Goal: Task Accomplishment & Management: Manage account settings

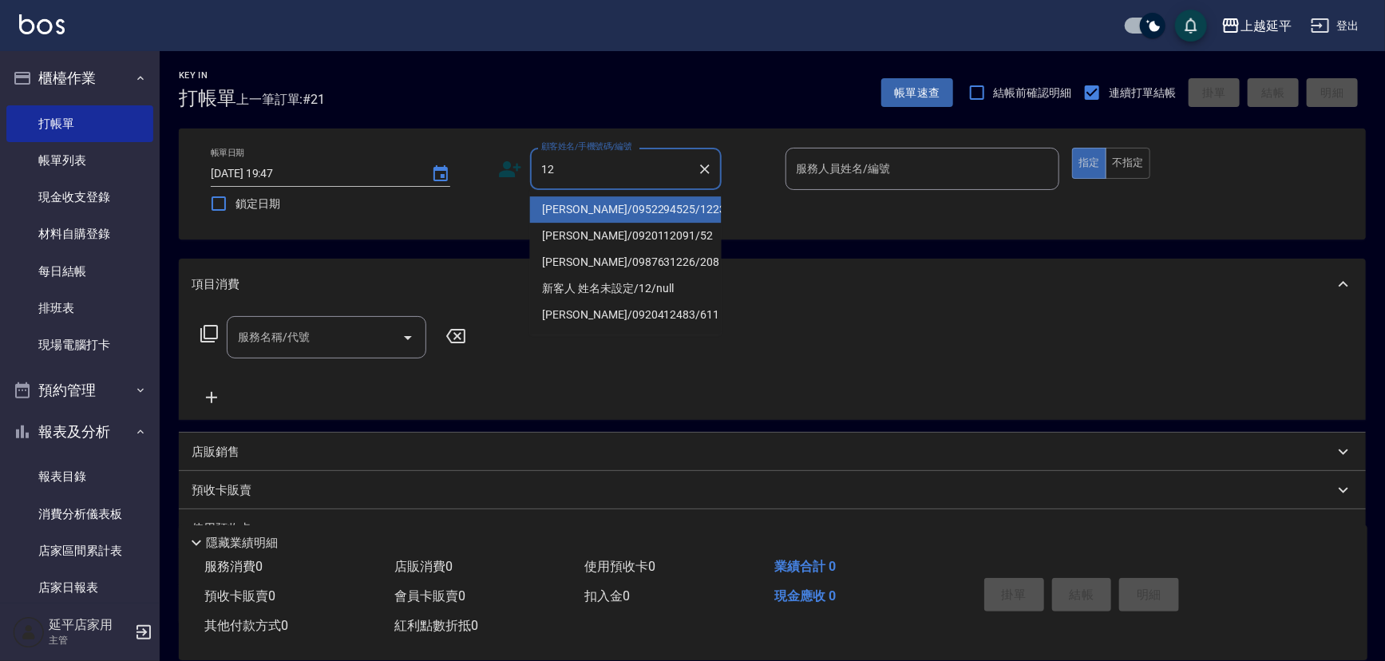
click at [624, 206] on li "李木蓮/0952294525/1223" at bounding box center [626, 209] width 192 height 26
type input "李木蓮/0952294525/1223"
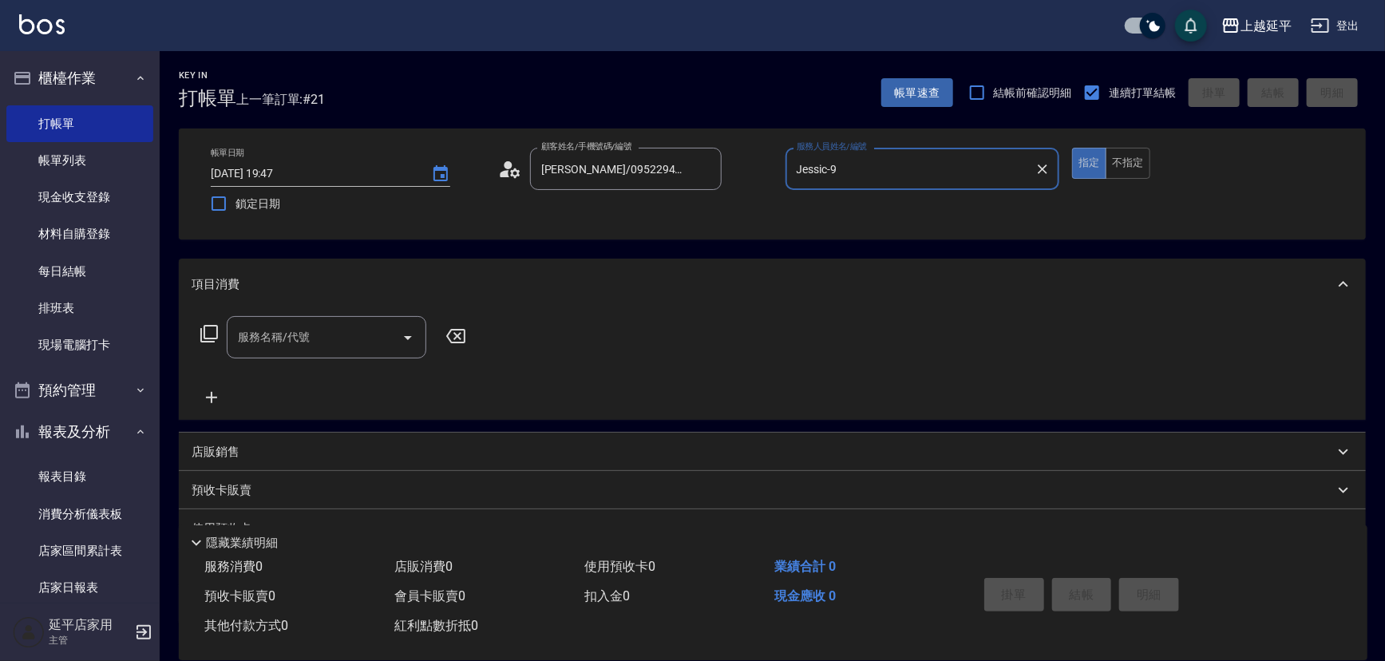
type input "Jessic-9"
click at [1040, 170] on icon "Clear" at bounding box center [1043, 169] width 16 height 16
click at [958, 170] on input "服務人員姓名/編號" at bounding box center [923, 169] width 260 height 28
click at [898, 203] on div "Karen -12" at bounding box center [923, 209] width 275 height 26
type input "Karen-12"
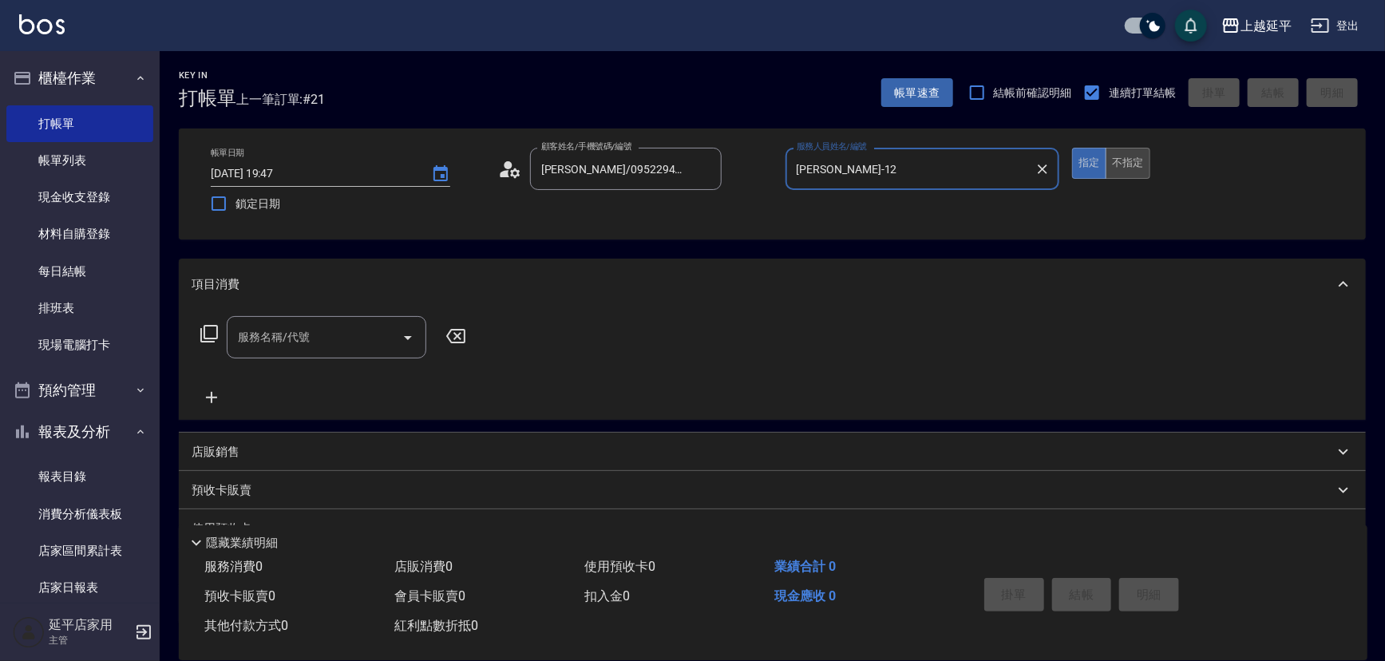
click at [1132, 172] on button "不指定" at bounding box center [1128, 163] width 45 height 31
click at [382, 334] on input "服務名稱/代號" at bounding box center [314, 337] width 161 height 28
click at [376, 384] on div "No options" at bounding box center [327, 378] width 200 height 39
click at [362, 338] on input "2024" at bounding box center [314, 337] width 161 height 28
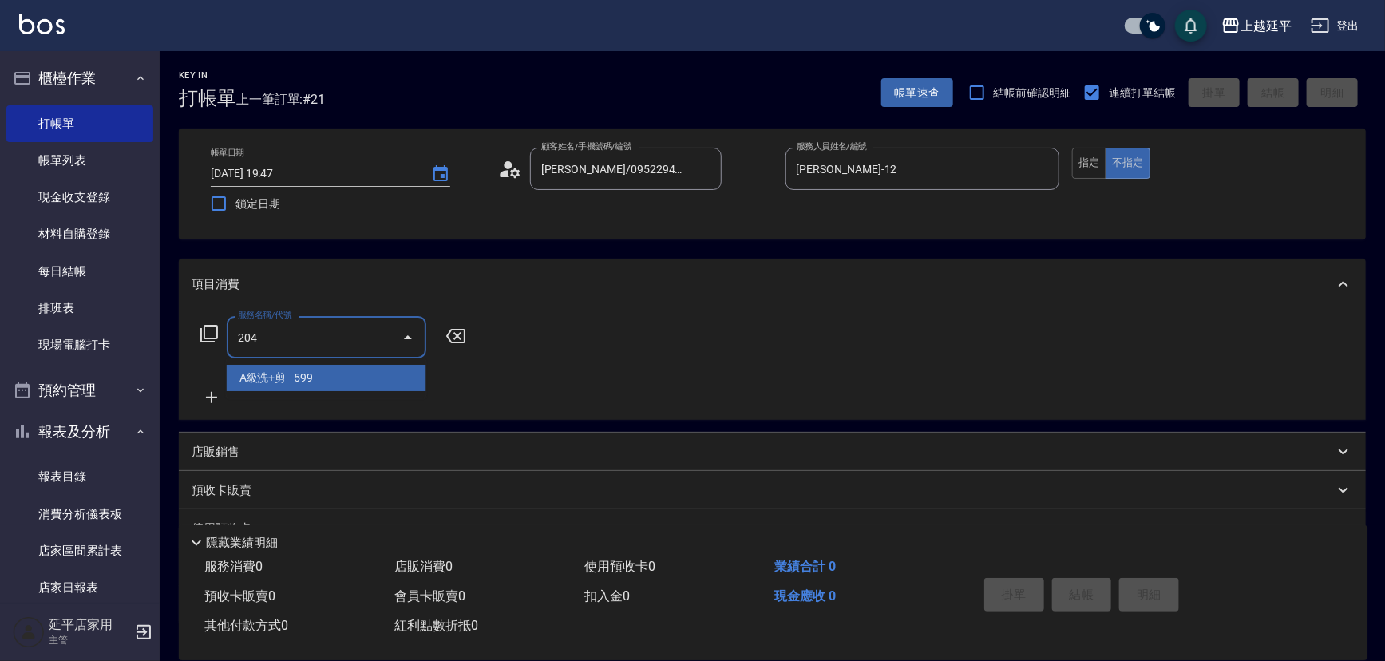
click at [334, 382] on span "A級洗+剪 - 599" at bounding box center [327, 378] width 200 height 26
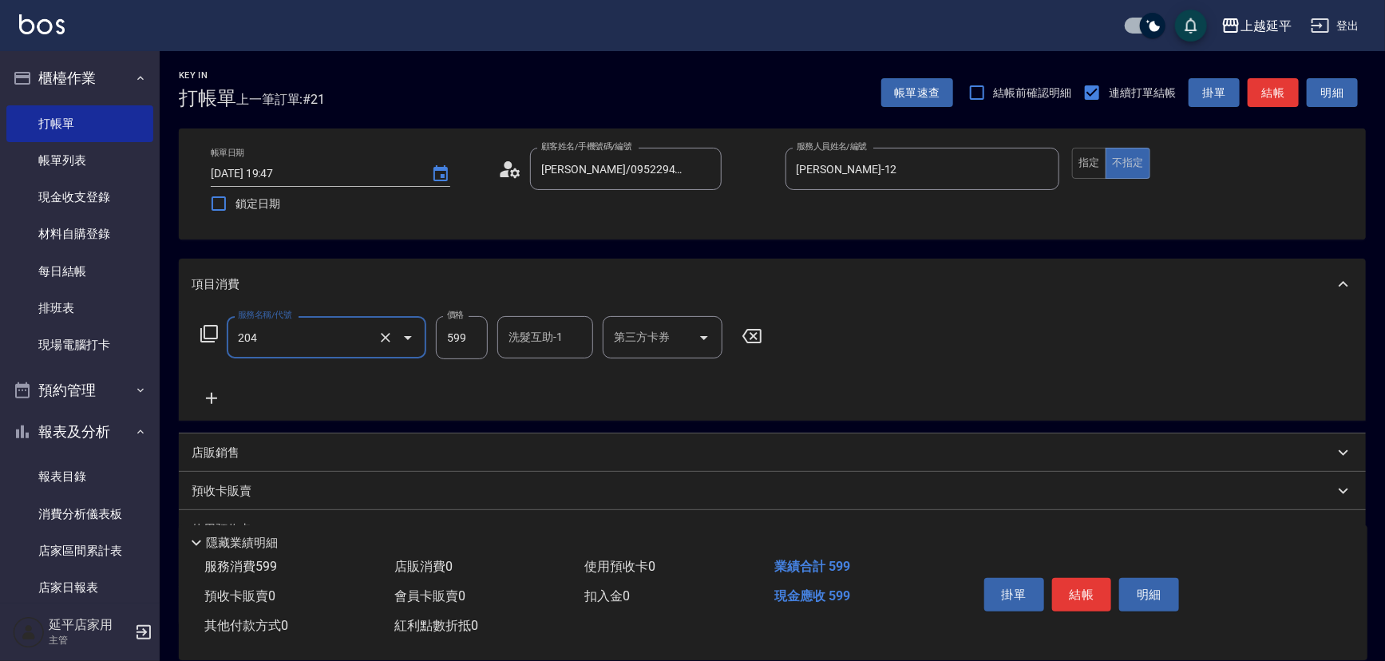
type input "A級洗+剪(204)"
click at [465, 345] on input "599" at bounding box center [462, 337] width 52 height 43
type input "499"
click at [1266, 96] on button "結帳" at bounding box center [1273, 93] width 51 height 30
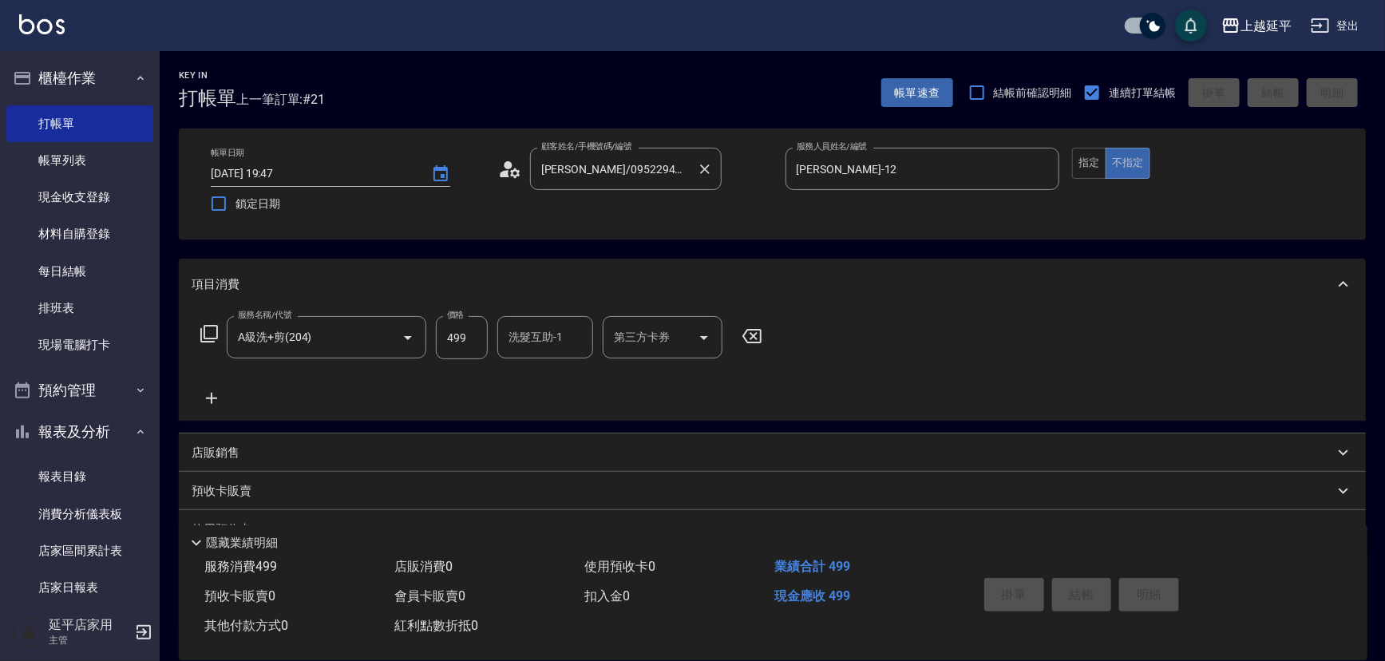
type input "2025/10/09 20:19"
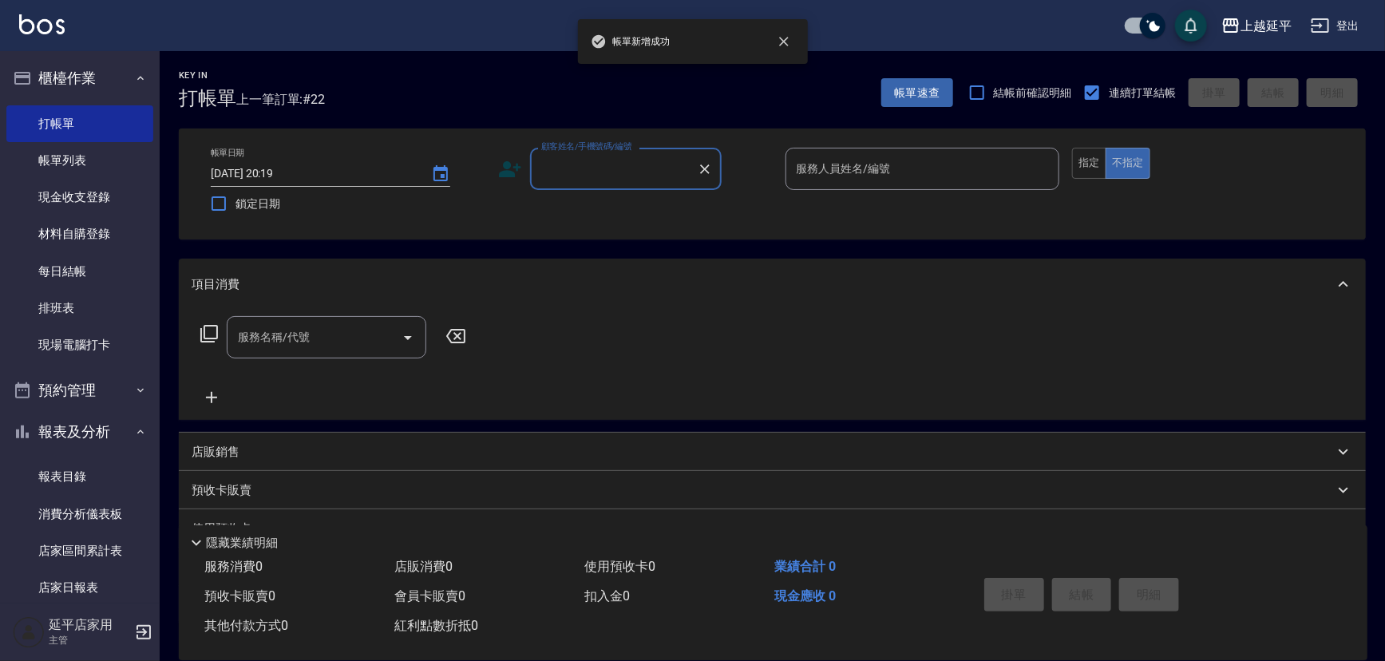
click at [669, 172] on input "顧客姓名/手機號碼/編號" at bounding box center [613, 169] width 153 height 28
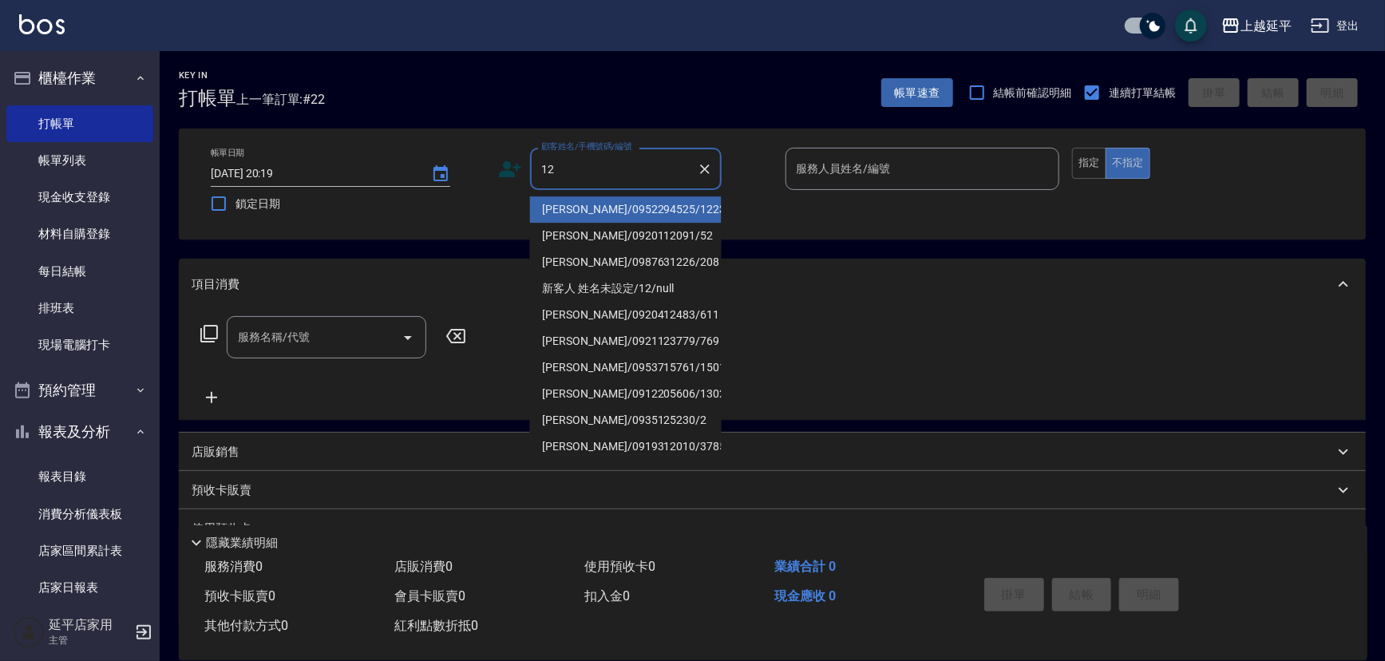
click at [663, 208] on li "李木蓮/0952294525/1223" at bounding box center [626, 209] width 192 height 26
type input "李木蓮/0952294525/1223"
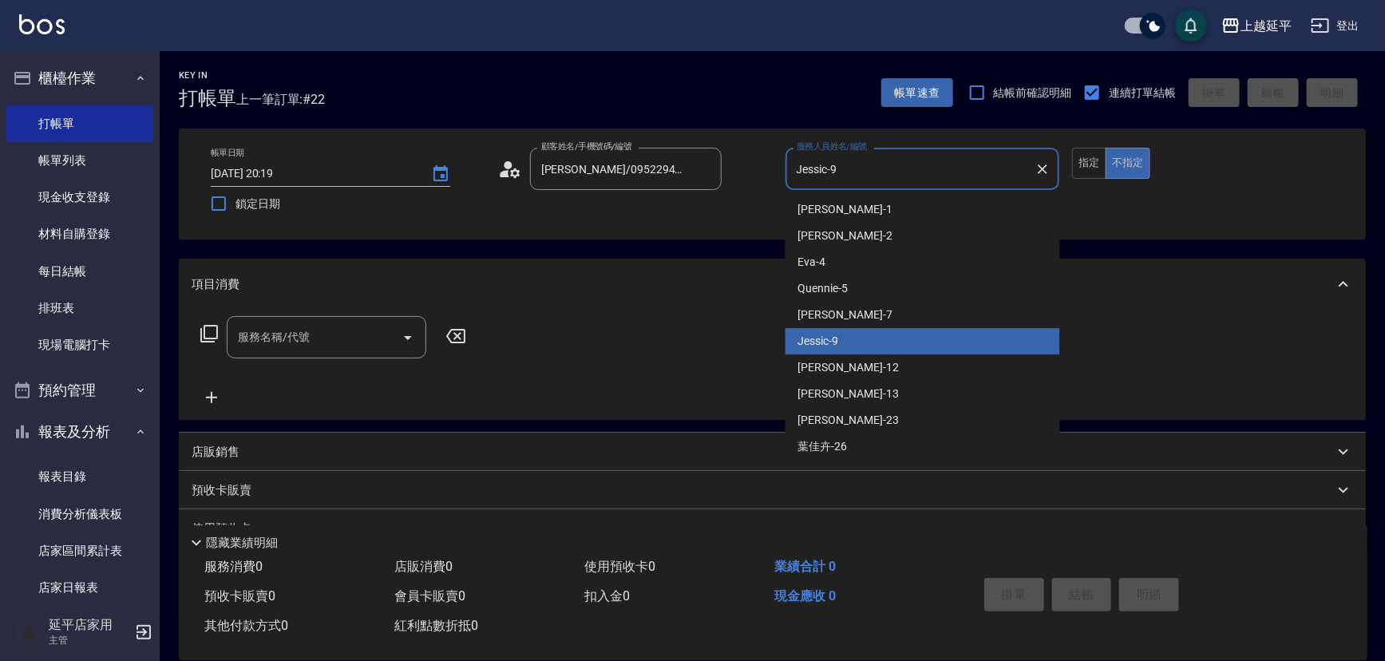
click at [831, 171] on input "Jessic-9" at bounding box center [911, 169] width 236 height 28
type input "Jessic-19"
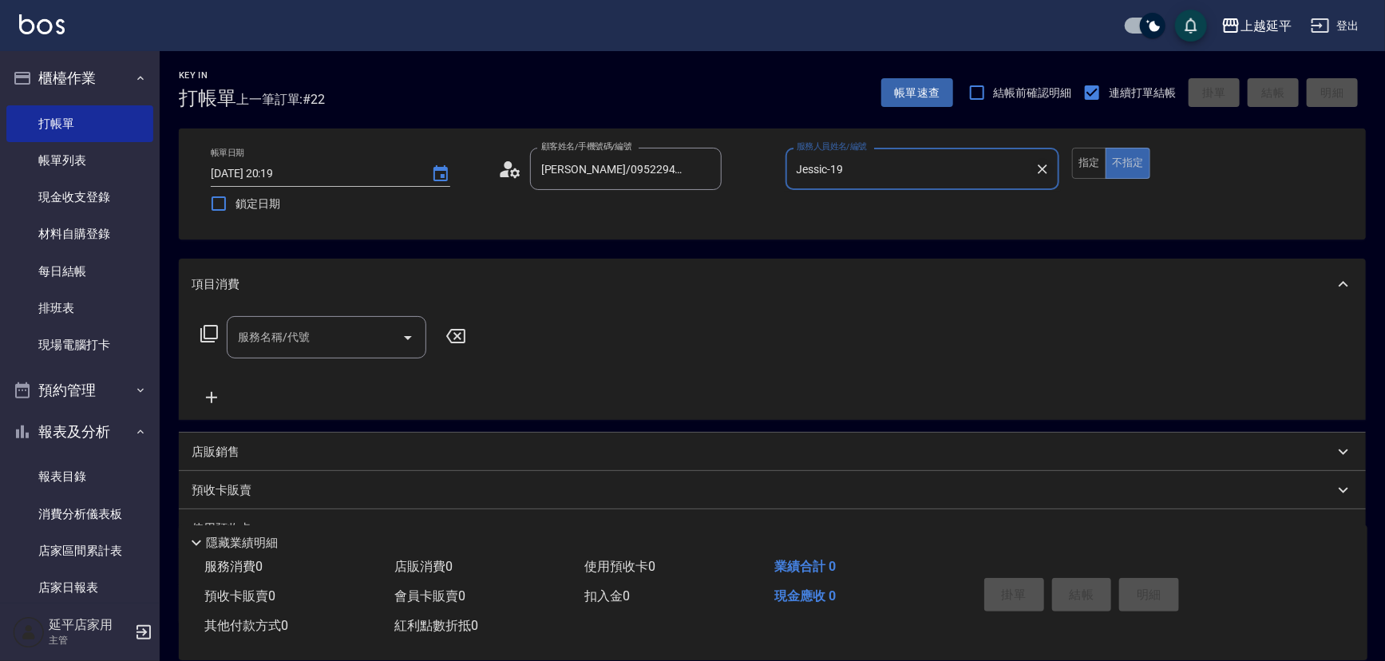
click at [1047, 168] on icon "Clear" at bounding box center [1043, 169] width 16 height 16
click at [965, 169] on input "服務人員姓名/編號" at bounding box center [923, 169] width 260 height 28
click at [863, 212] on div "Karen -12" at bounding box center [923, 209] width 275 height 26
type input "Karen-12"
click at [1087, 161] on button "指定" at bounding box center [1089, 163] width 34 height 31
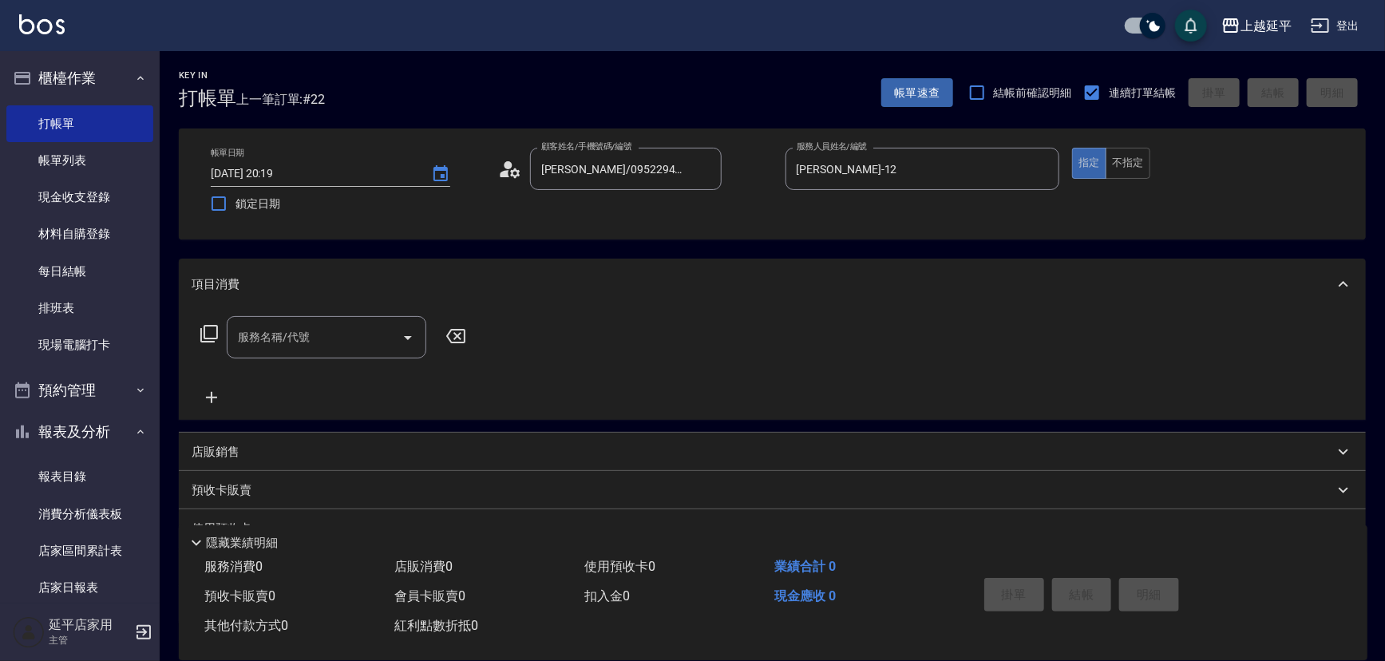
click at [208, 331] on icon at bounding box center [209, 333] width 19 height 19
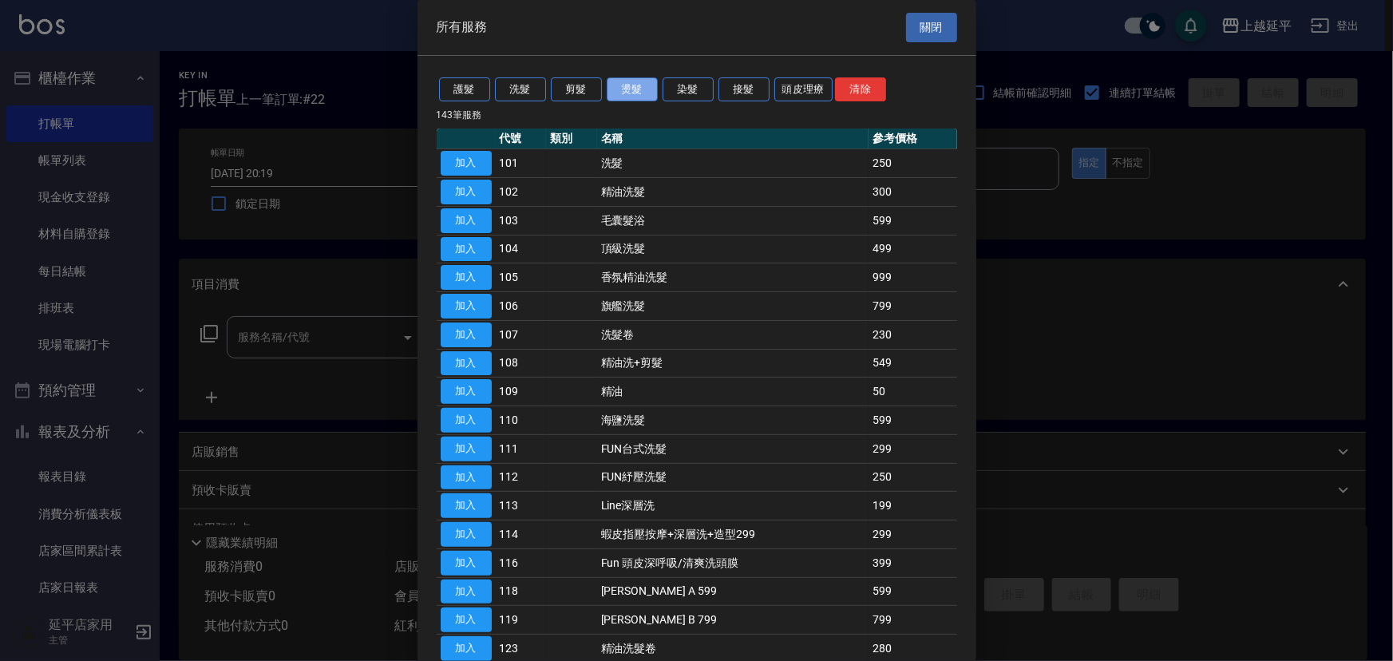
click at [622, 90] on button "燙髮" at bounding box center [632, 89] width 51 height 25
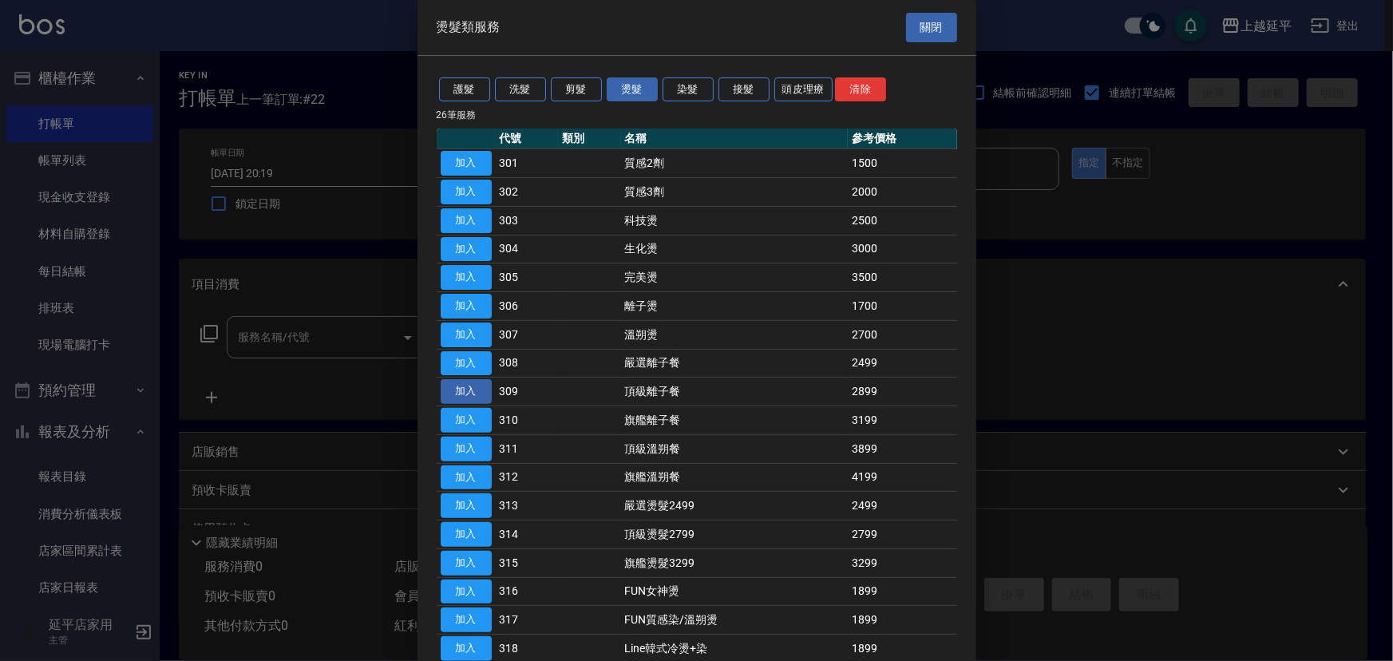
click at [476, 390] on button "加入" at bounding box center [466, 391] width 51 height 25
type input "頂級離子餐(309)"
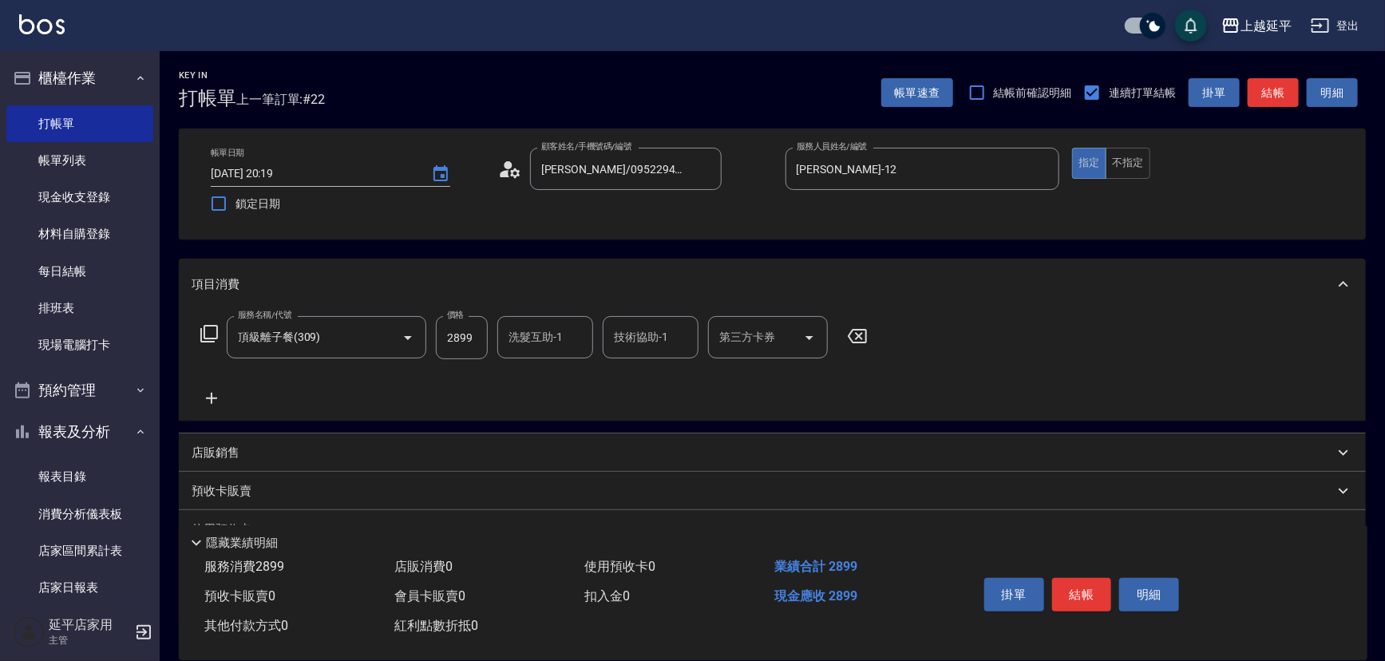
click at [548, 345] on input "洗髮互助-1" at bounding box center [545, 337] width 81 height 28
click at [548, 379] on div "恩恩 -23" at bounding box center [545, 378] width 96 height 26
type input "恩恩-23"
click at [636, 340] on input "技術協助-1" at bounding box center [650, 337] width 81 height 28
click at [640, 375] on span "恩恩 -23" at bounding box center [666, 378] width 101 height 17
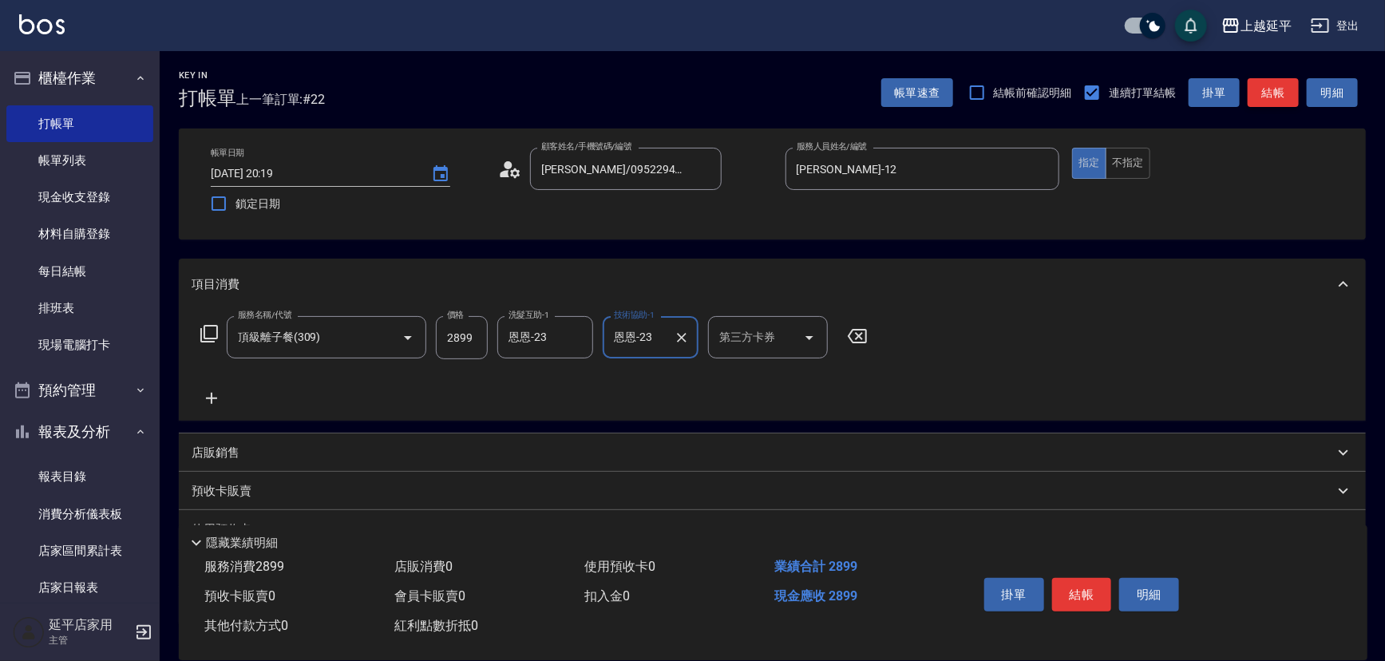
type input "恩恩-23"
click at [1274, 84] on button "結帳" at bounding box center [1273, 93] width 51 height 30
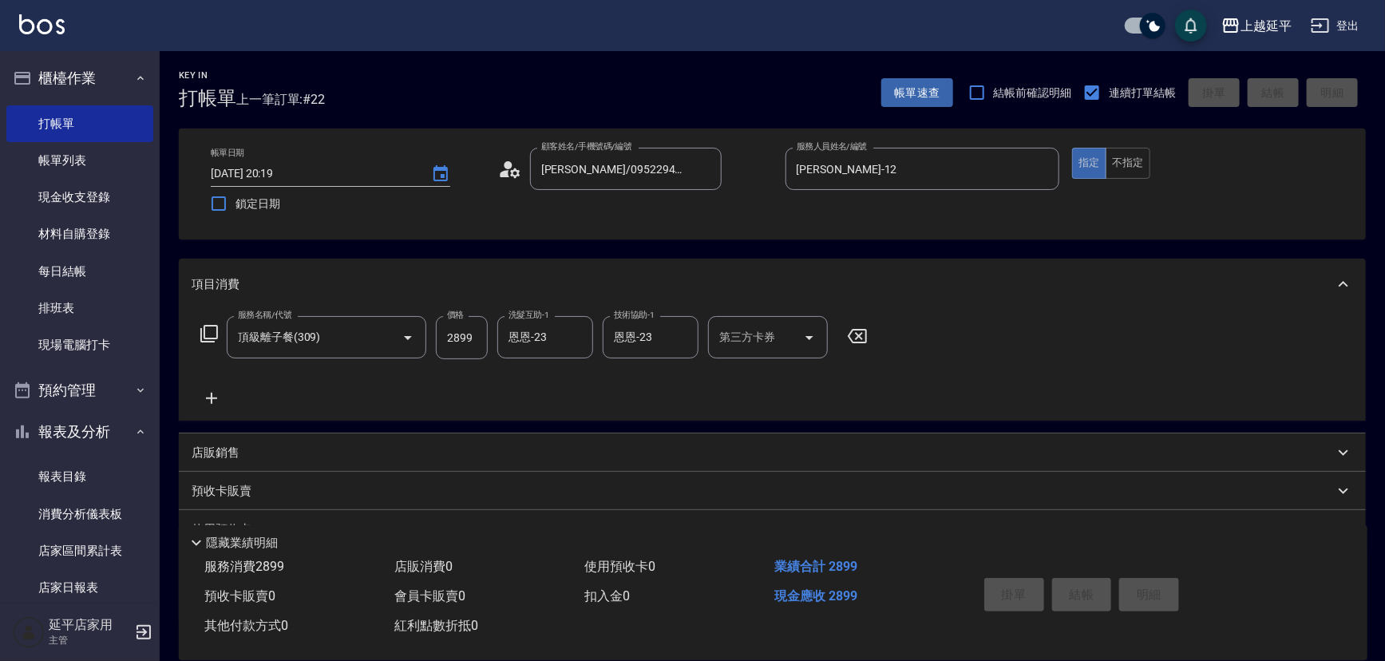
type input "2025/10/09 20:20"
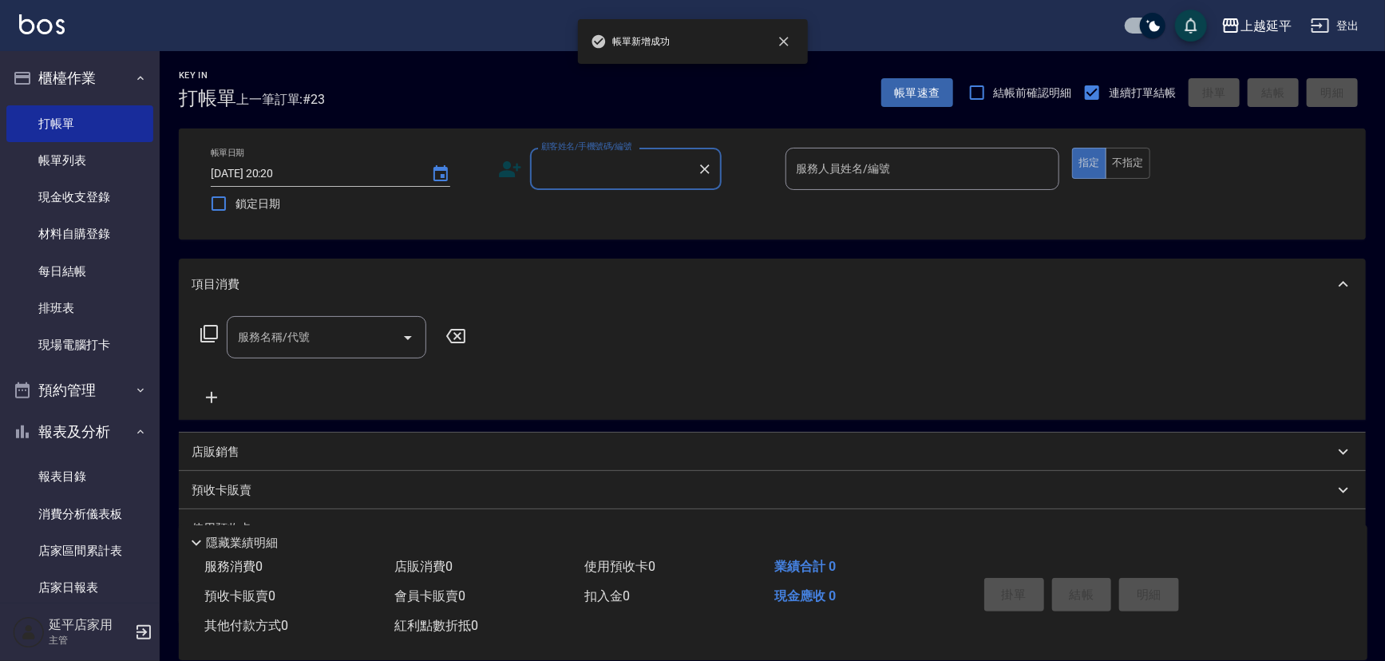
click at [608, 165] on input "顧客姓名/手機號碼/編號" at bounding box center [613, 169] width 153 height 28
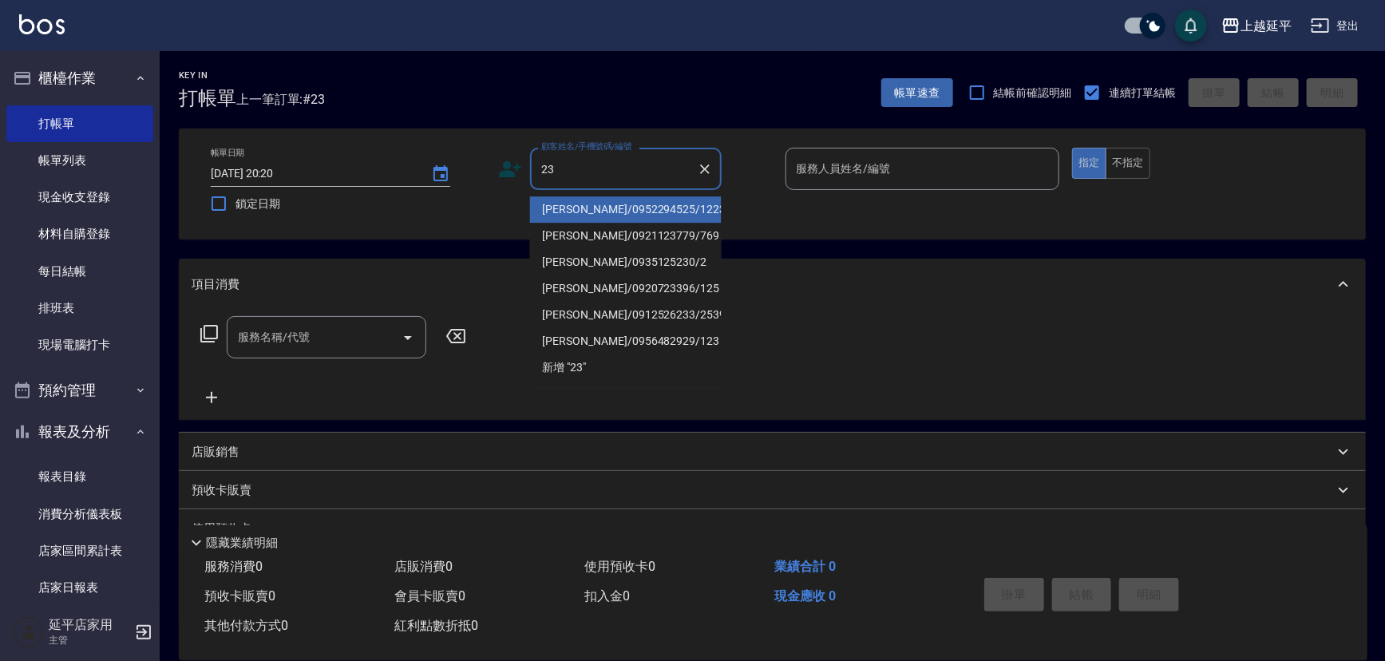
click at [604, 204] on li "李木蓮/0952294525/1223" at bounding box center [626, 209] width 192 height 26
type input "李木蓮/0952294525/1223"
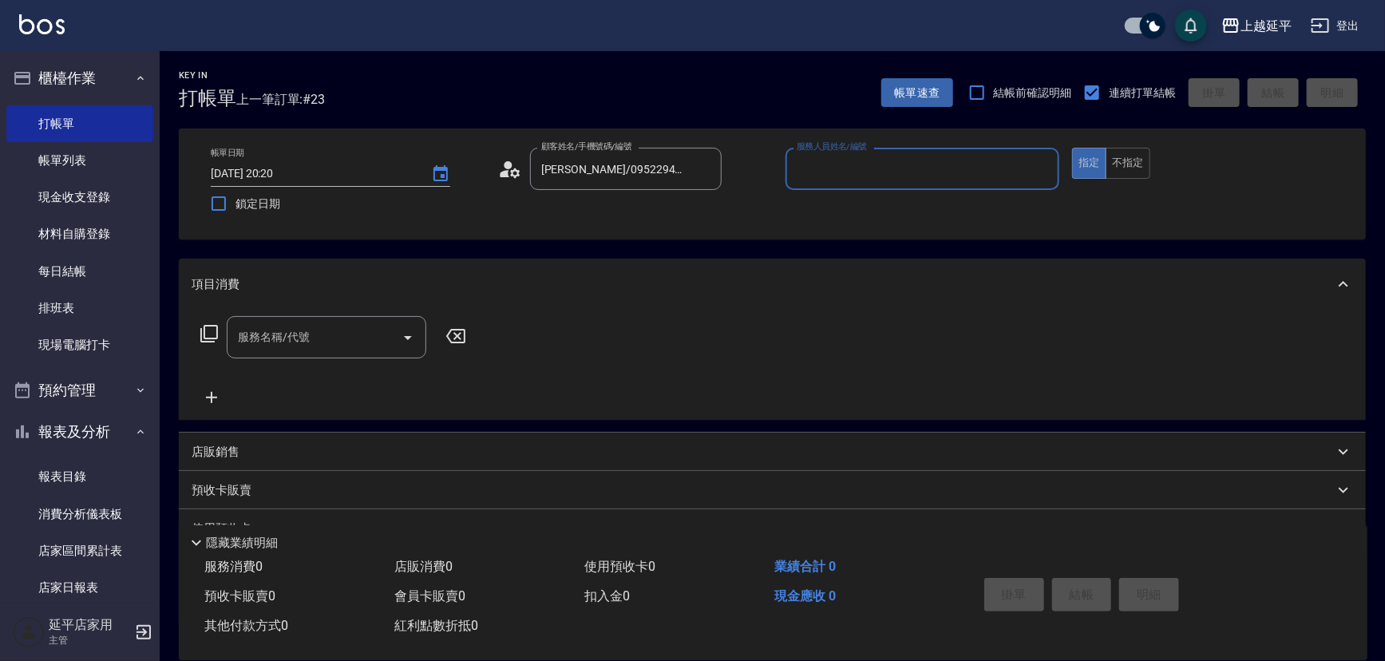
type input "Jessic-9"
click at [1036, 168] on icon "Clear" at bounding box center [1043, 169] width 16 height 16
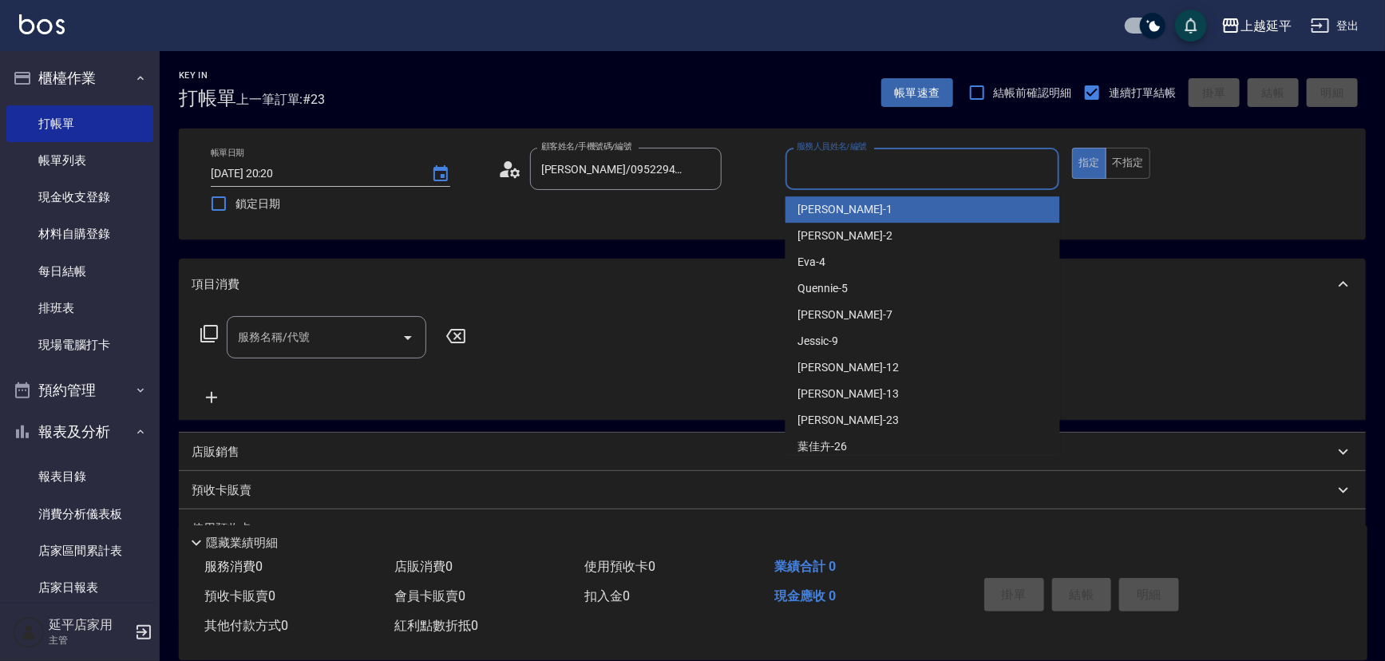
click at [1019, 168] on input "服務人員姓名/編號" at bounding box center [923, 169] width 260 height 28
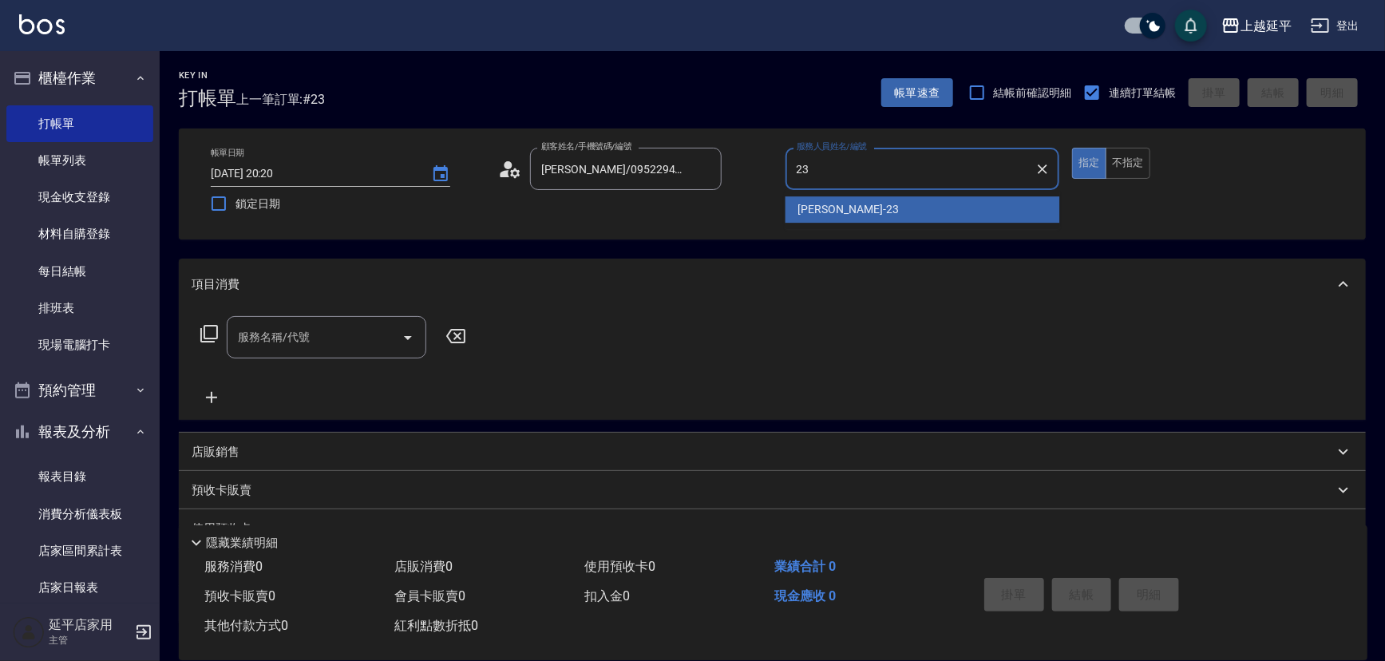
drag, startPoint x: 880, startPoint y: 208, endPoint x: 774, endPoint y: 240, distance: 110.9
click at [880, 207] on div "恩恩 -23" at bounding box center [923, 209] width 275 height 26
type input "恩恩-23"
click at [1044, 172] on icon "Clear" at bounding box center [1043, 169] width 16 height 16
click at [958, 172] on input "服務人員姓名/編號" at bounding box center [923, 169] width 260 height 28
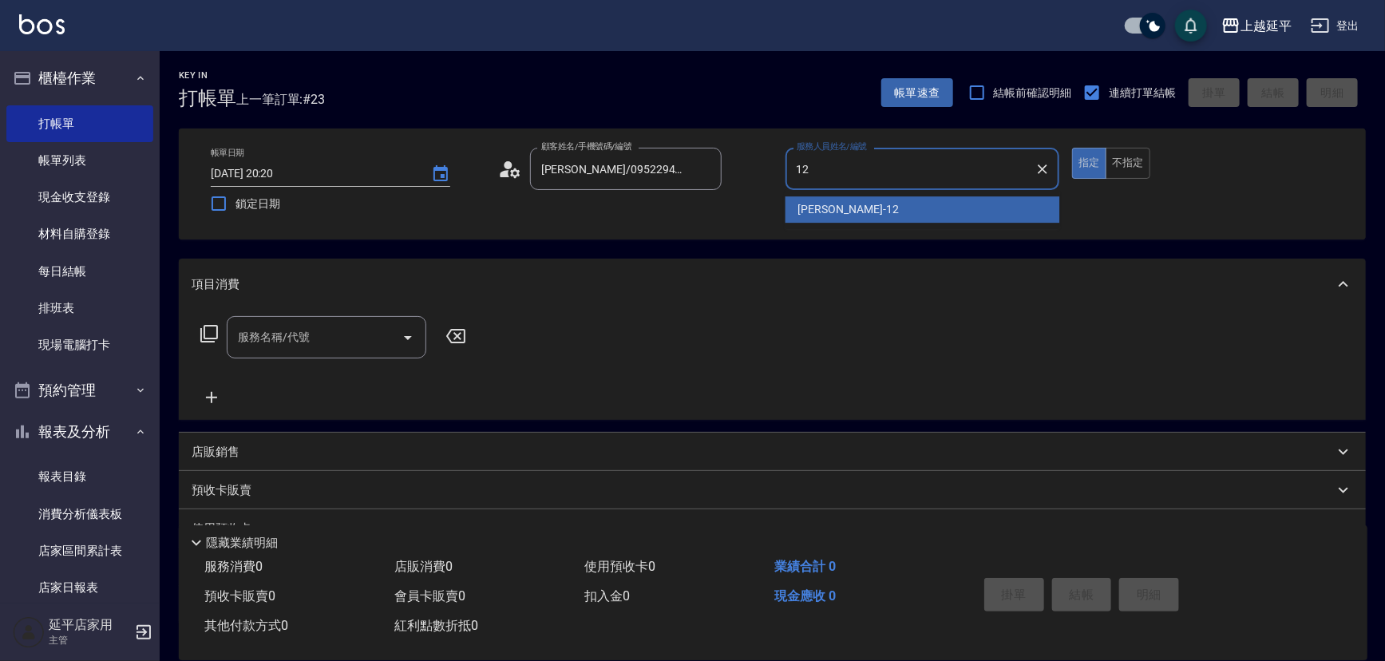
click at [886, 212] on div "Karen -12" at bounding box center [923, 209] width 275 height 26
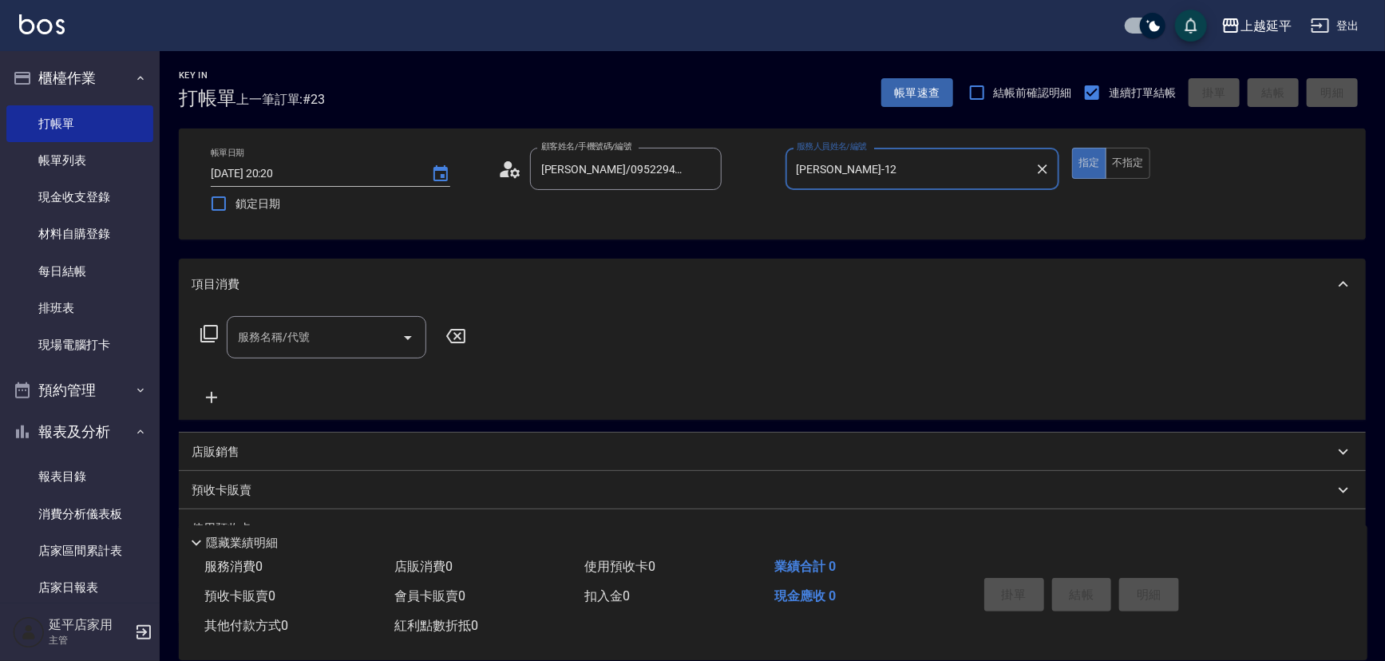
type input "Karen-12"
click at [212, 329] on icon at bounding box center [209, 333] width 19 height 19
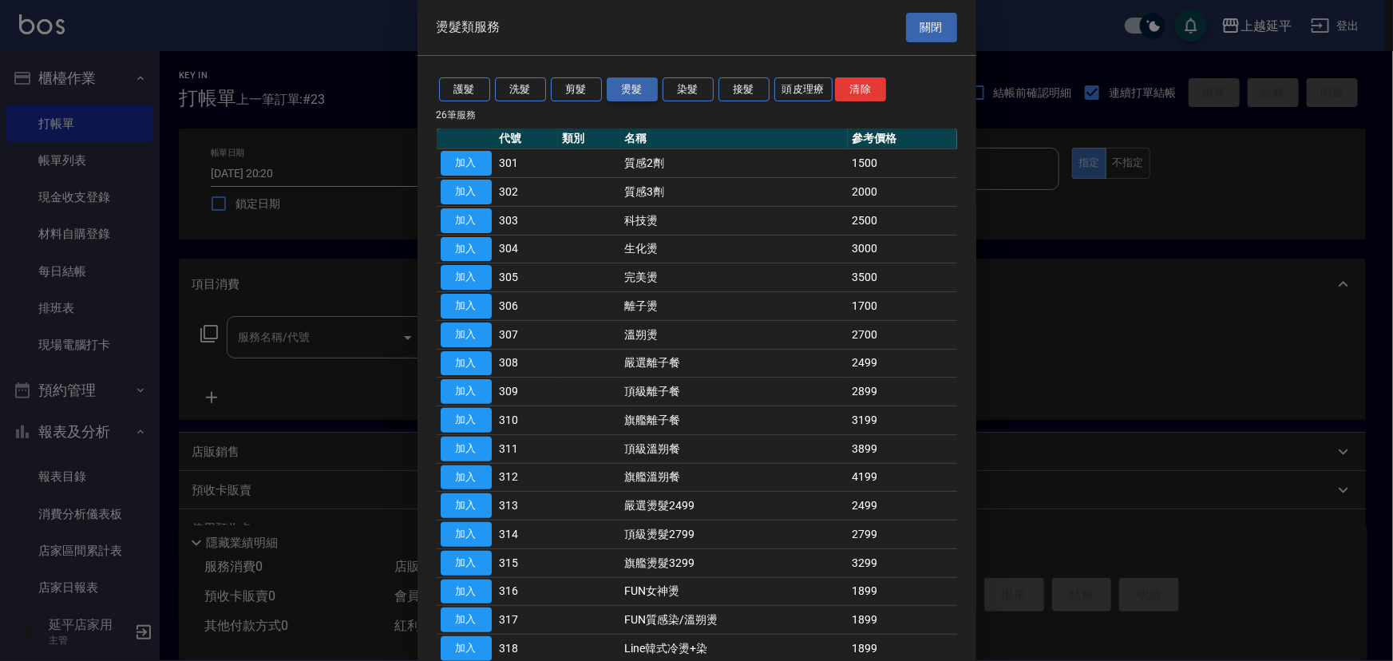
click at [624, 93] on button "燙髮" at bounding box center [632, 89] width 51 height 25
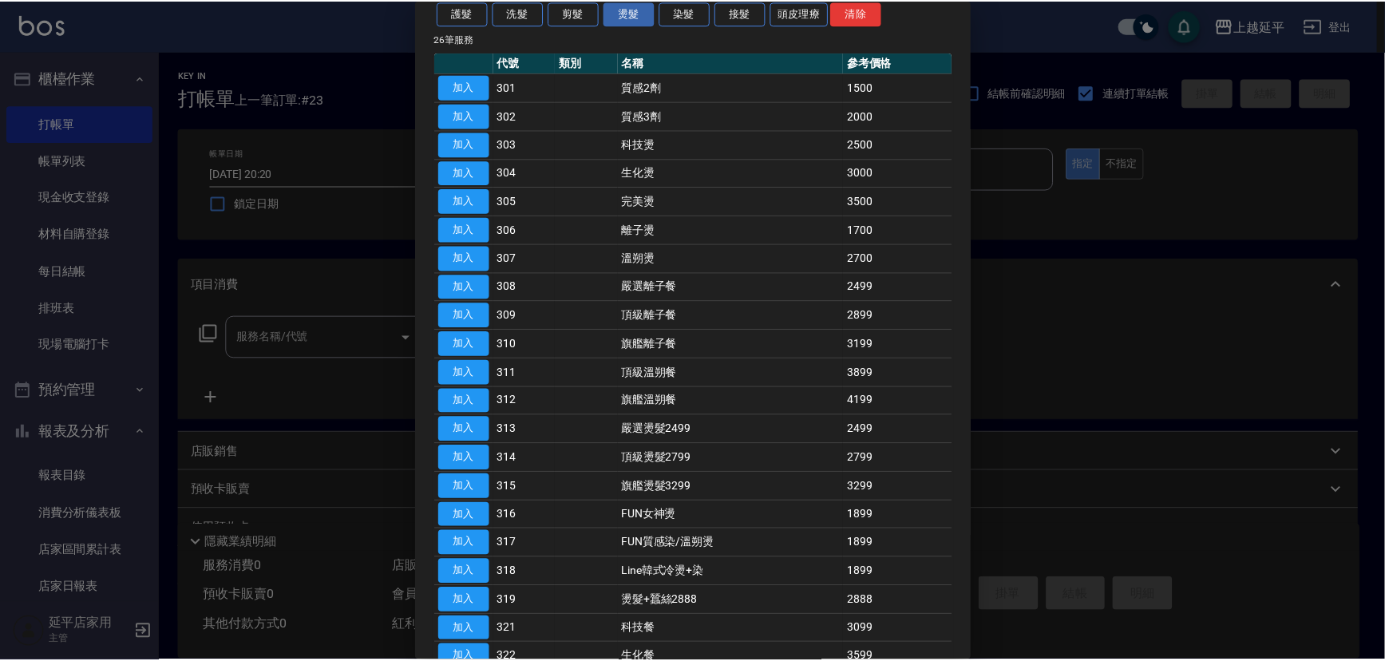
scroll to position [145, 0]
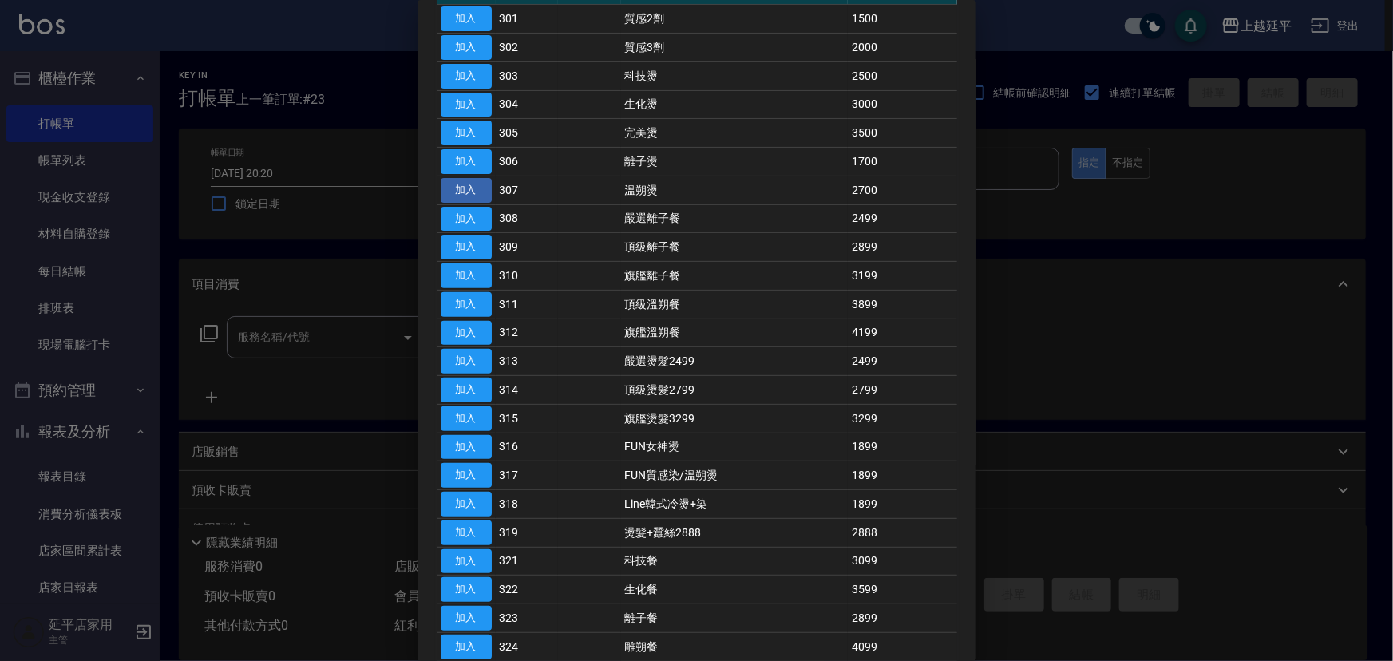
click at [468, 188] on button "加入" at bounding box center [466, 190] width 51 height 25
type input "溫朔燙(307)"
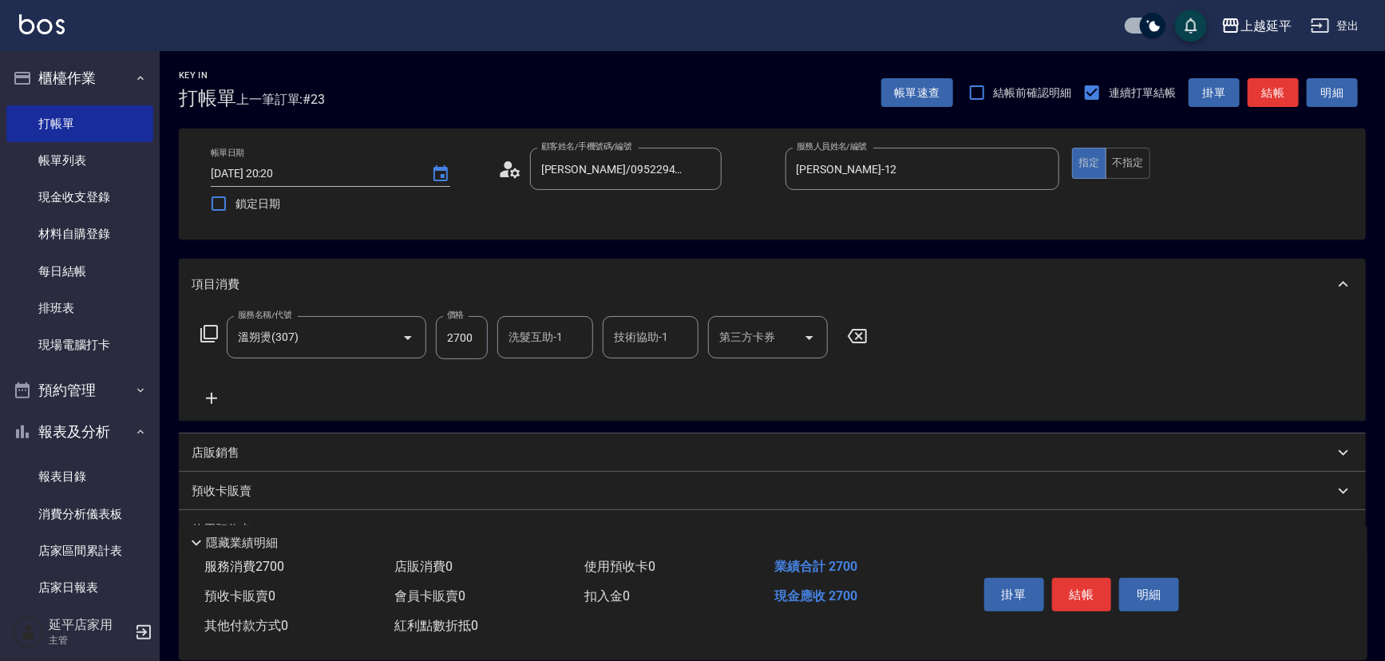
click at [480, 338] on input "2700" at bounding box center [462, 337] width 52 height 43
type input "3000"
click at [539, 334] on input "洗髮互助-1" at bounding box center [545, 337] width 81 height 28
click at [561, 376] on div "恩恩 -23" at bounding box center [545, 378] width 96 height 26
type input "恩恩-23"
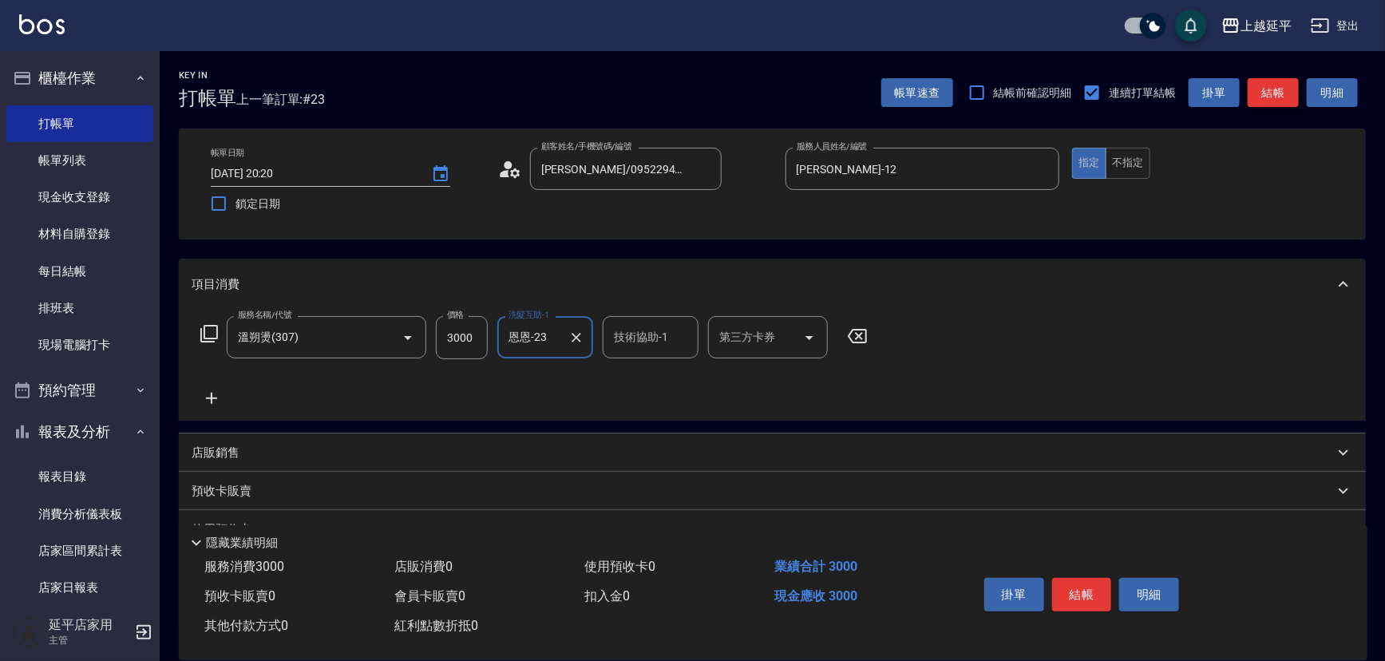
click at [1277, 105] on button "結帳" at bounding box center [1273, 93] width 51 height 30
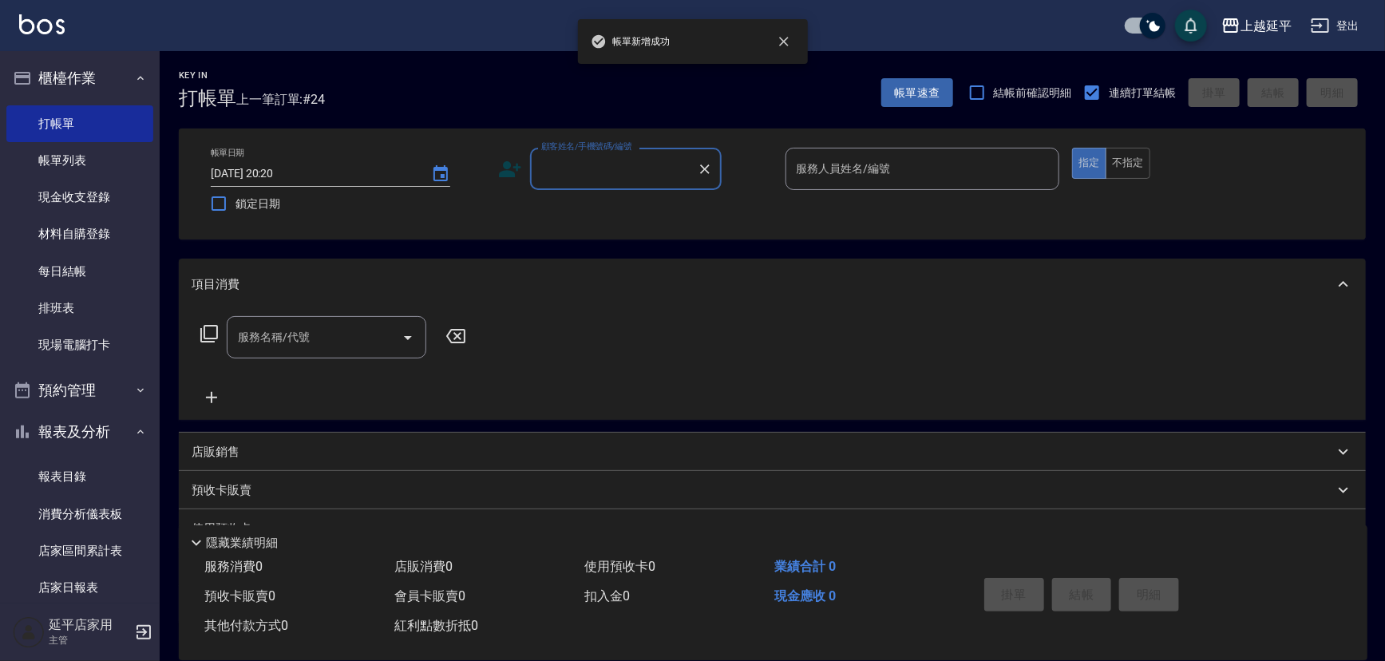
click at [580, 172] on input "顧客姓名/手機號碼/編號" at bounding box center [613, 169] width 153 height 28
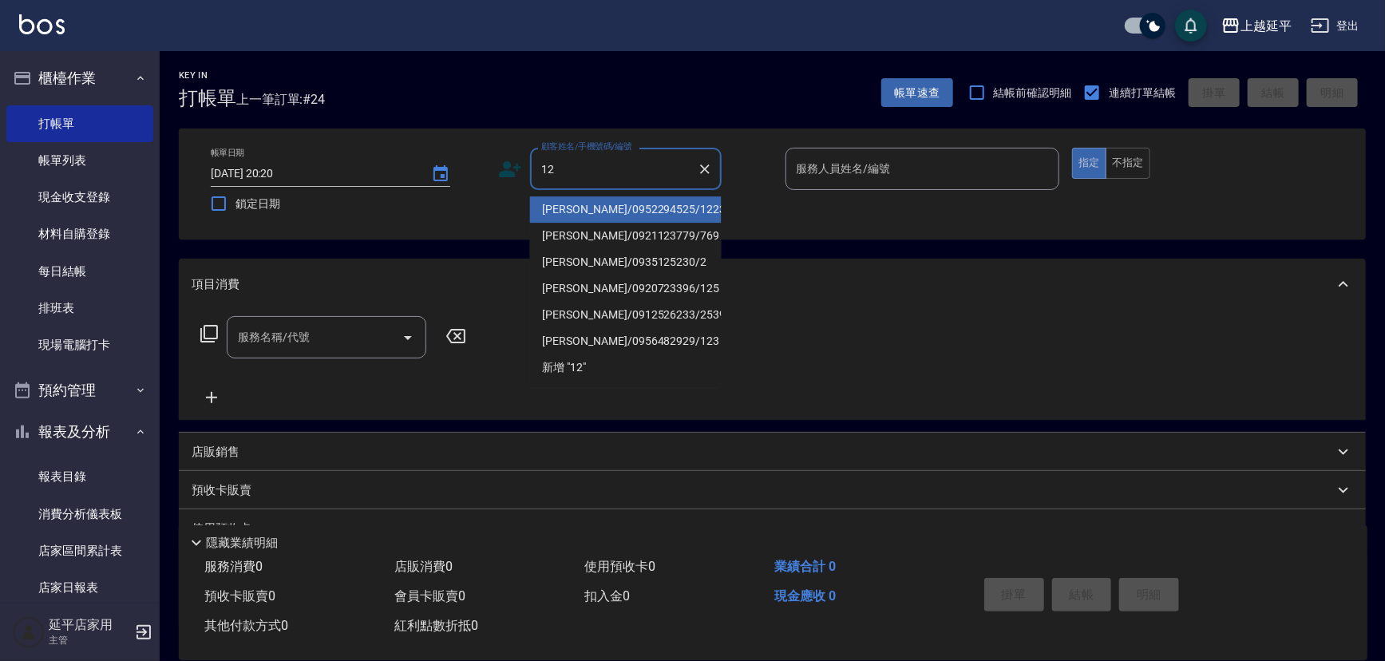
click at [589, 204] on li "李木蓮/0952294525/1223" at bounding box center [626, 209] width 192 height 26
type input "李木蓮/0952294525/1223"
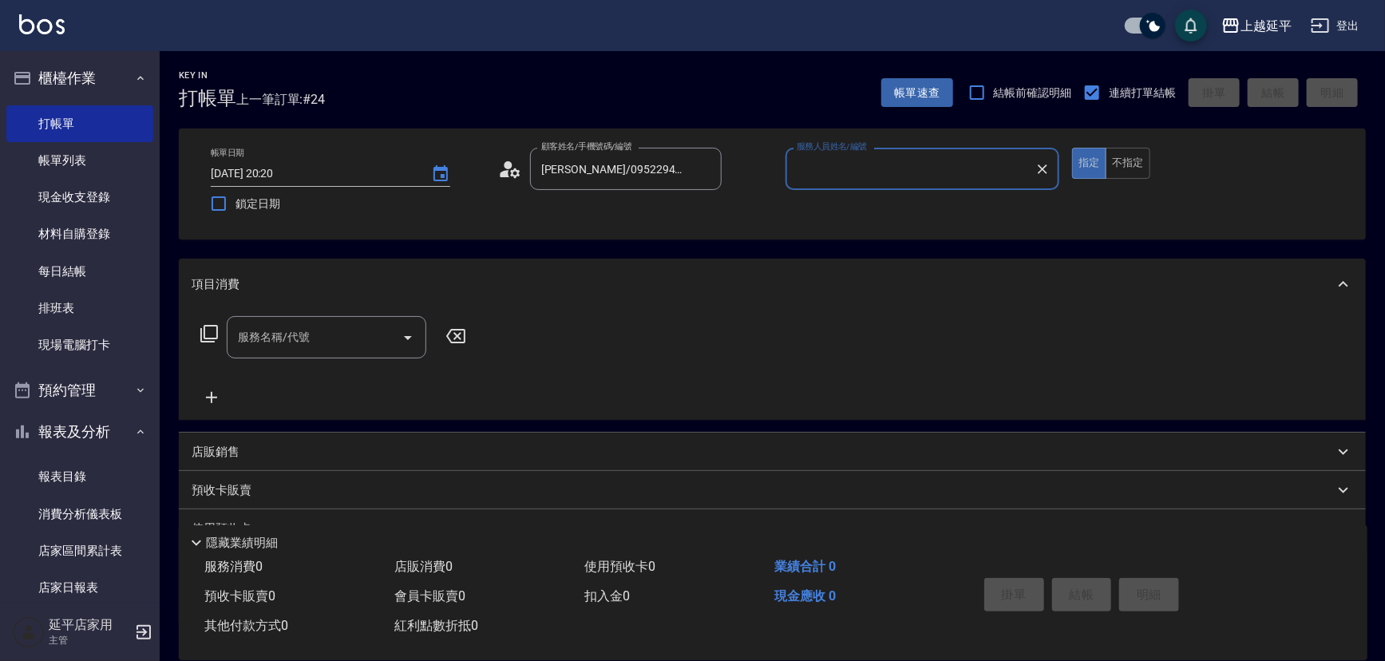
type input "Jessic-9"
drag, startPoint x: 1042, startPoint y: 166, endPoint x: 965, endPoint y: 175, distance: 78.0
click at [1040, 166] on icon "Clear" at bounding box center [1043, 169] width 16 height 16
click at [960, 172] on input "服務人員姓名/編號" at bounding box center [923, 169] width 260 height 28
click at [865, 206] on div "Karen -12" at bounding box center [923, 209] width 275 height 26
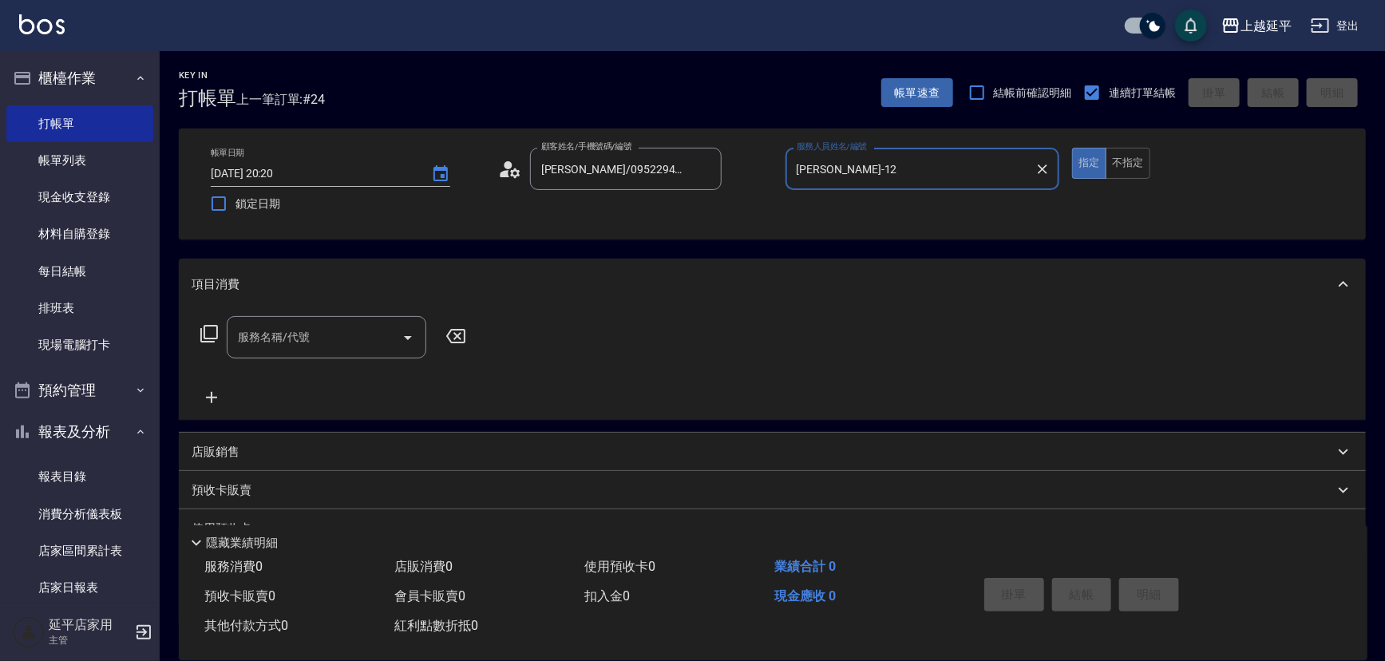
type input "Karen-12"
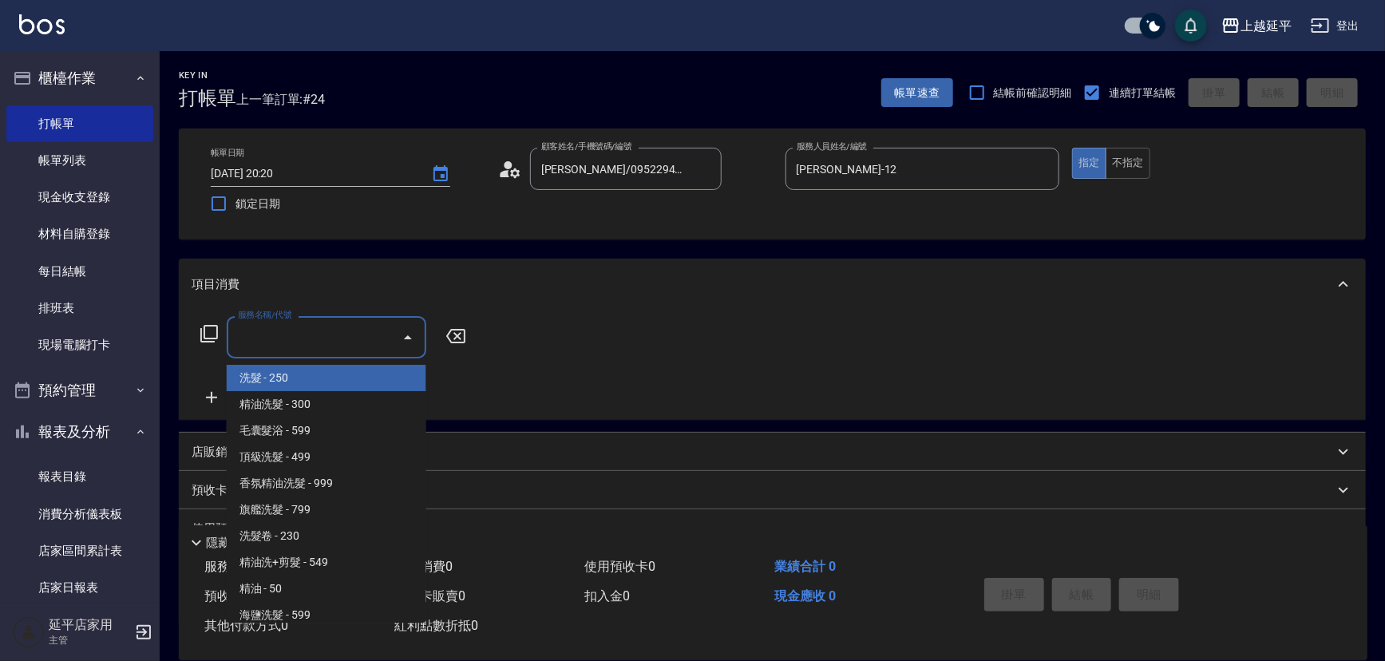
click at [290, 340] on input "服務名稱/代號" at bounding box center [314, 337] width 161 height 28
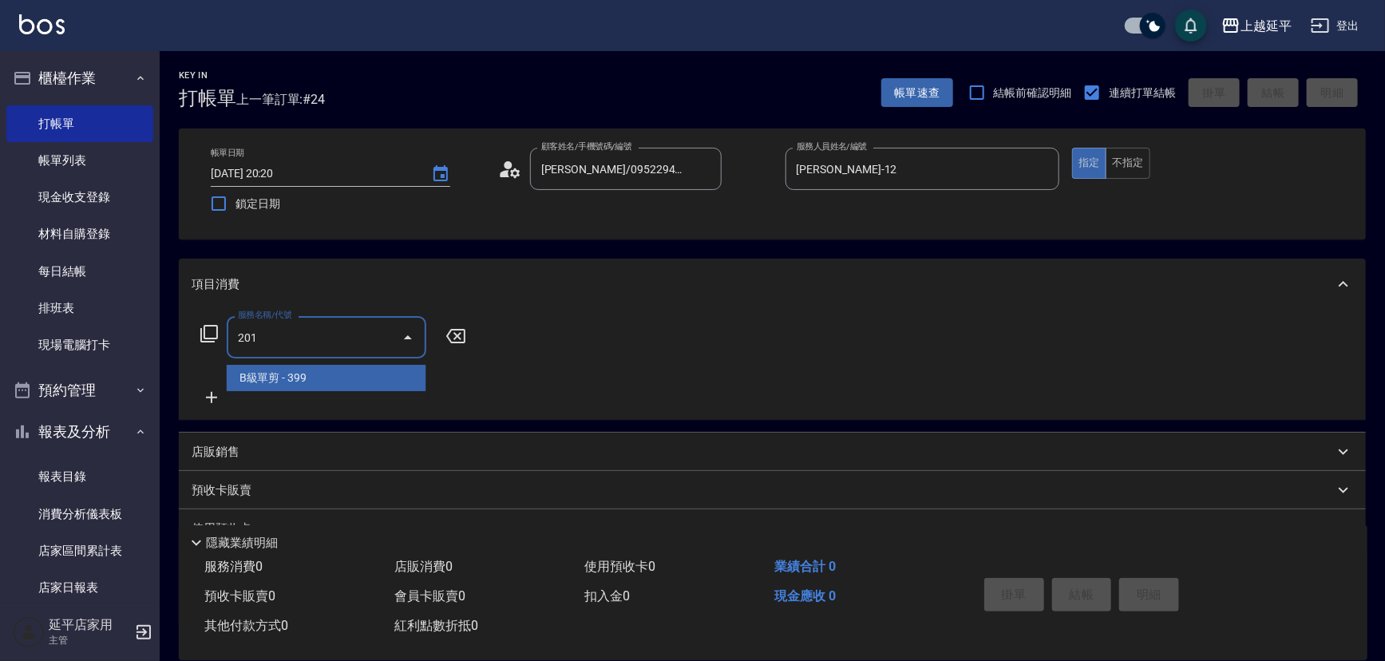
click at [318, 379] on span "B級單剪 - 399" at bounding box center [327, 378] width 200 height 26
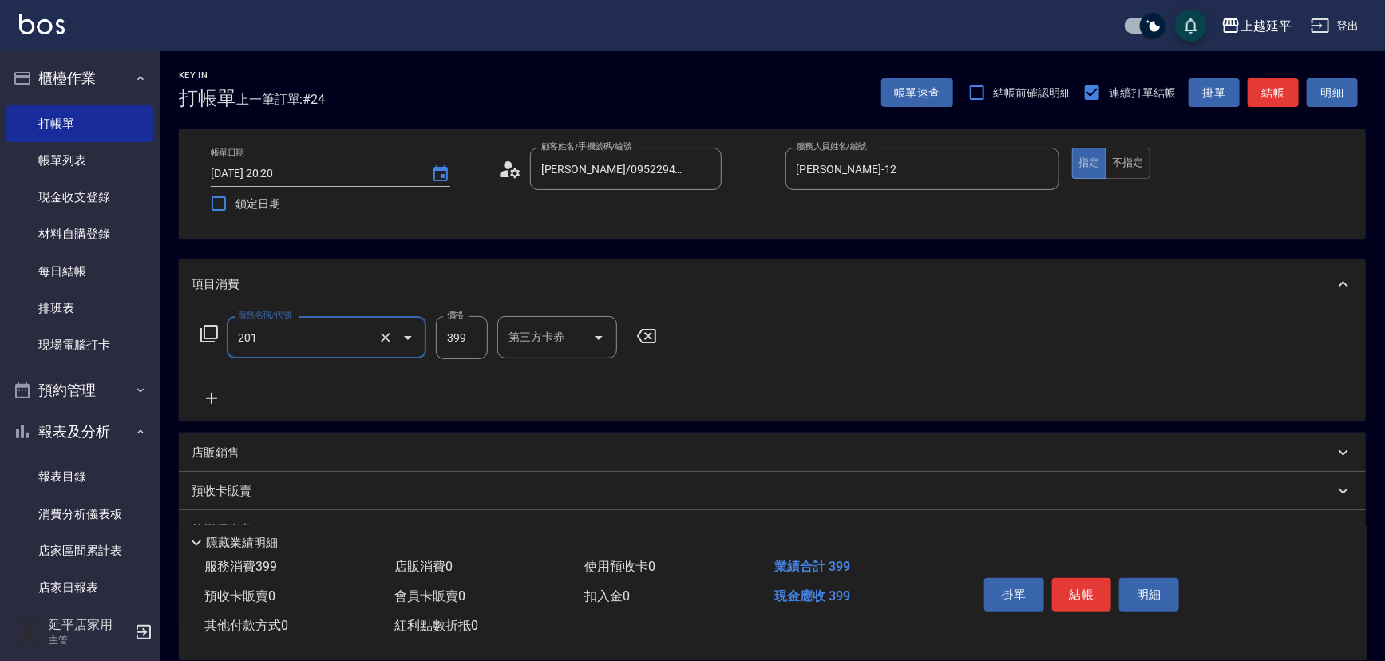
type input "B級單剪(201)"
click at [1283, 100] on button "結帳" at bounding box center [1273, 93] width 51 height 30
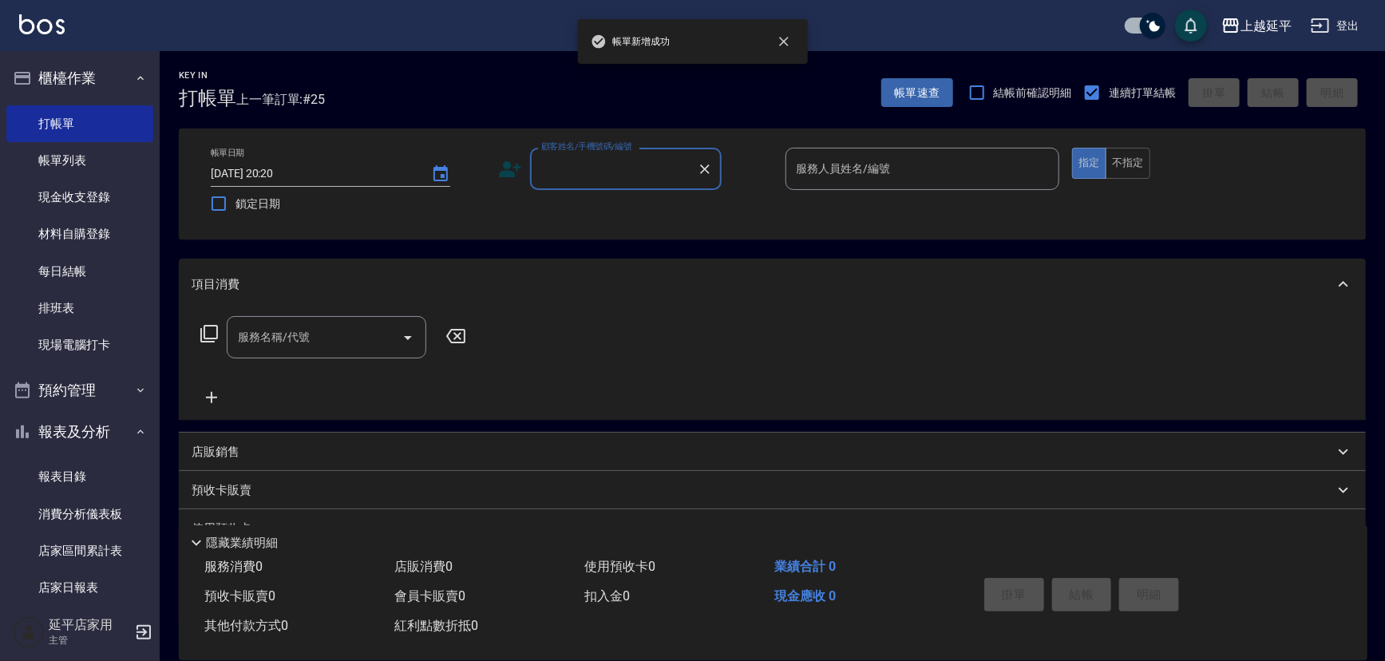
click at [612, 168] on input "顧客姓名/手機號碼/編號" at bounding box center [613, 169] width 153 height 28
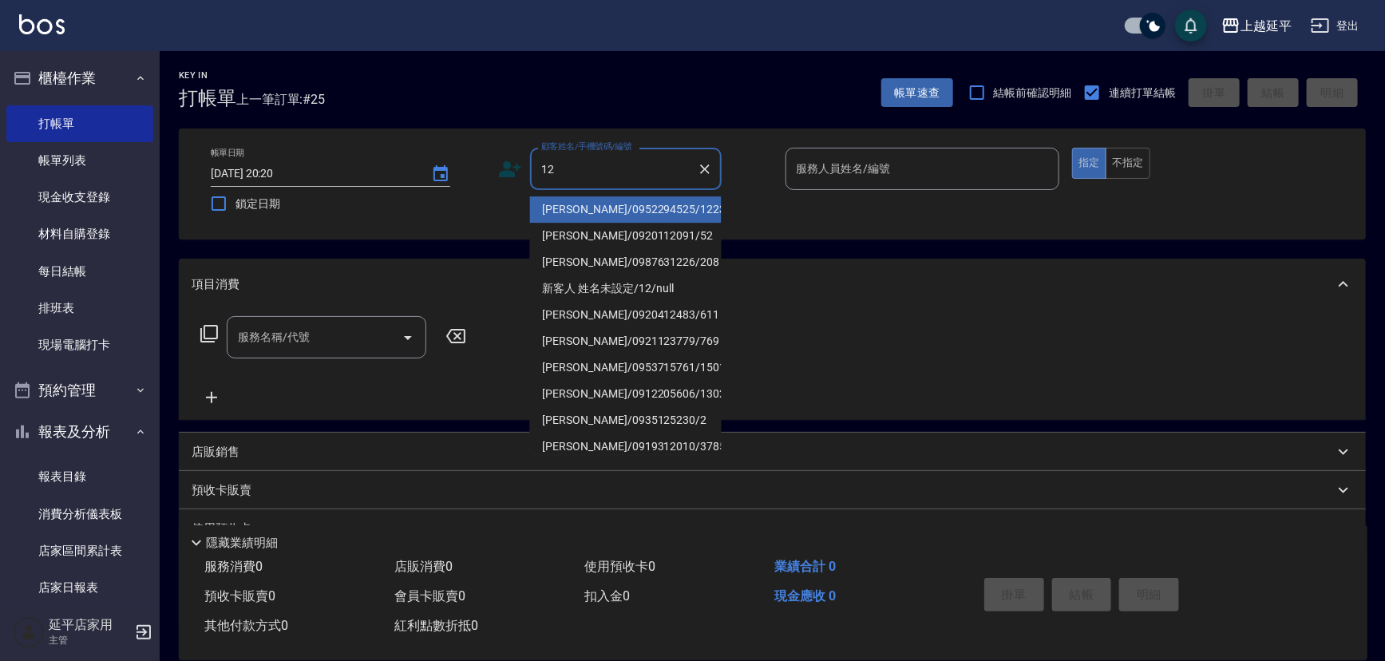
click at [612, 213] on li "李木蓮/0952294525/1223" at bounding box center [626, 209] width 192 height 26
type input "李木蓮/0952294525/1223"
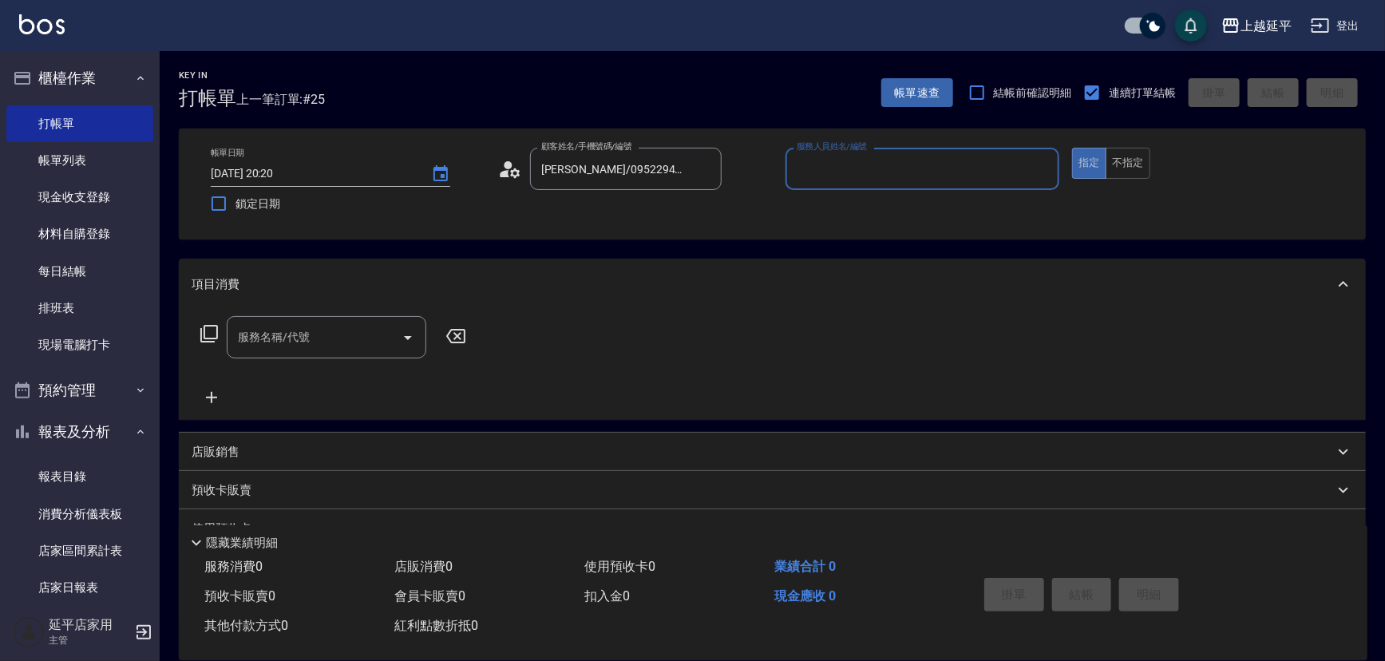
type input "Jessic-9"
click at [1037, 169] on icon "Clear" at bounding box center [1043, 169] width 16 height 16
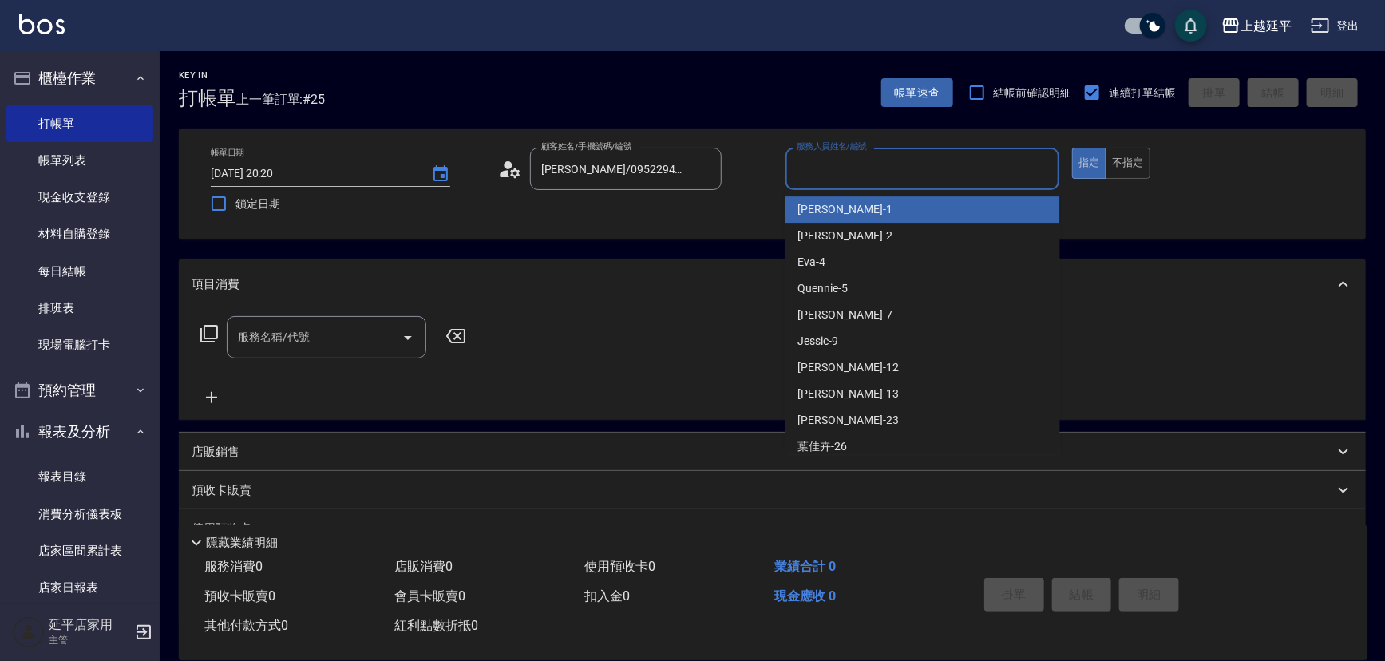
click at [1032, 167] on input "服務人員姓名/編號" at bounding box center [923, 169] width 260 height 28
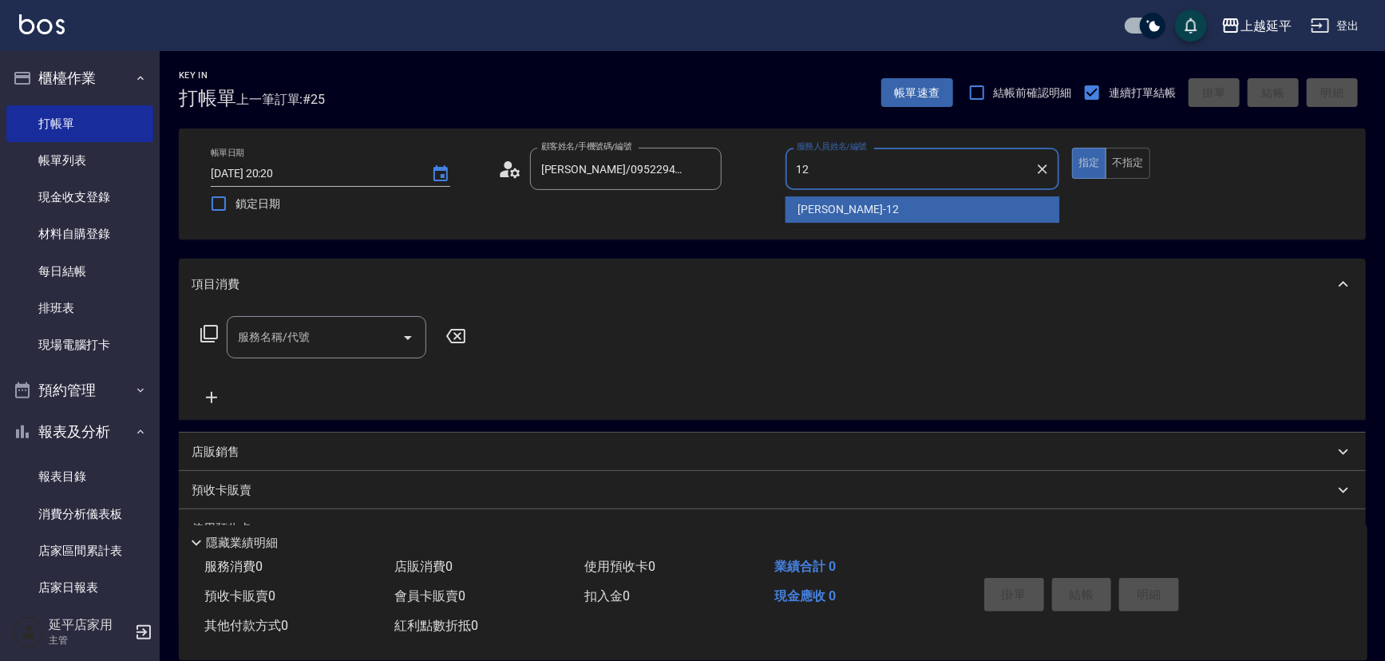
click at [926, 195] on ul "Karen -12" at bounding box center [923, 209] width 275 height 39
click at [929, 208] on div "Karen -12" at bounding box center [923, 209] width 275 height 26
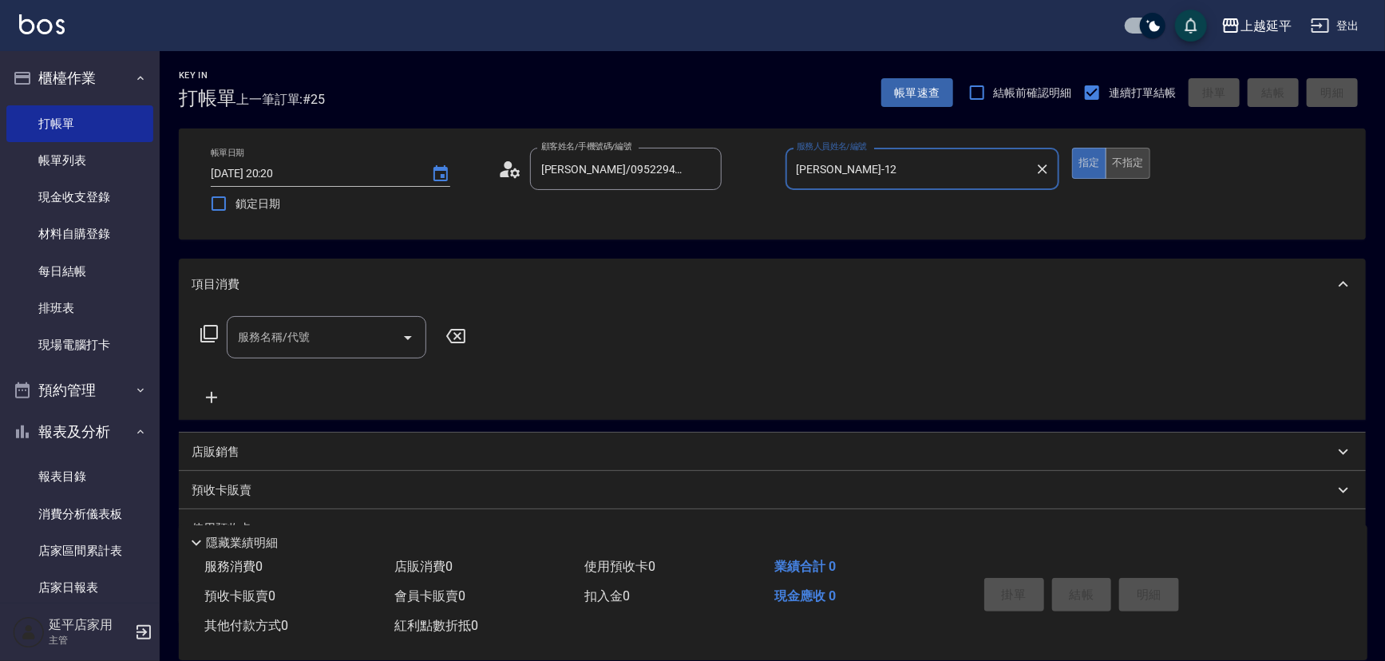
type input "Karen-12"
click at [1132, 157] on button "不指定" at bounding box center [1128, 163] width 45 height 31
click at [338, 335] on input "服務名稱/代號" at bounding box center [314, 337] width 161 height 28
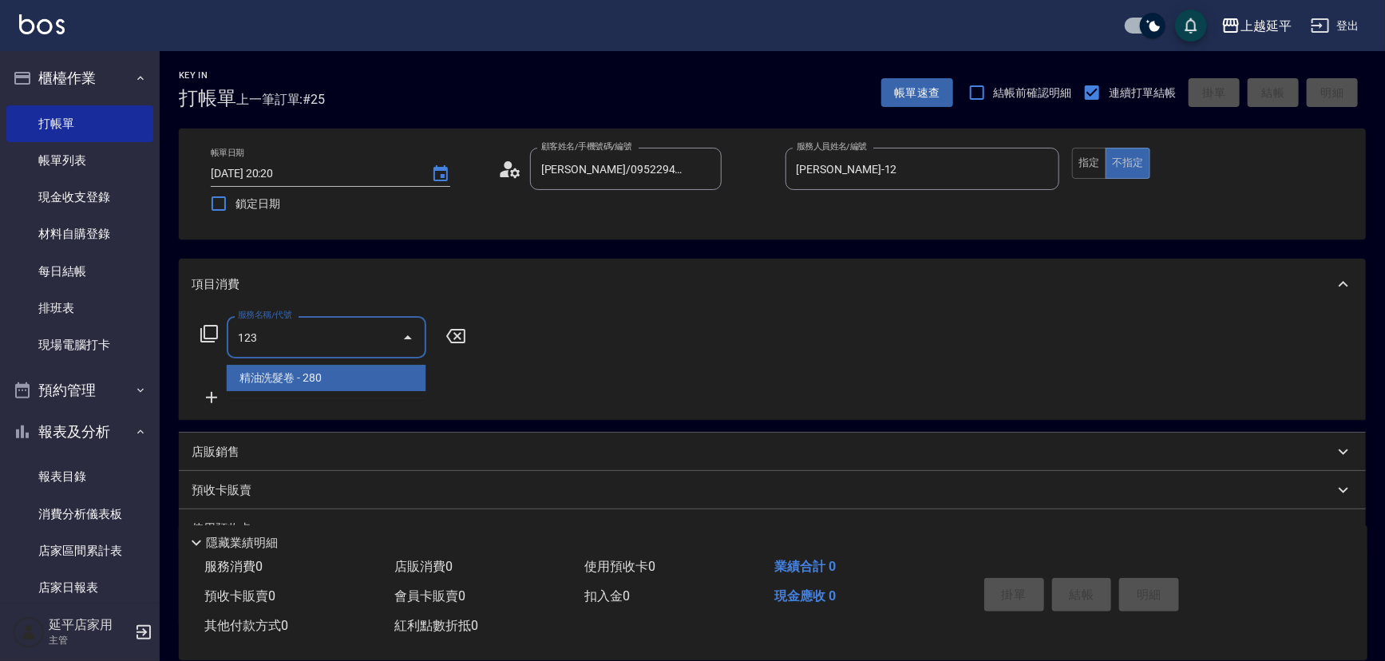
click at [385, 367] on span "精油洗髮卷 - 280" at bounding box center [327, 378] width 200 height 26
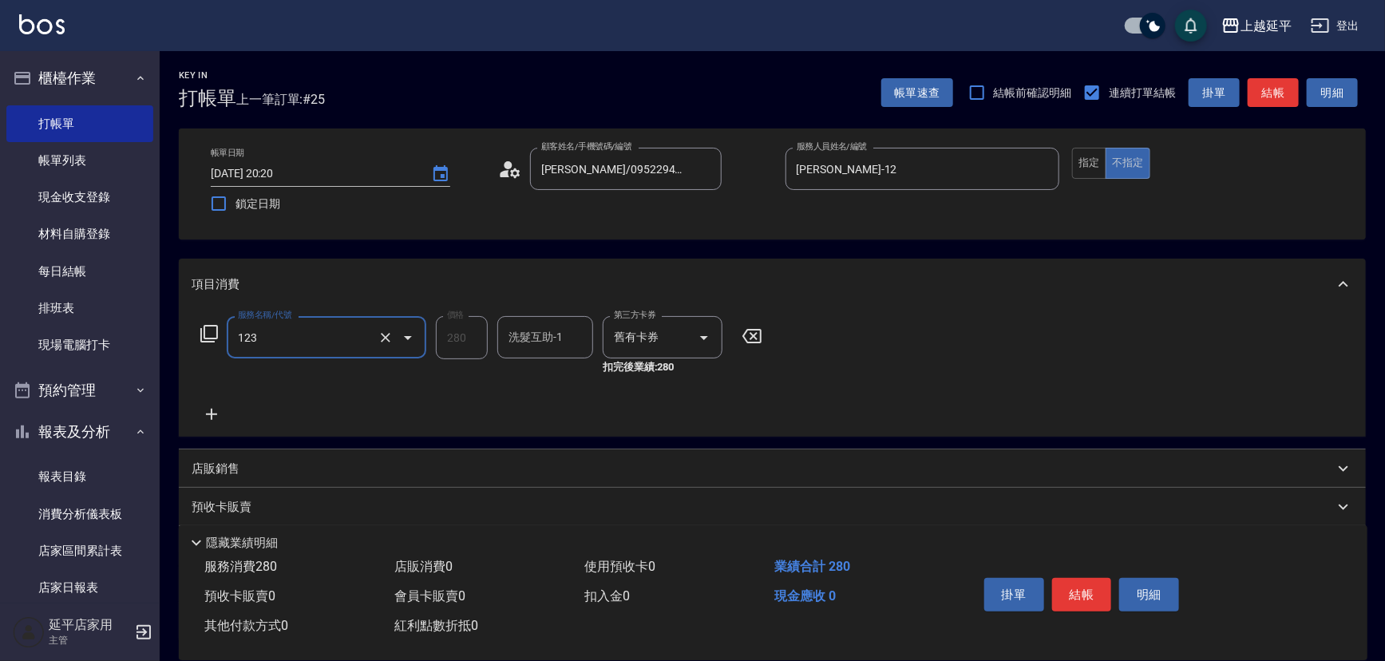
type input "精油洗髮卷(123)"
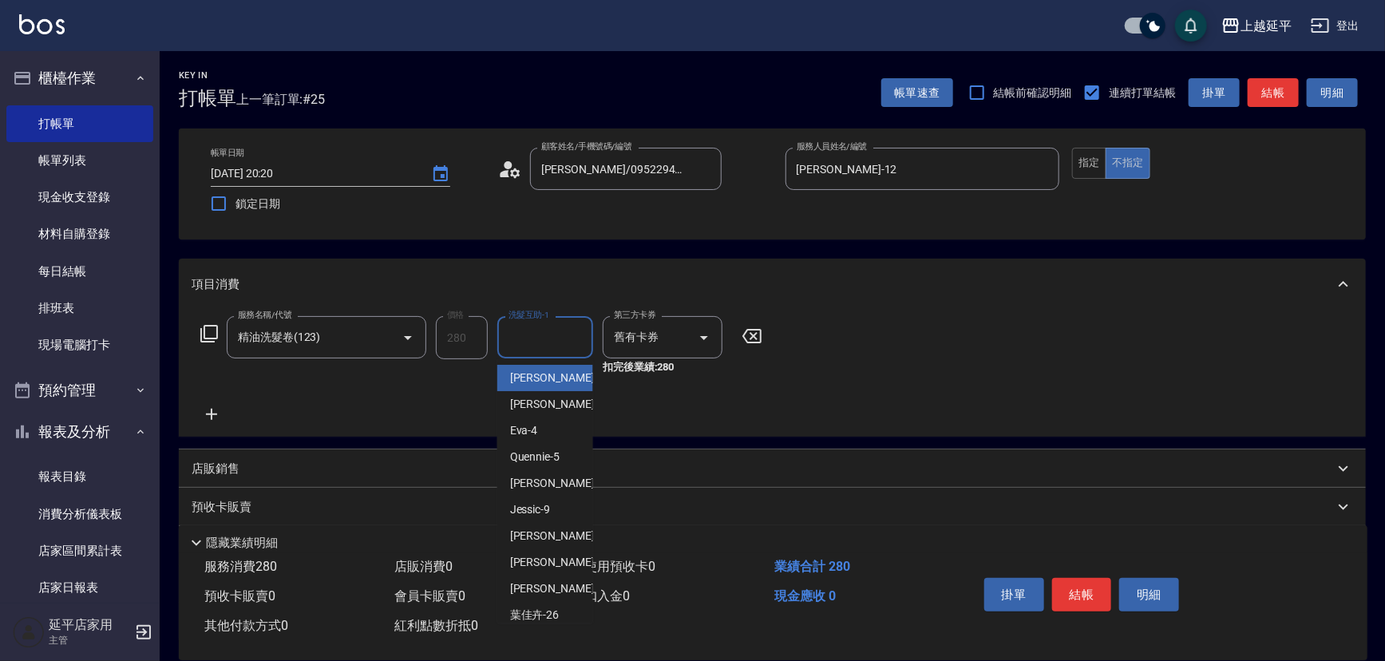
click at [511, 336] on input "洗髮互助-1" at bounding box center [545, 337] width 81 height 28
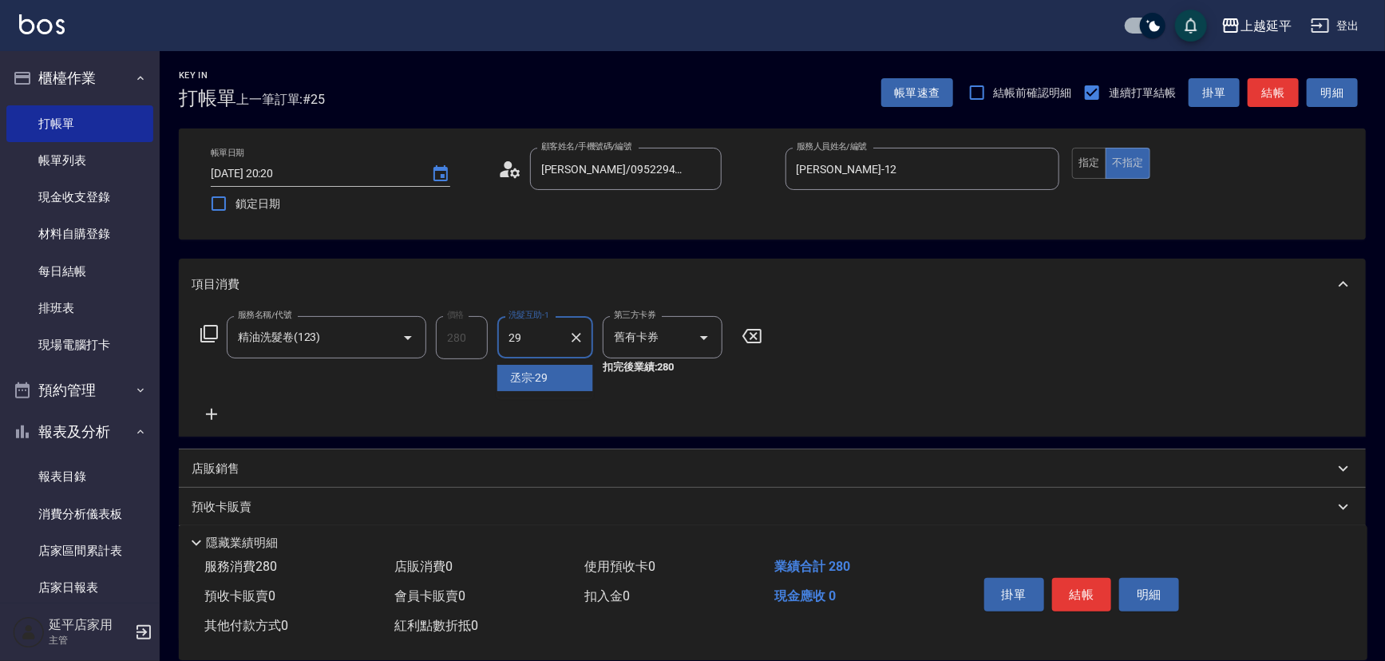
click at [544, 375] on span "丞宗 -29" at bounding box center [529, 378] width 38 height 17
type input "丞宗-29"
click at [1080, 598] on button "結帳" at bounding box center [1082, 595] width 60 height 34
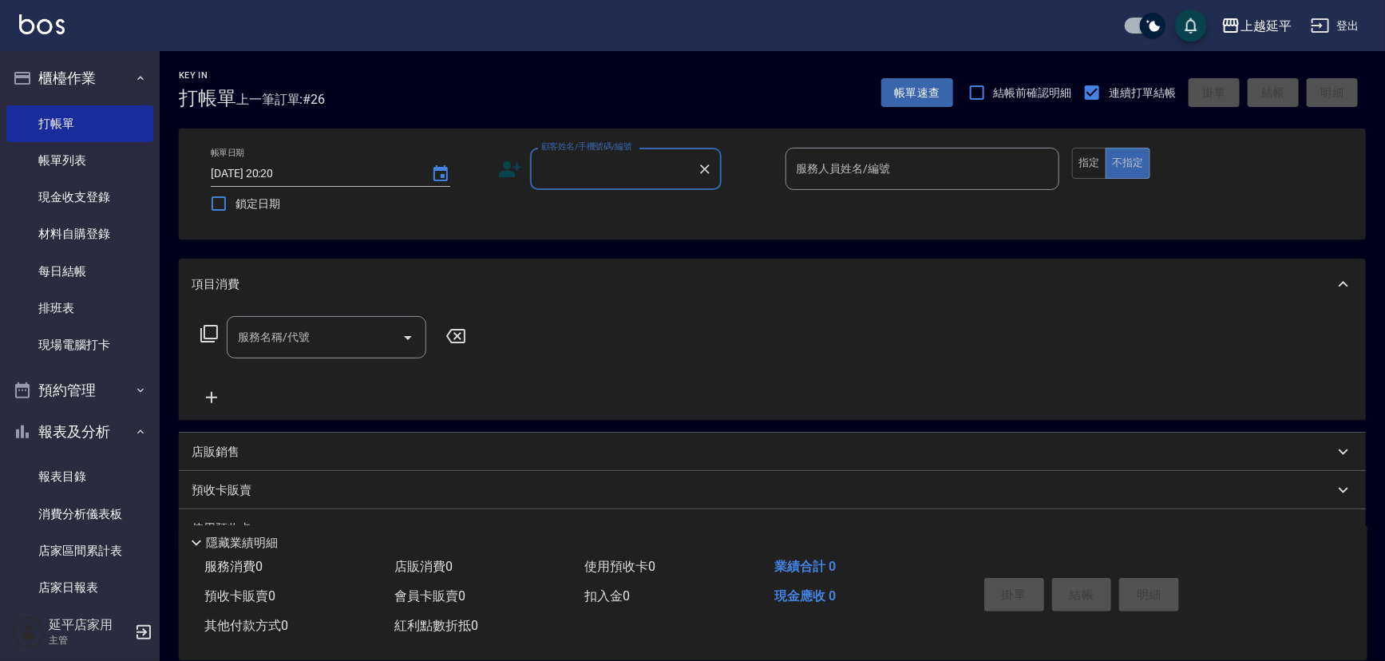
click at [634, 176] on input "顧客姓名/手機號碼/編號" at bounding box center [613, 169] width 153 height 28
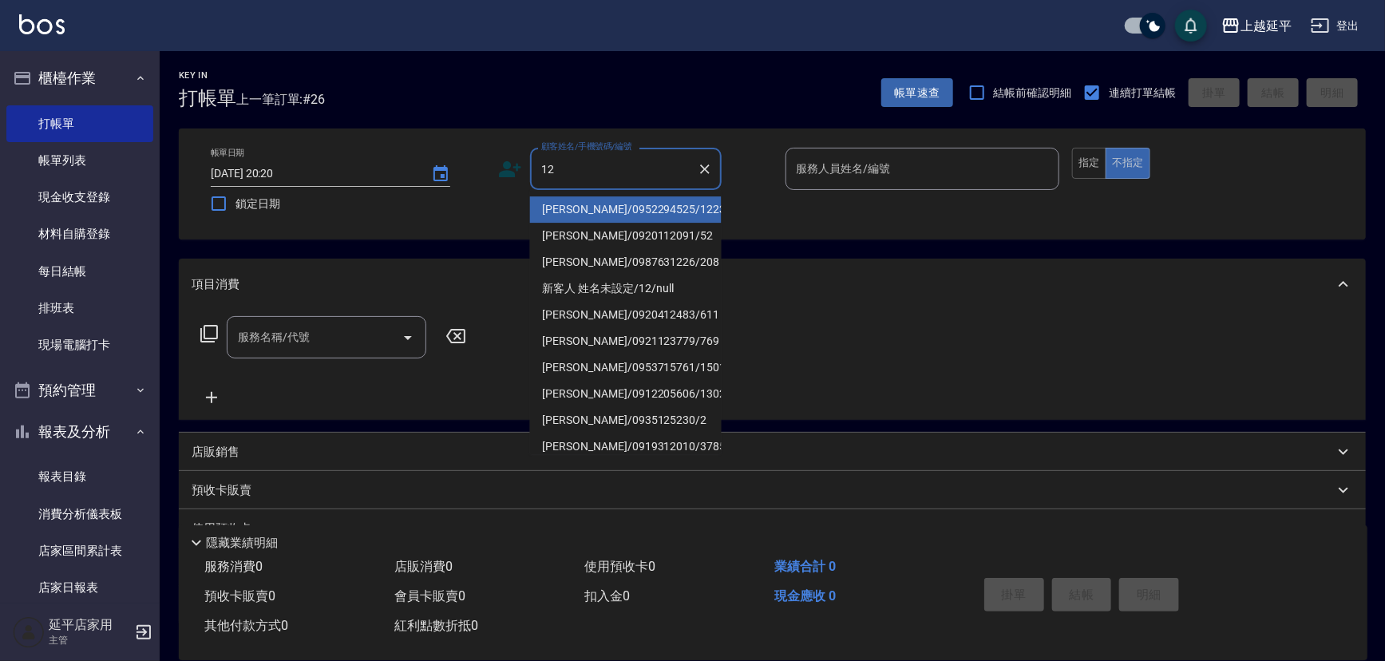
click at [619, 216] on li "李木蓮/0952294525/1223" at bounding box center [626, 209] width 192 height 26
type input "李木蓮/0952294525/1223"
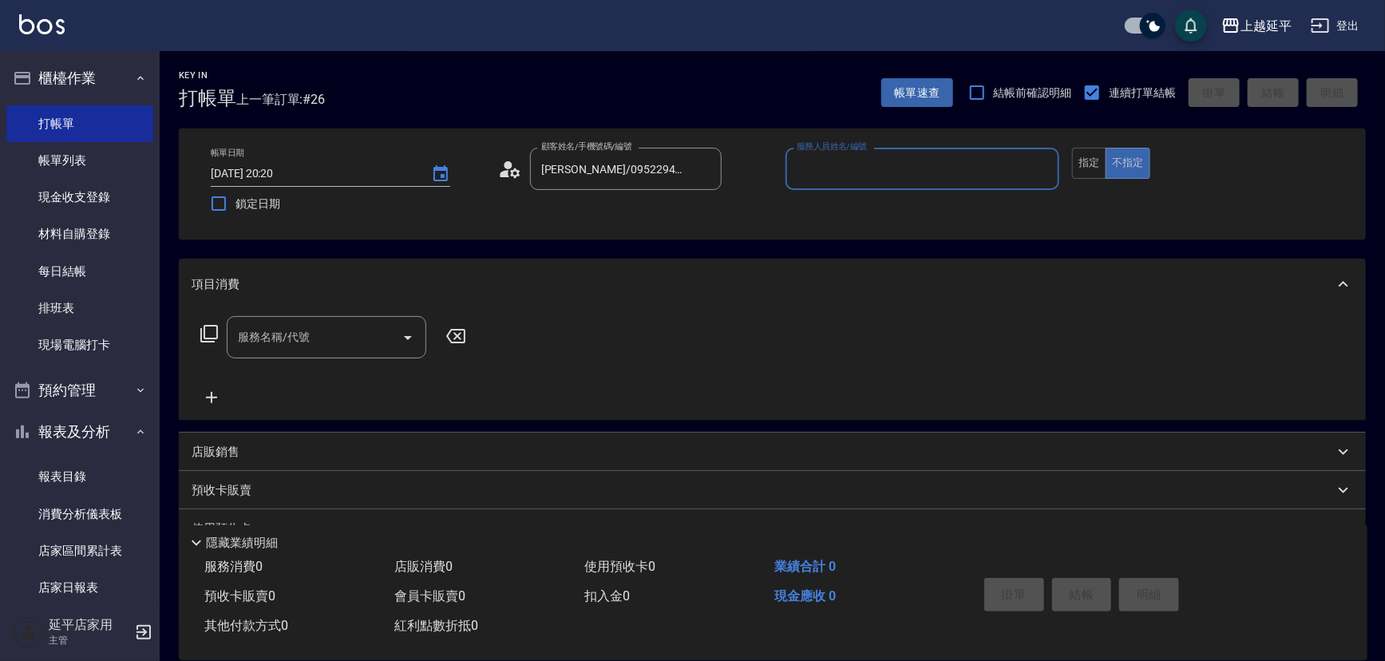
type input "Jessic-9"
click at [1039, 168] on icon "Clear" at bounding box center [1043, 169] width 16 height 16
click at [940, 171] on input "服務人員姓名/編號" at bounding box center [923, 169] width 260 height 28
click at [824, 213] on span "Karen -12" at bounding box center [849, 209] width 101 height 17
type input "Karen-12"
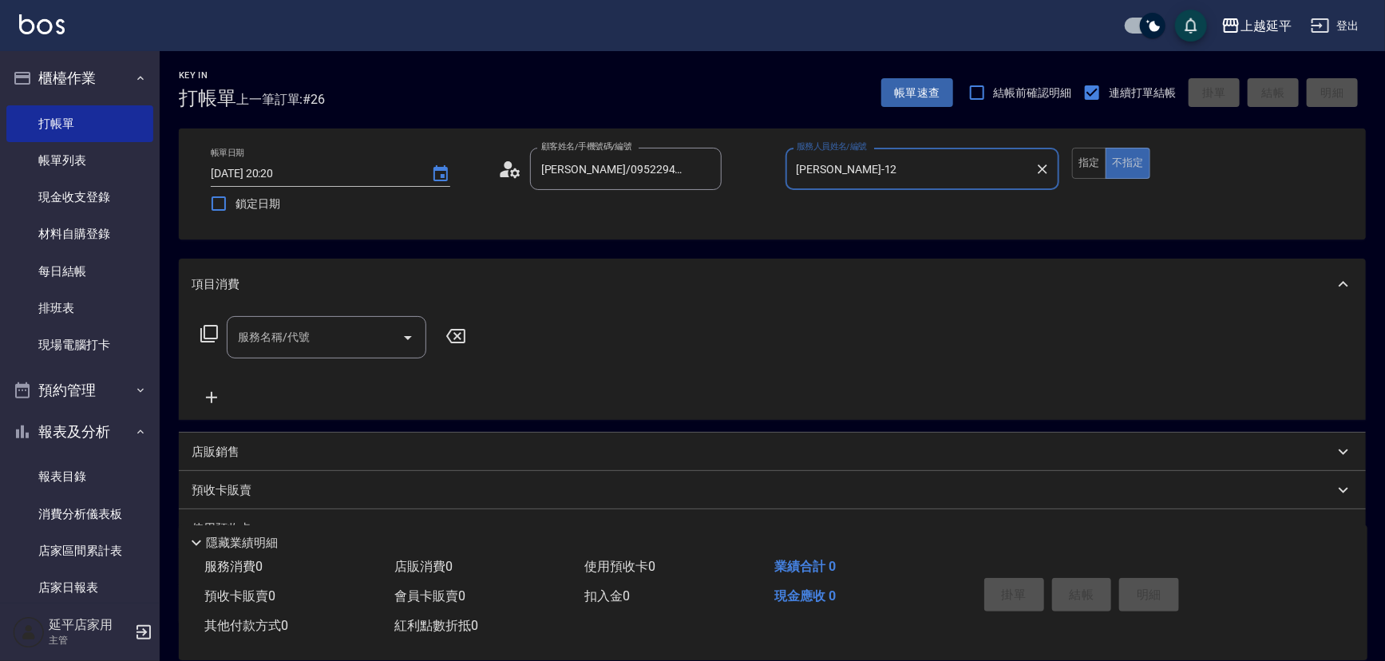
click at [211, 327] on icon at bounding box center [209, 333] width 19 height 19
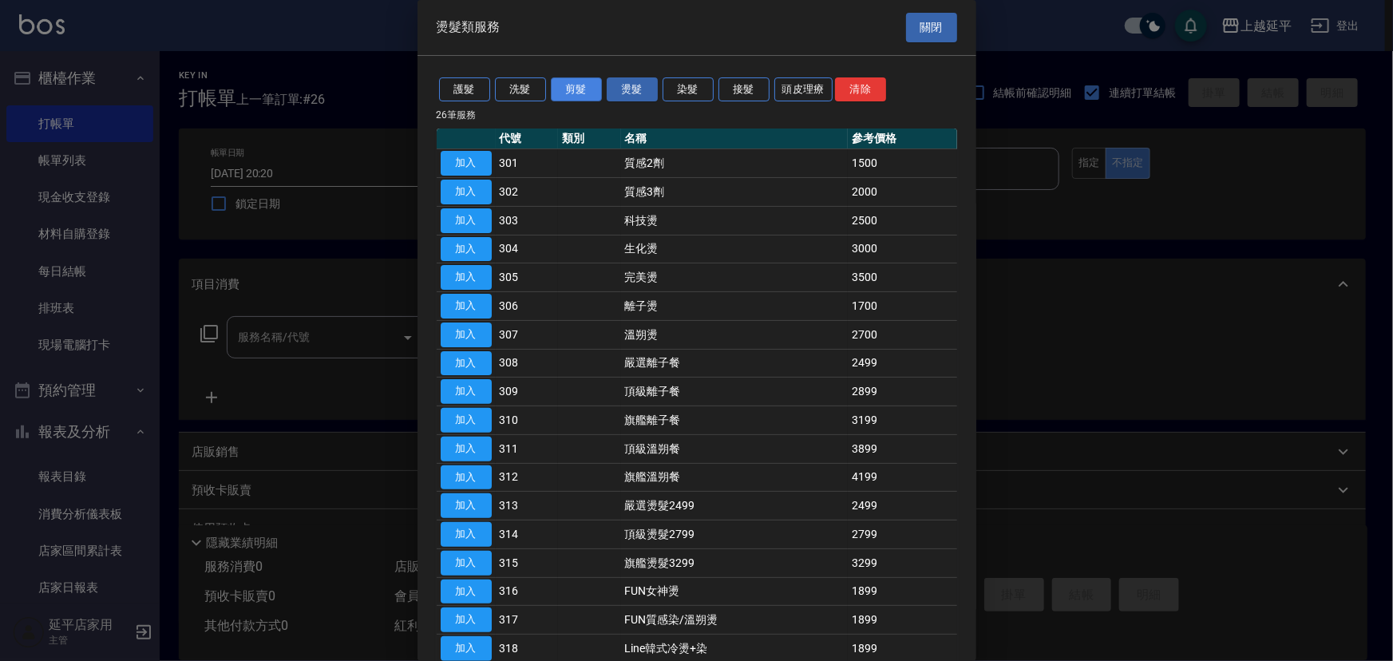
click at [593, 91] on button "剪髮" at bounding box center [576, 89] width 51 height 25
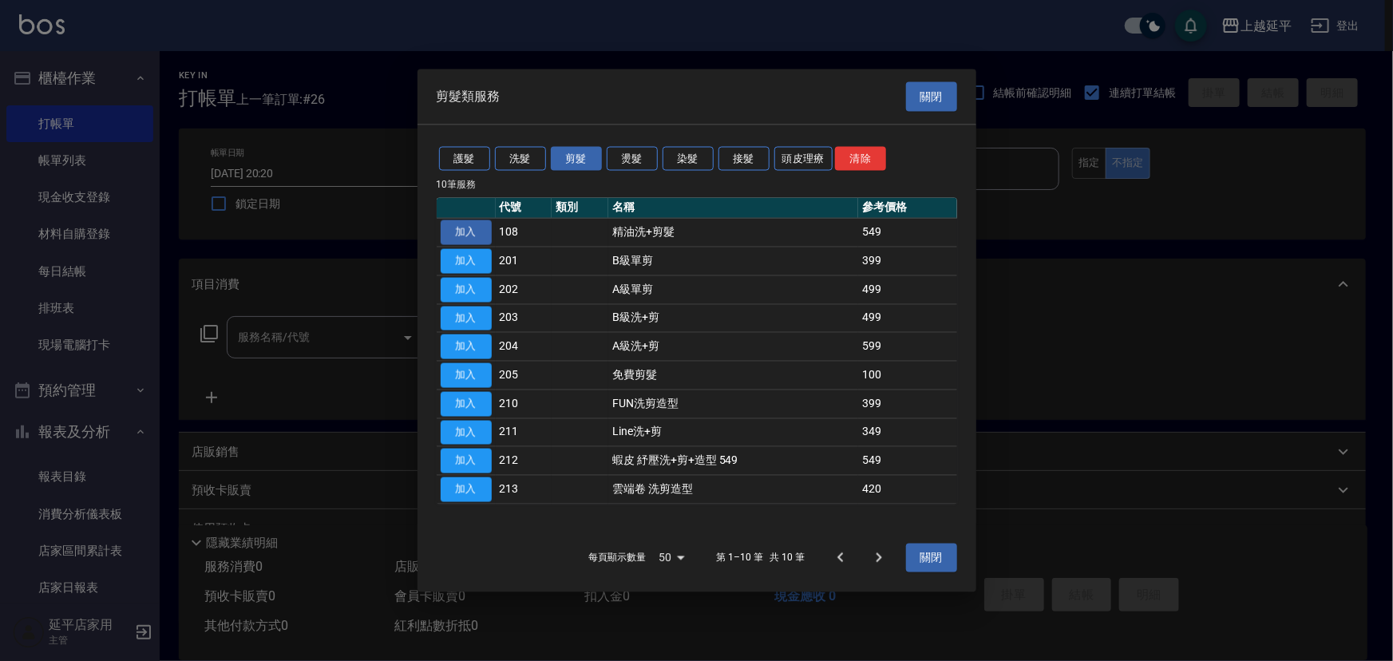
click at [473, 230] on button "加入" at bounding box center [466, 232] width 51 height 25
type input "精油洗+剪髮(108)"
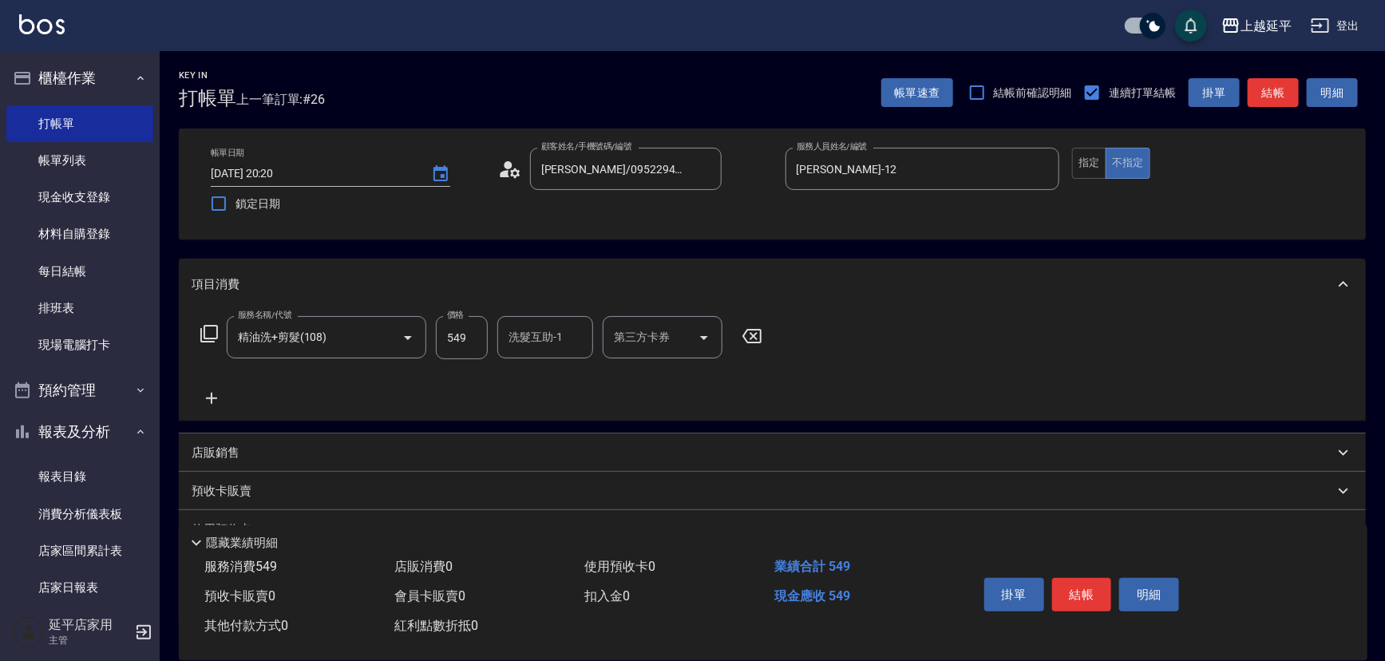
click at [549, 328] on div "洗髮互助-1 洗髮互助-1" at bounding box center [545, 337] width 96 height 42
drag, startPoint x: 537, startPoint y: 382, endPoint x: 684, endPoint y: 326, distance: 158.0
click at [538, 380] on span "丞宗 -29" at bounding box center [529, 378] width 38 height 17
type input "丞宗-29"
click at [1262, 102] on button "結帳" at bounding box center [1273, 93] width 51 height 30
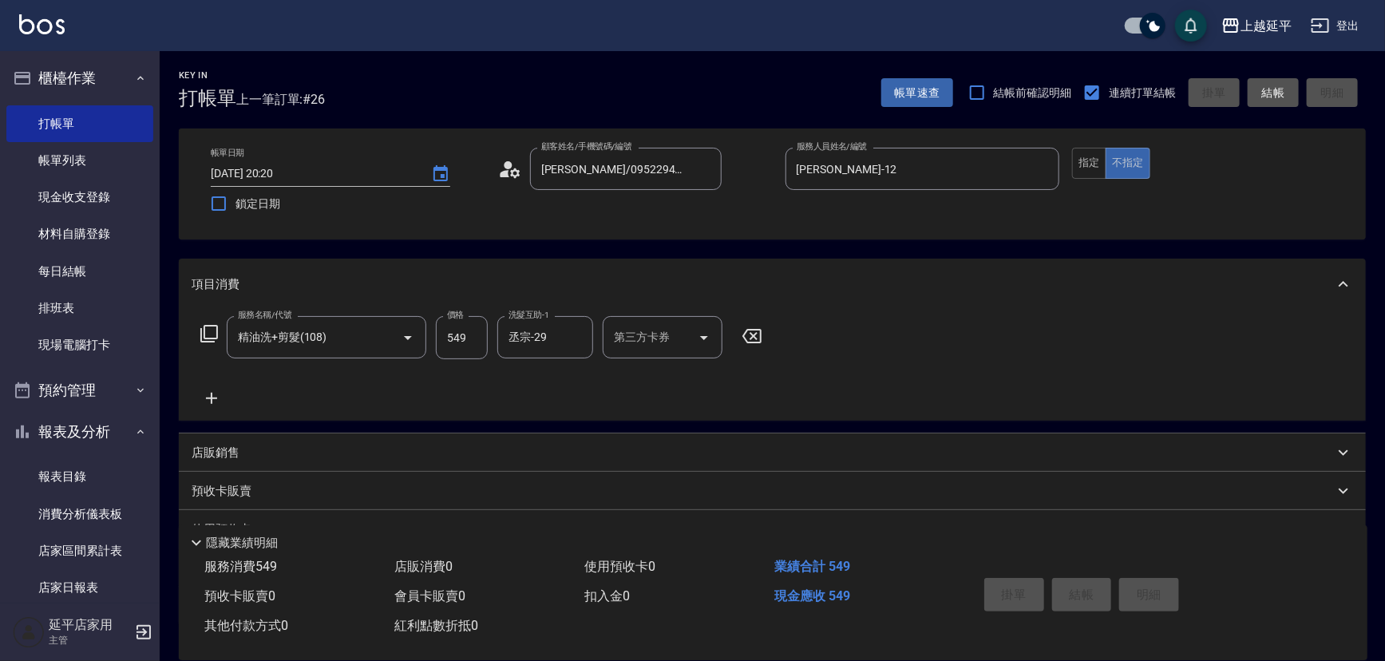
type input "2025/10/09 20:21"
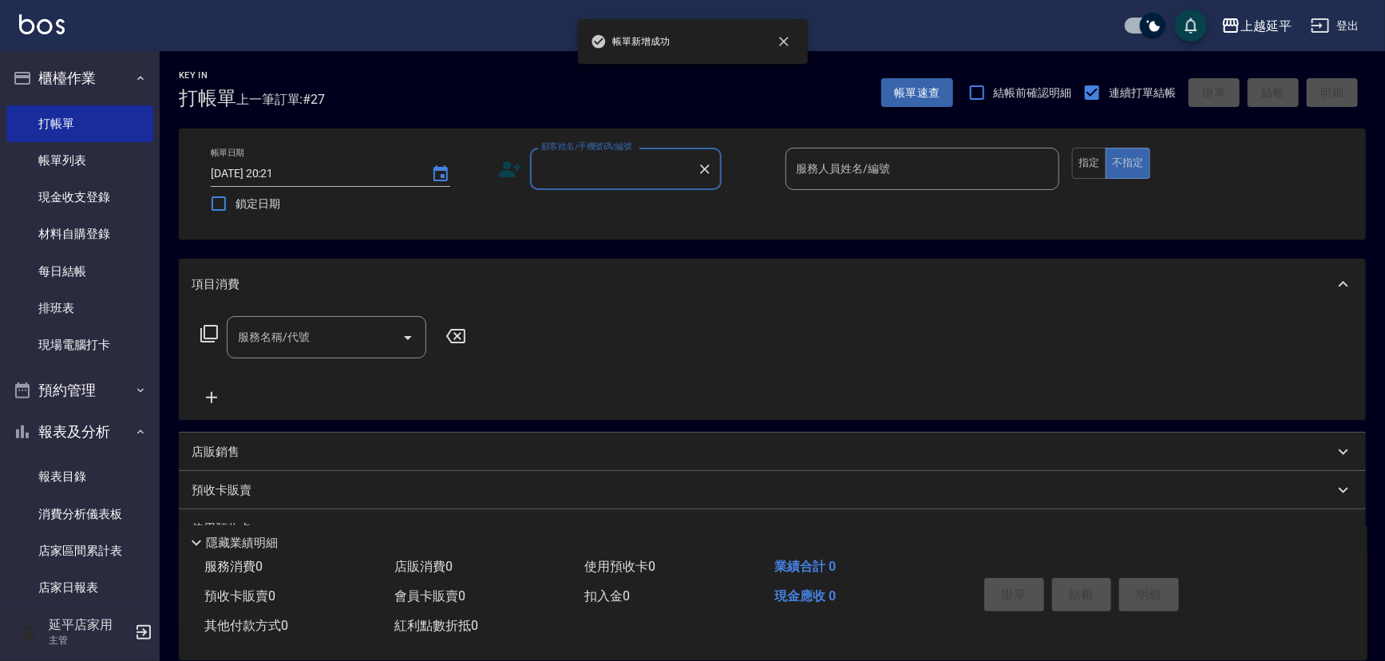
click at [621, 173] on input "顧客姓名/手機號碼/編號" at bounding box center [613, 169] width 153 height 28
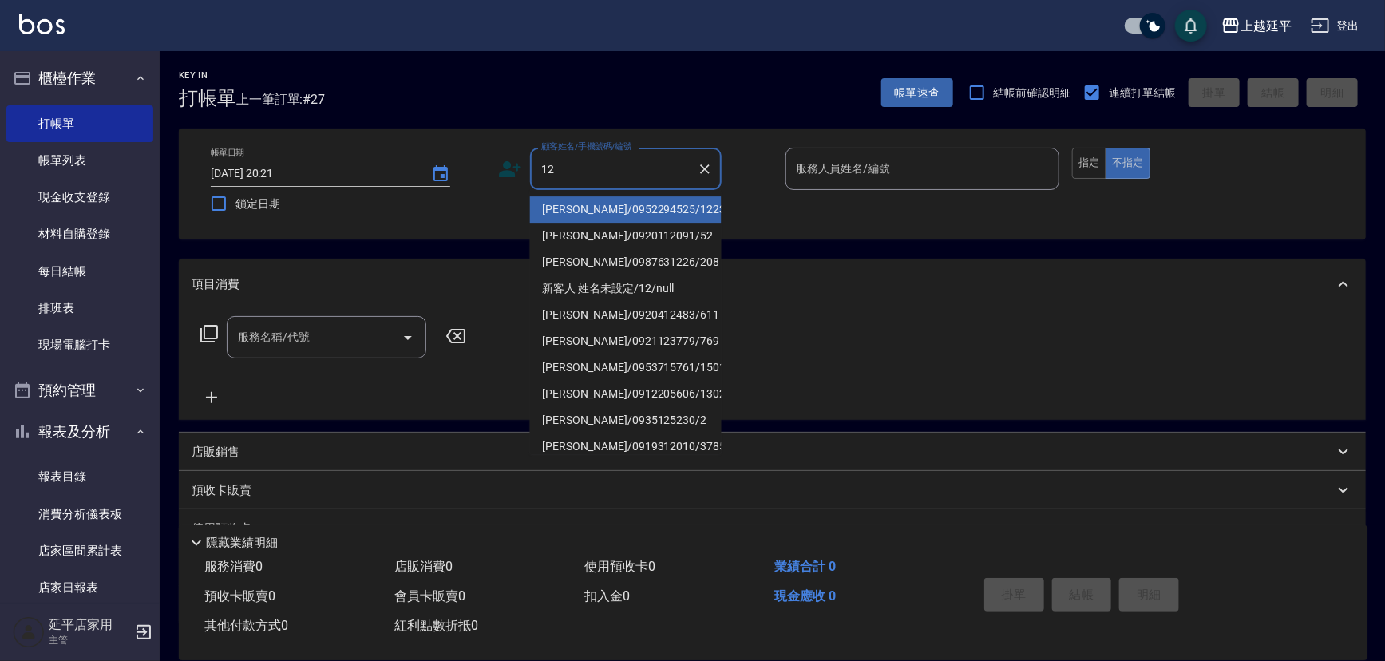
click at [621, 204] on li "李木蓮/0952294525/1223" at bounding box center [626, 209] width 192 height 26
type input "李木蓮/0952294525/1223"
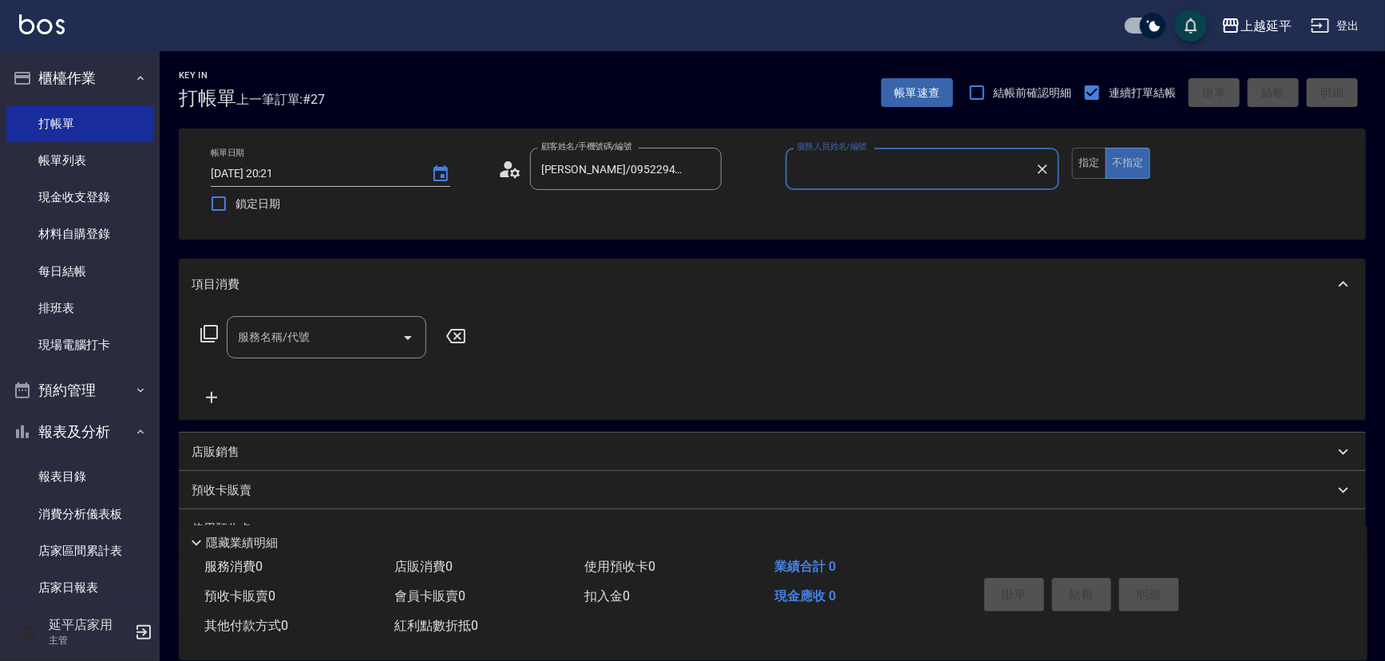
type input "Jessic-9"
click at [1038, 168] on icon "Clear" at bounding box center [1043, 169] width 16 height 16
click at [977, 170] on input "服務人員姓名/編號" at bounding box center [923, 169] width 260 height 28
click at [871, 208] on div "Karen -12" at bounding box center [923, 209] width 275 height 26
type input "Karen-12"
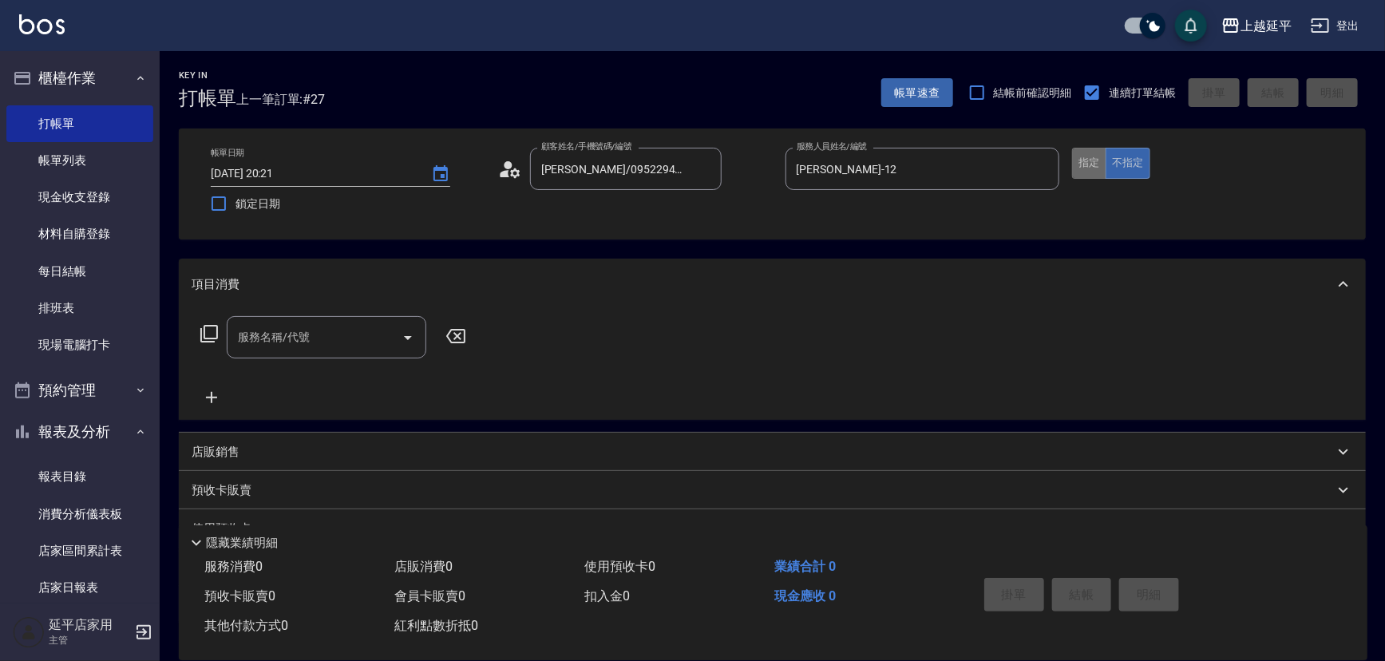
click at [1090, 164] on button "指定" at bounding box center [1089, 163] width 34 height 31
click at [333, 327] on input "服務名稱/代號" at bounding box center [314, 337] width 161 height 28
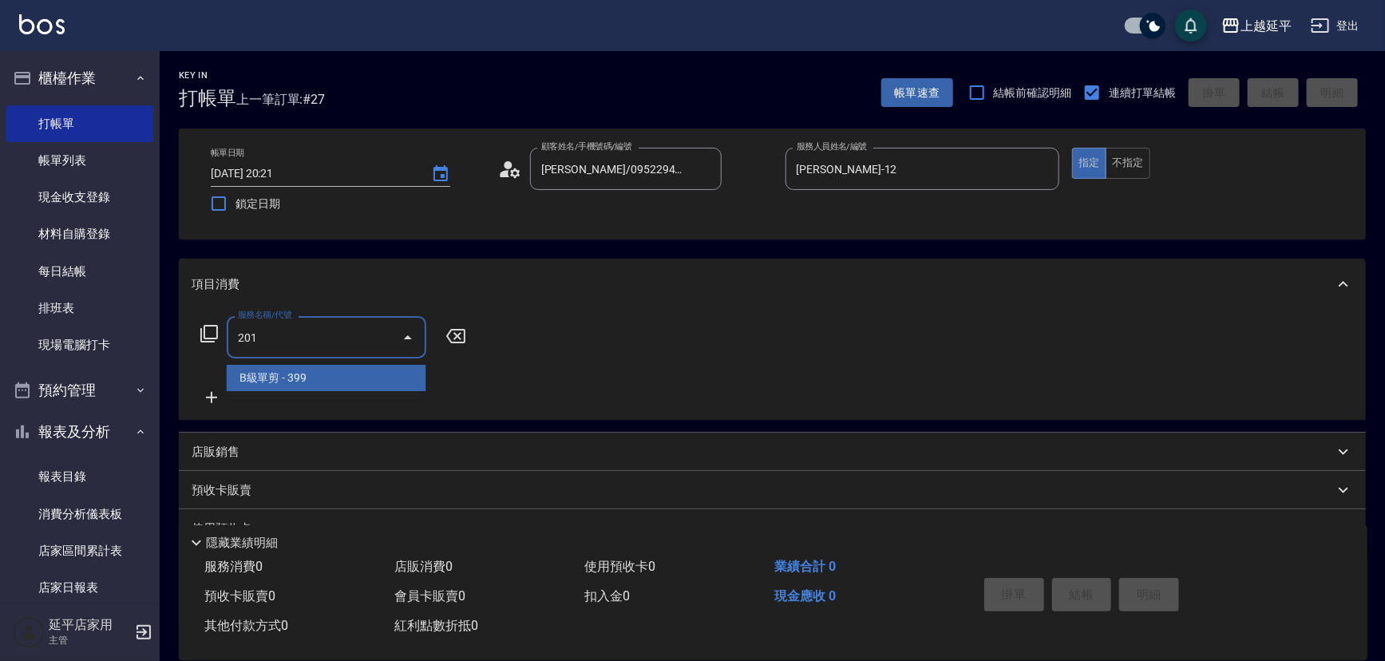
click at [367, 377] on span "B級單剪 - 399" at bounding box center [327, 378] width 200 height 26
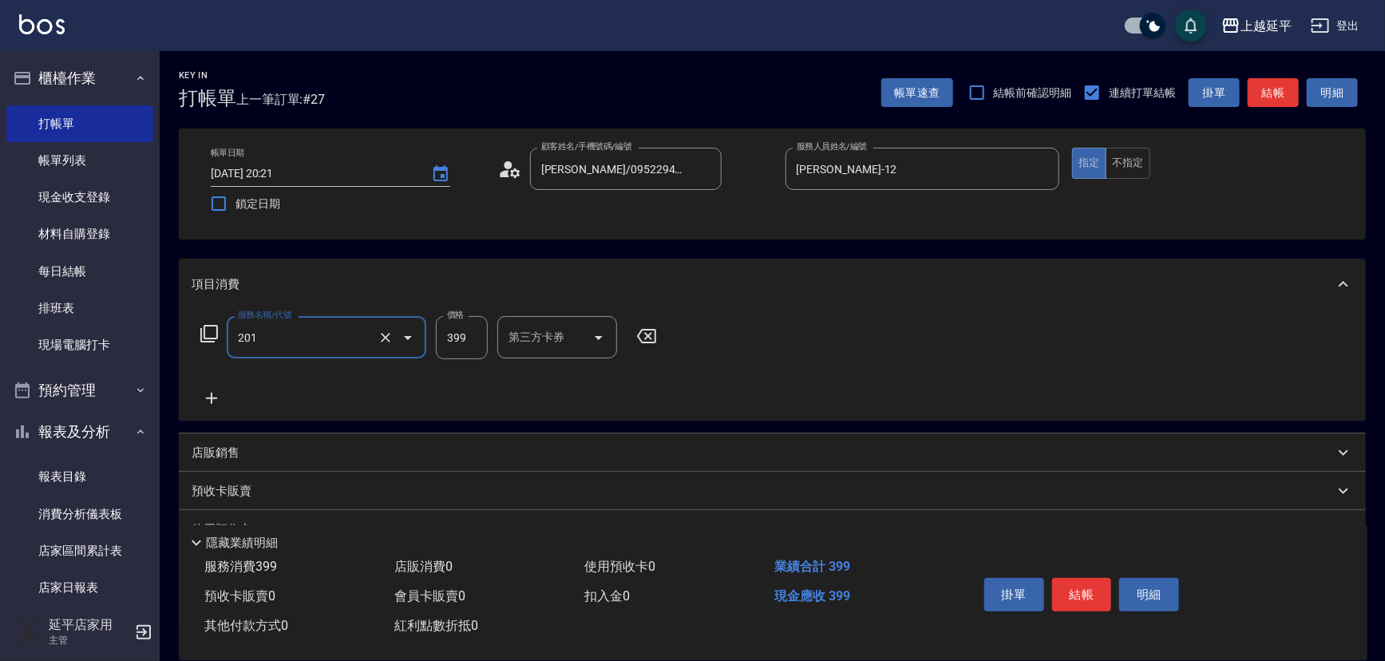
type input "B級單剪(201)"
click at [476, 337] on input "399" at bounding box center [462, 337] width 52 height 43
type input "699"
click at [1266, 104] on button "結帳" at bounding box center [1273, 93] width 51 height 30
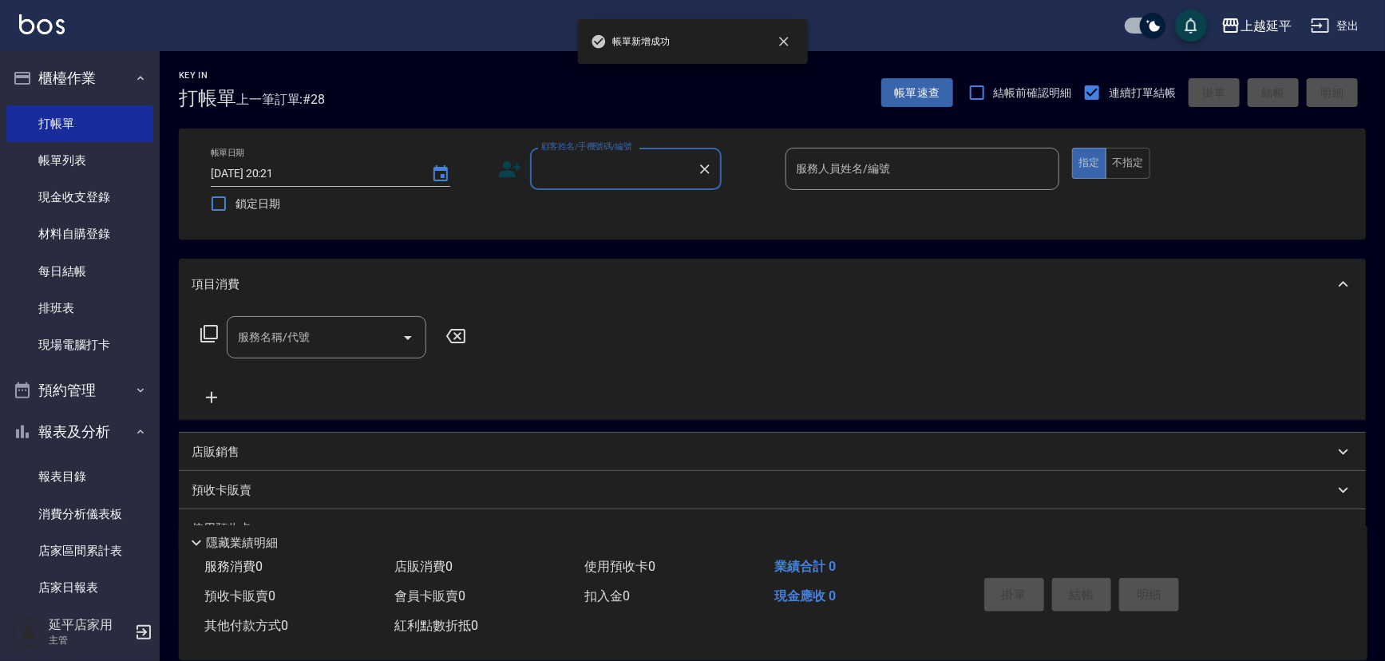
click at [616, 183] on div "顧客姓名/手機號碼/編號" at bounding box center [626, 169] width 192 height 42
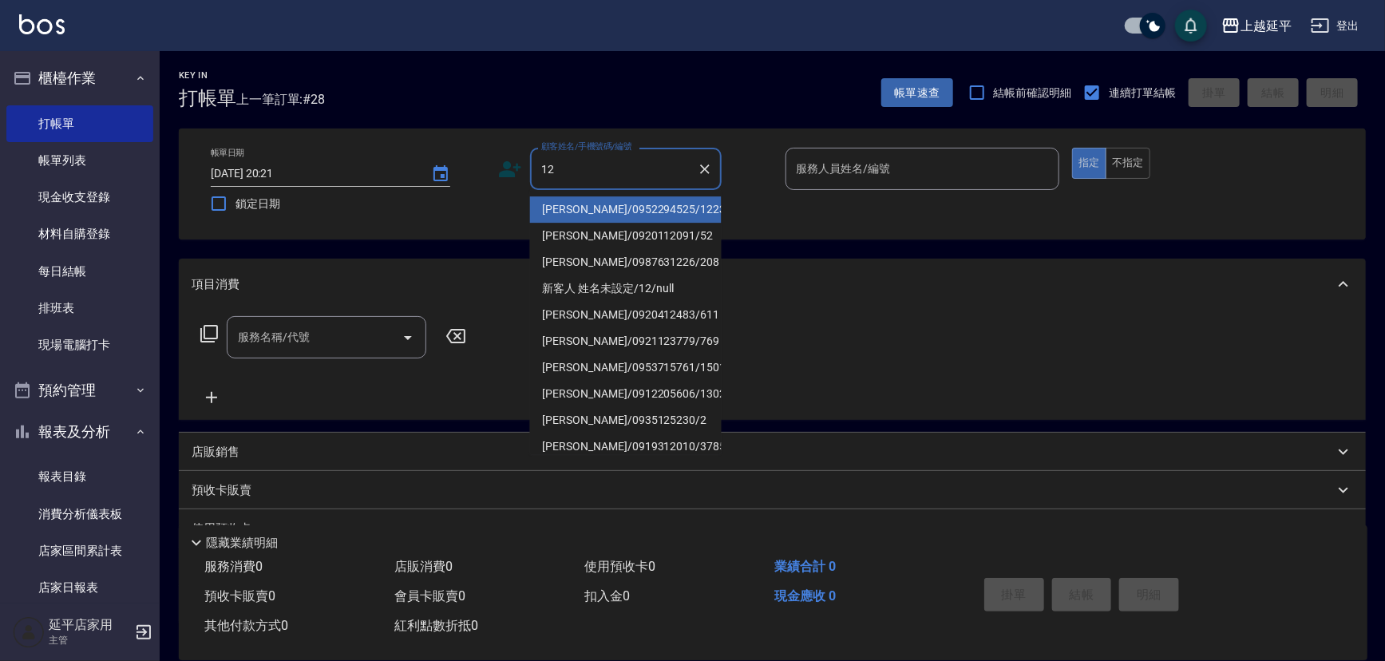
click at [608, 204] on li "李木蓮/0952294525/1223" at bounding box center [626, 209] width 192 height 26
type input "李木蓮/0952294525/1223"
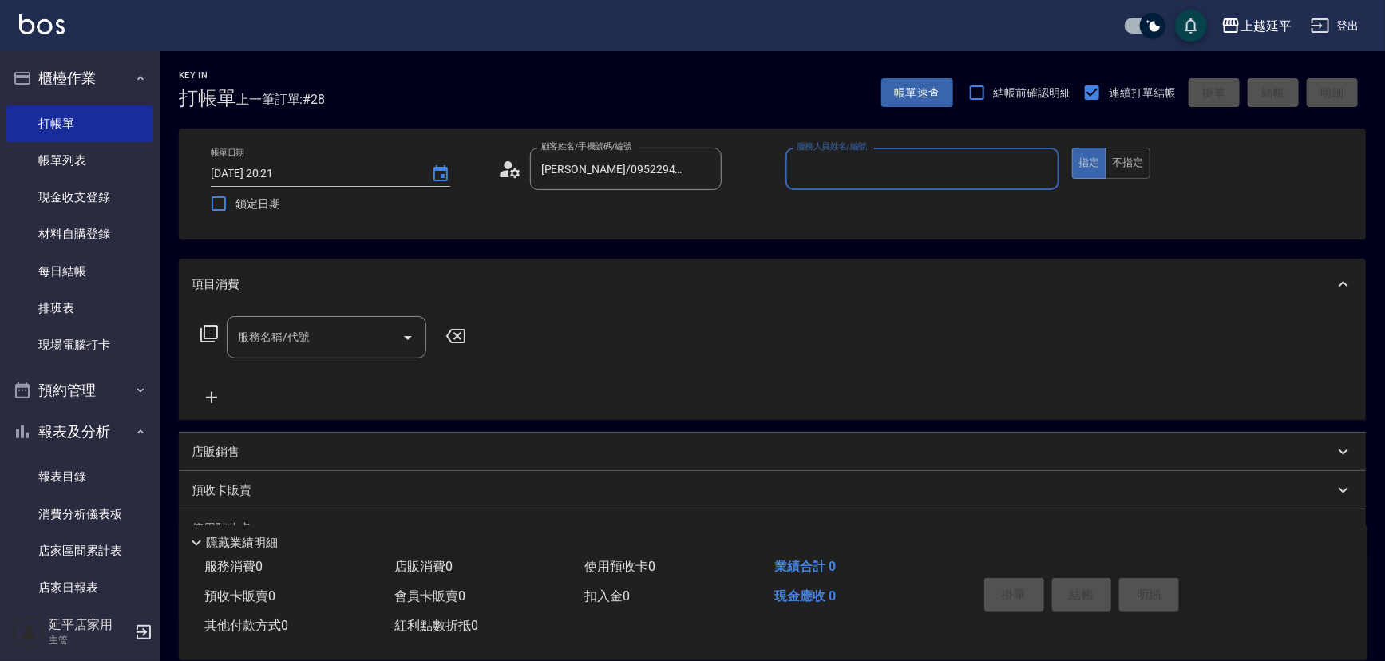
type input "Jessic-9"
click at [1045, 162] on icon "Clear" at bounding box center [1043, 169] width 16 height 16
click at [995, 168] on input "服務人員姓名/編號" at bounding box center [923, 169] width 260 height 28
click at [846, 216] on div "Karen -12" at bounding box center [923, 209] width 275 height 26
type input "Karen-12"
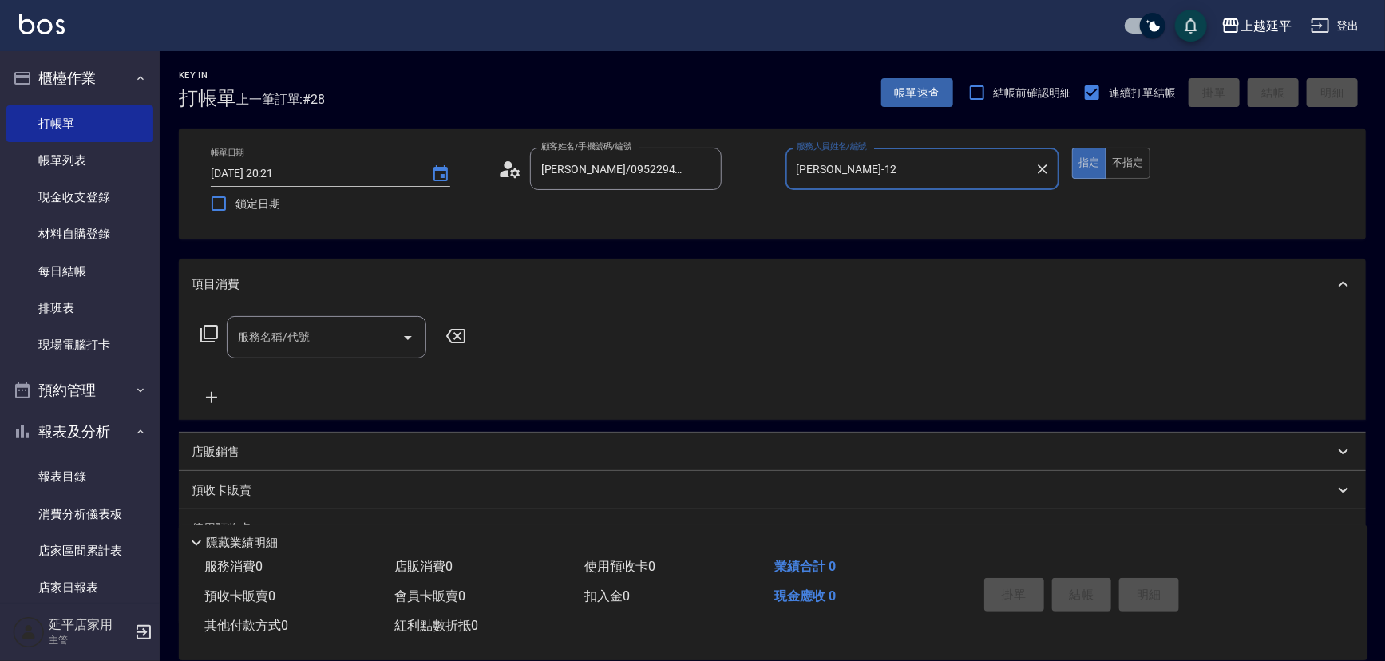
click at [351, 334] on input "服務名稱/代號" at bounding box center [314, 337] width 161 height 28
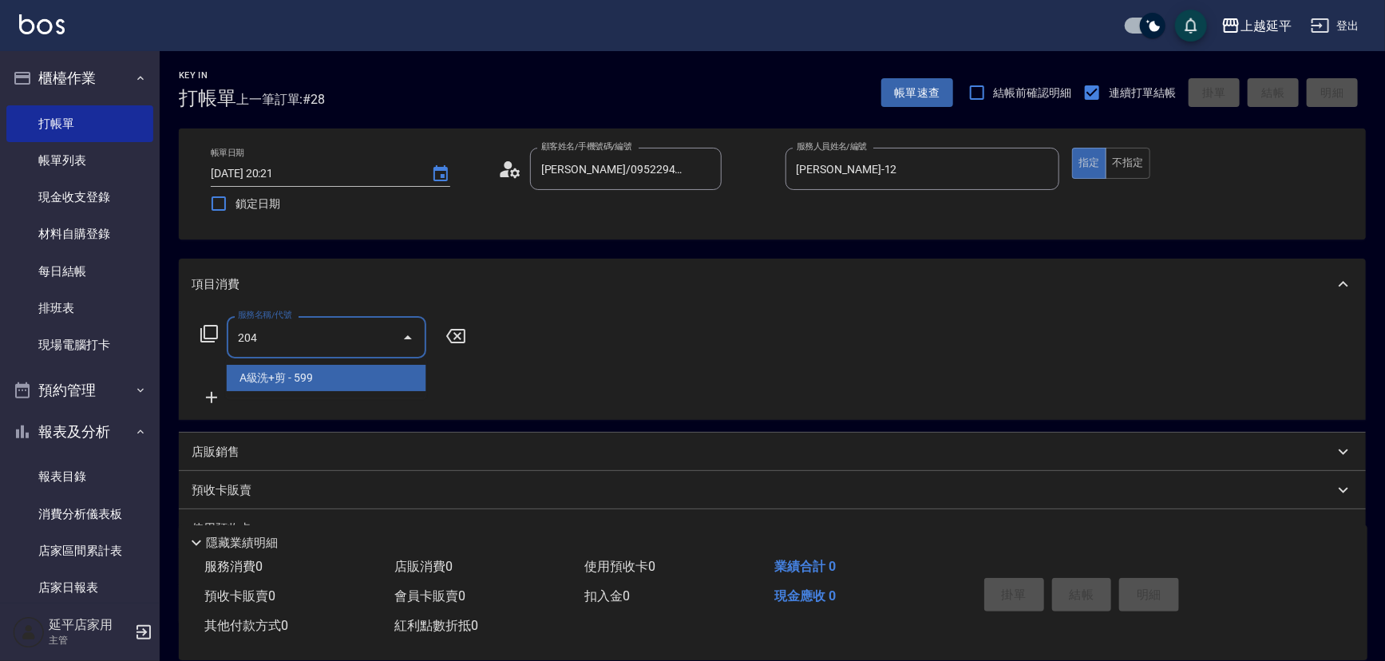
click at [359, 375] on span "A級洗+剪 - 599" at bounding box center [327, 378] width 200 height 26
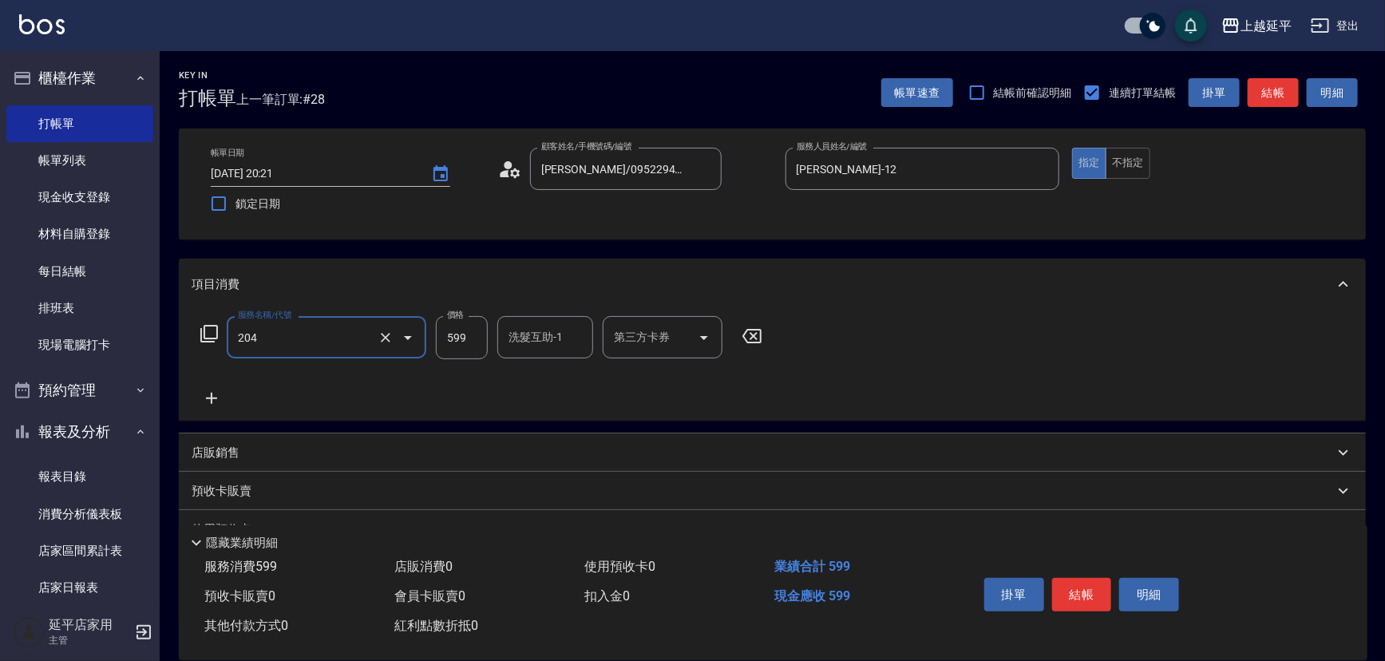
type input "A級洗+剪(204)"
click at [478, 337] on input "599" at bounding box center [462, 337] width 52 height 43
type input "499"
click at [527, 343] on div "洗髮互助-1 洗髮互助-1" at bounding box center [545, 337] width 96 height 42
click at [543, 380] on span "丞宗 -29" at bounding box center [529, 378] width 38 height 17
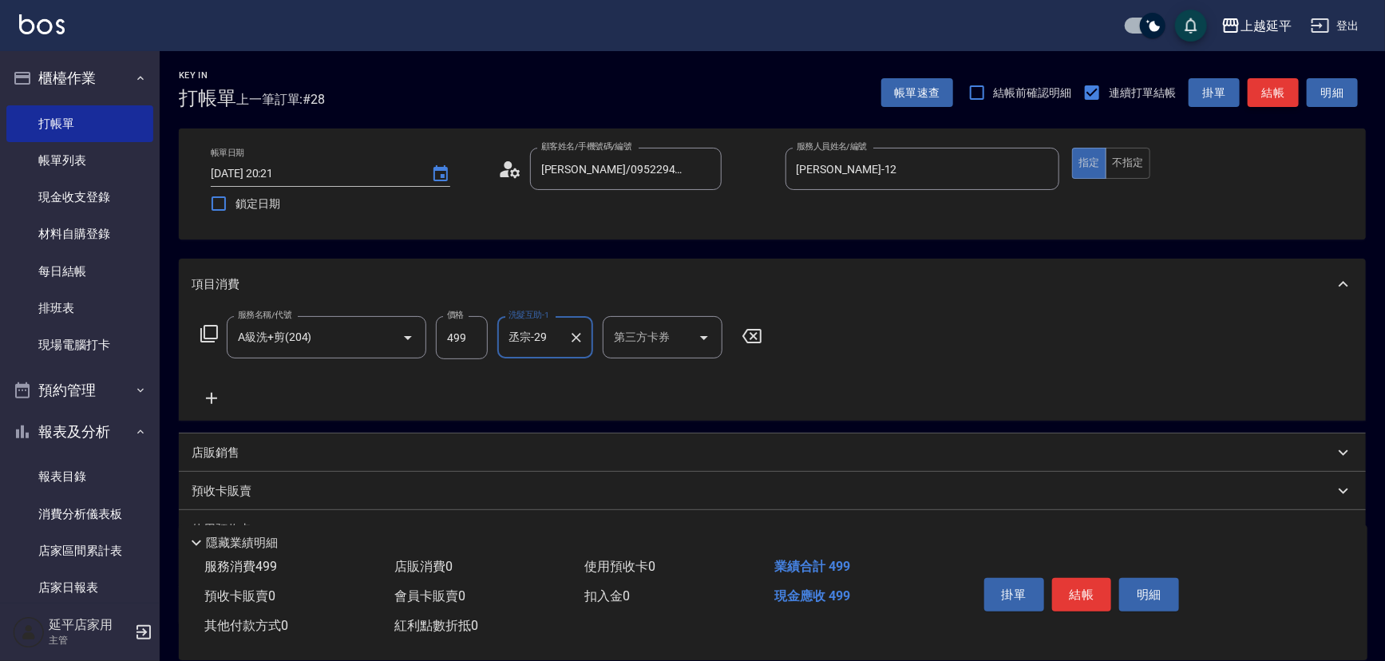
type input "丞宗-29"
click at [1290, 99] on button "結帳" at bounding box center [1273, 93] width 51 height 30
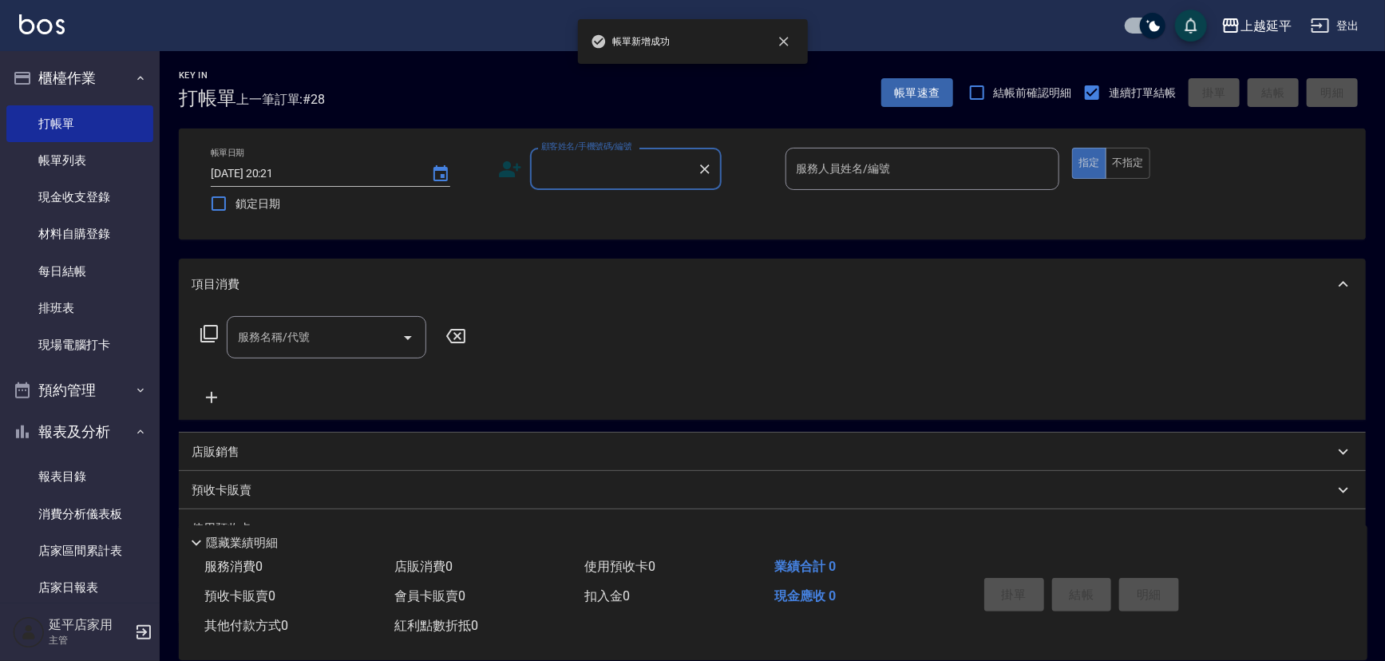
click at [595, 165] on input "顧客姓名/手機號碼/編號" at bounding box center [613, 169] width 153 height 28
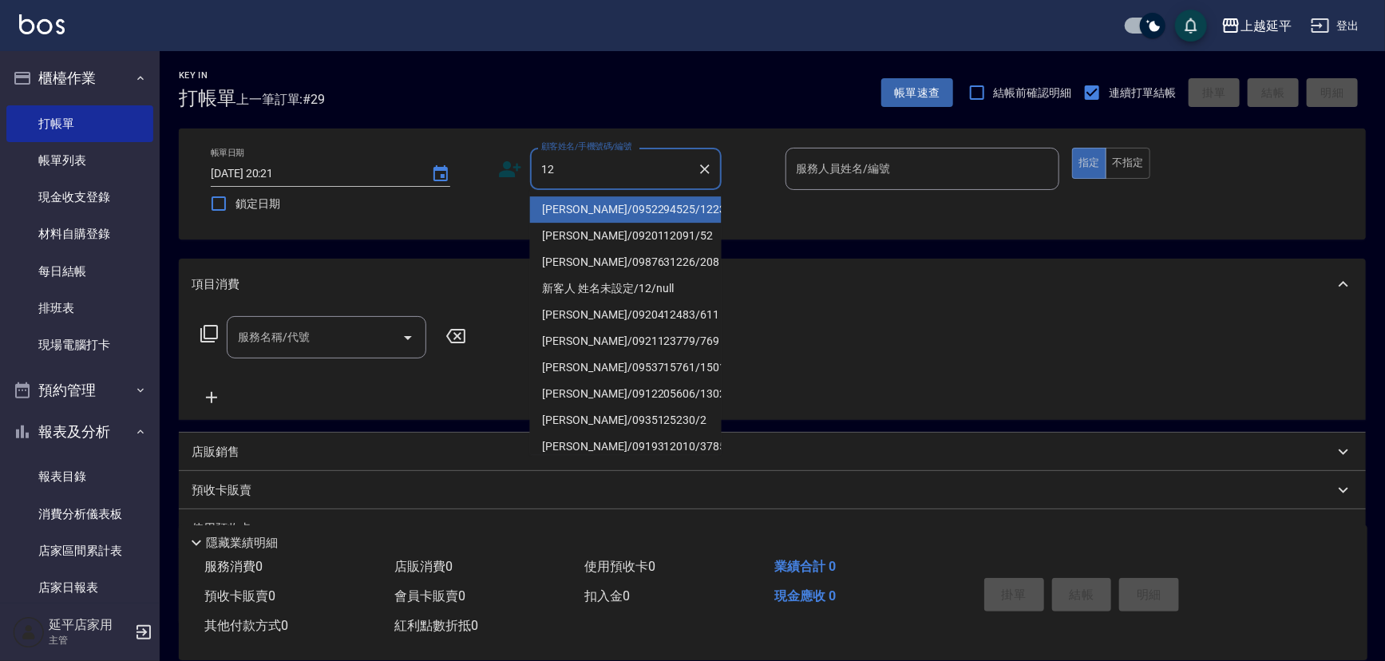
click at [593, 208] on li "李木蓮/0952294525/1223" at bounding box center [626, 209] width 192 height 26
type input "李木蓮/0952294525/1223"
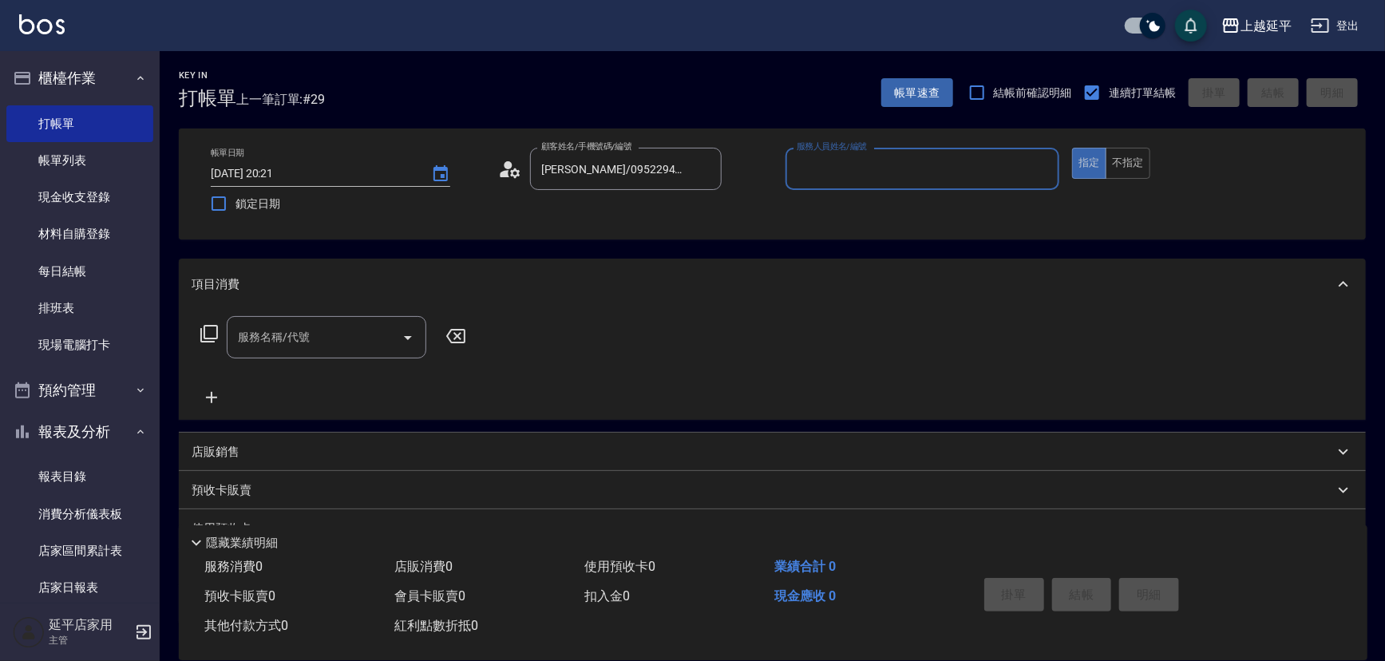
type input "Jessic-9"
click at [1039, 168] on icon "Clear" at bounding box center [1043, 169] width 16 height 16
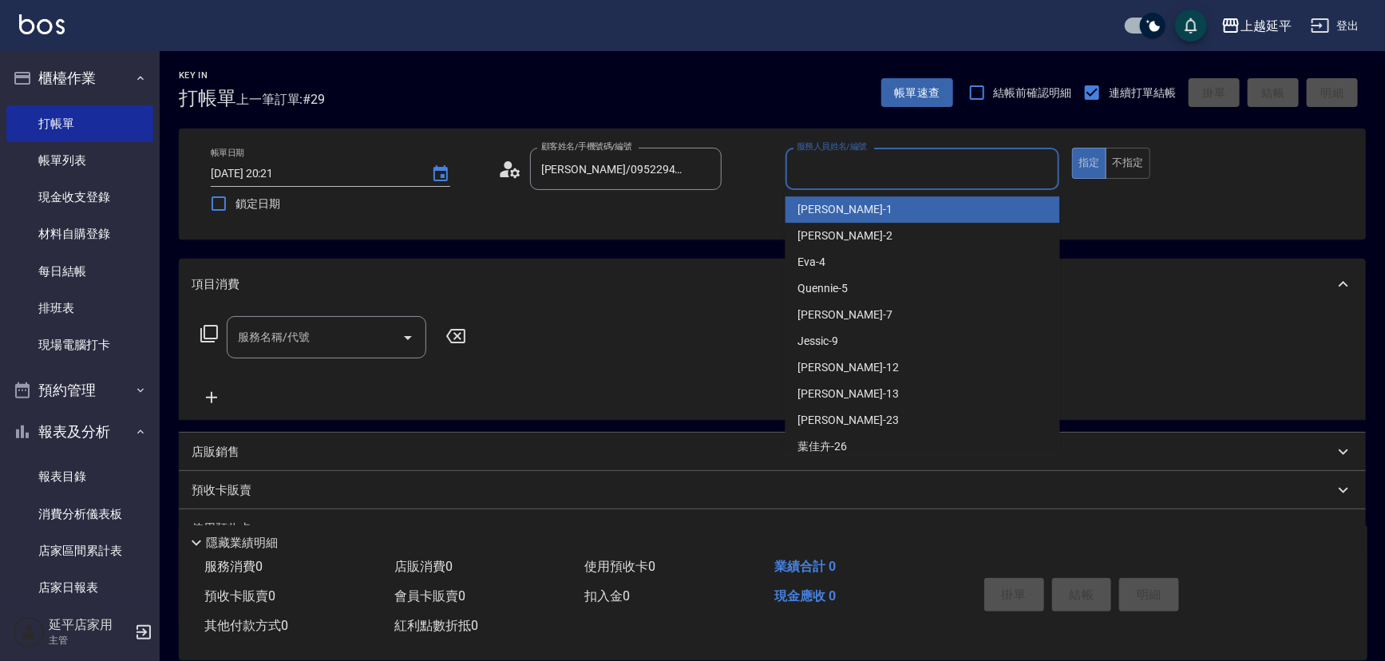
click at [985, 168] on input "服務人員姓名/編號" at bounding box center [923, 169] width 260 height 28
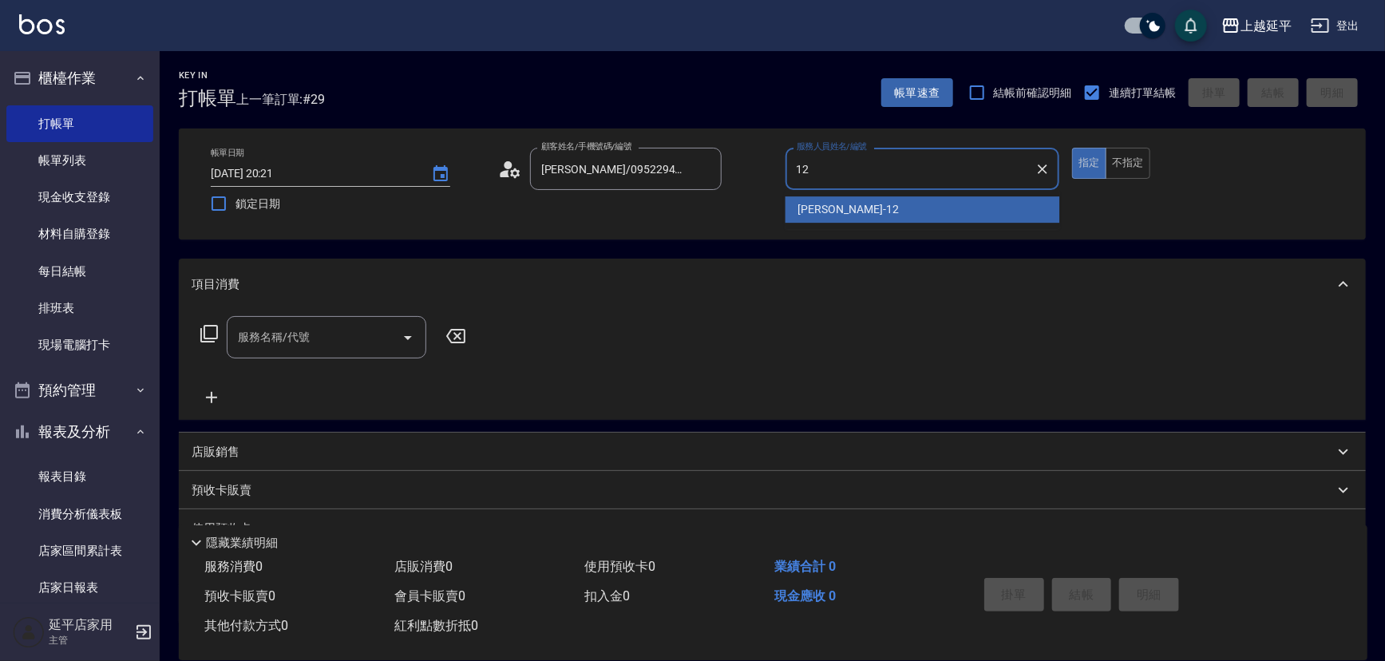
click at [898, 209] on div "Karen -12" at bounding box center [923, 209] width 275 height 26
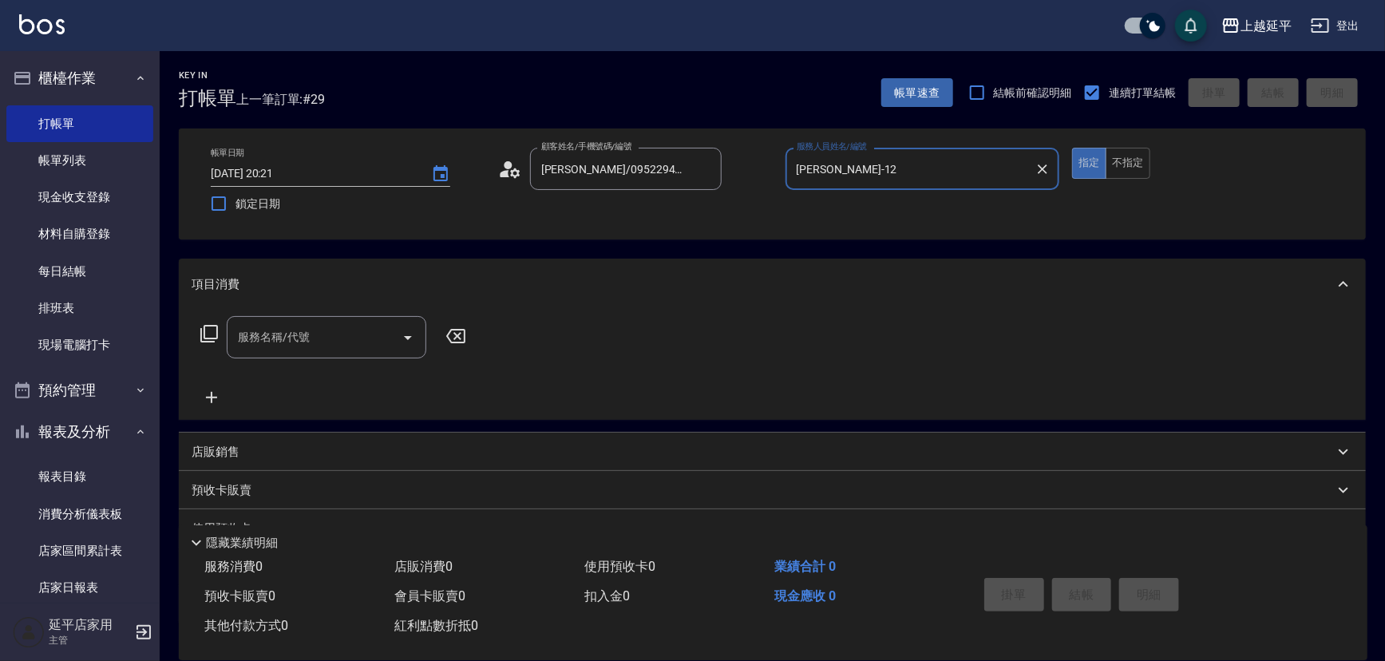
type input "Karen-12"
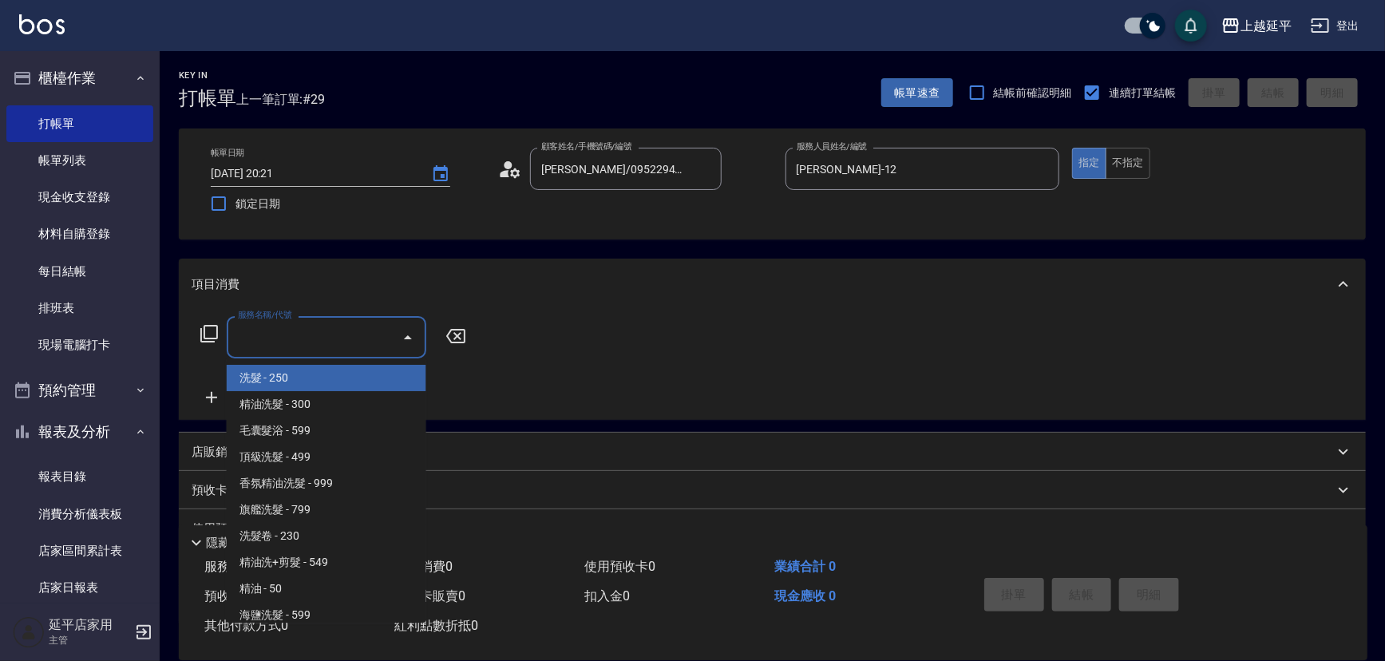
click at [365, 337] on input "服務名稱/代號" at bounding box center [314, 337] width 161 height 28
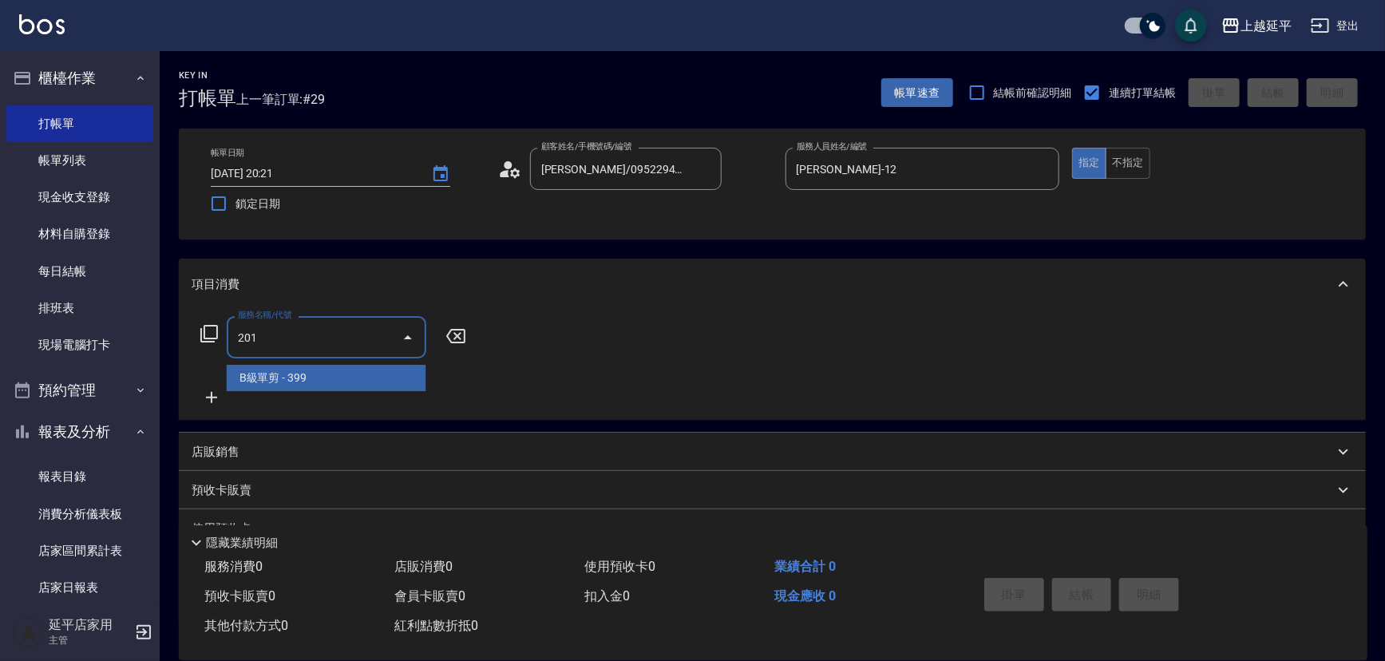
click at [348, 376] on span "B級單剪 - 399" at bounding box center [327, 378] width 200 height 26
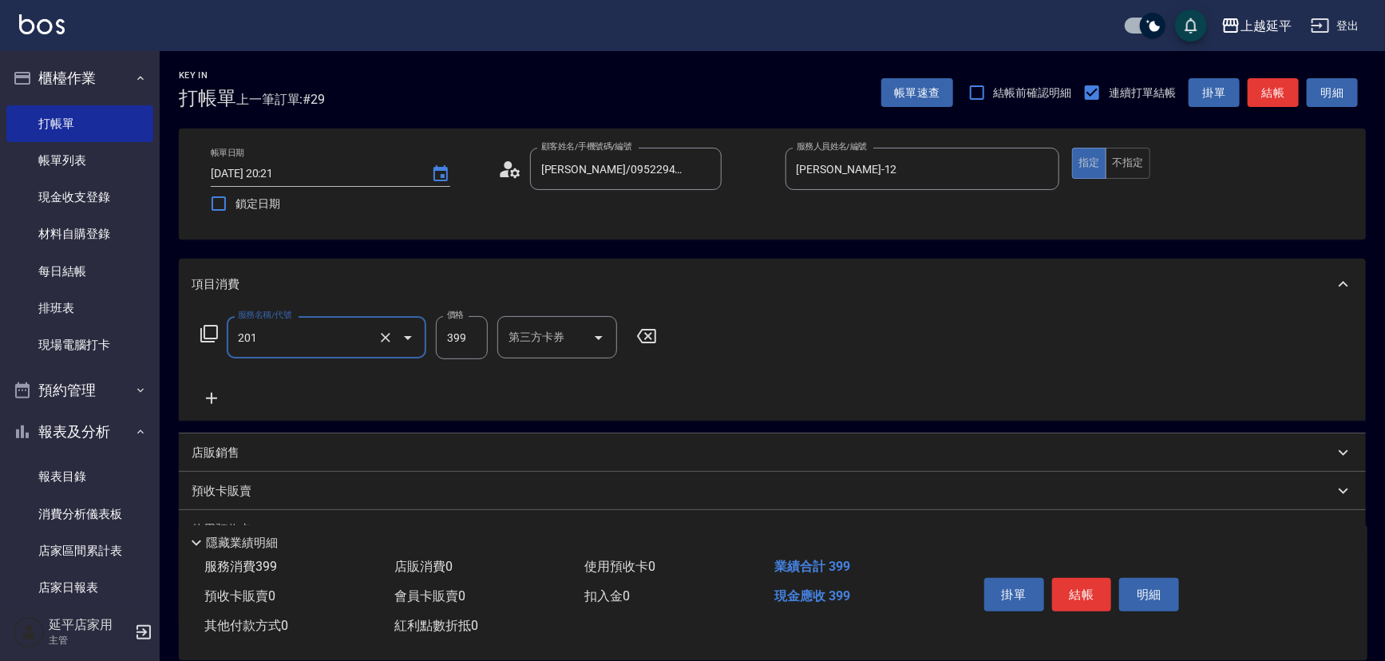
type input "B級單剪(201)"
click at [1271, 96] on button "結帳" at bounding box center [1273, 93] width 51 height 30
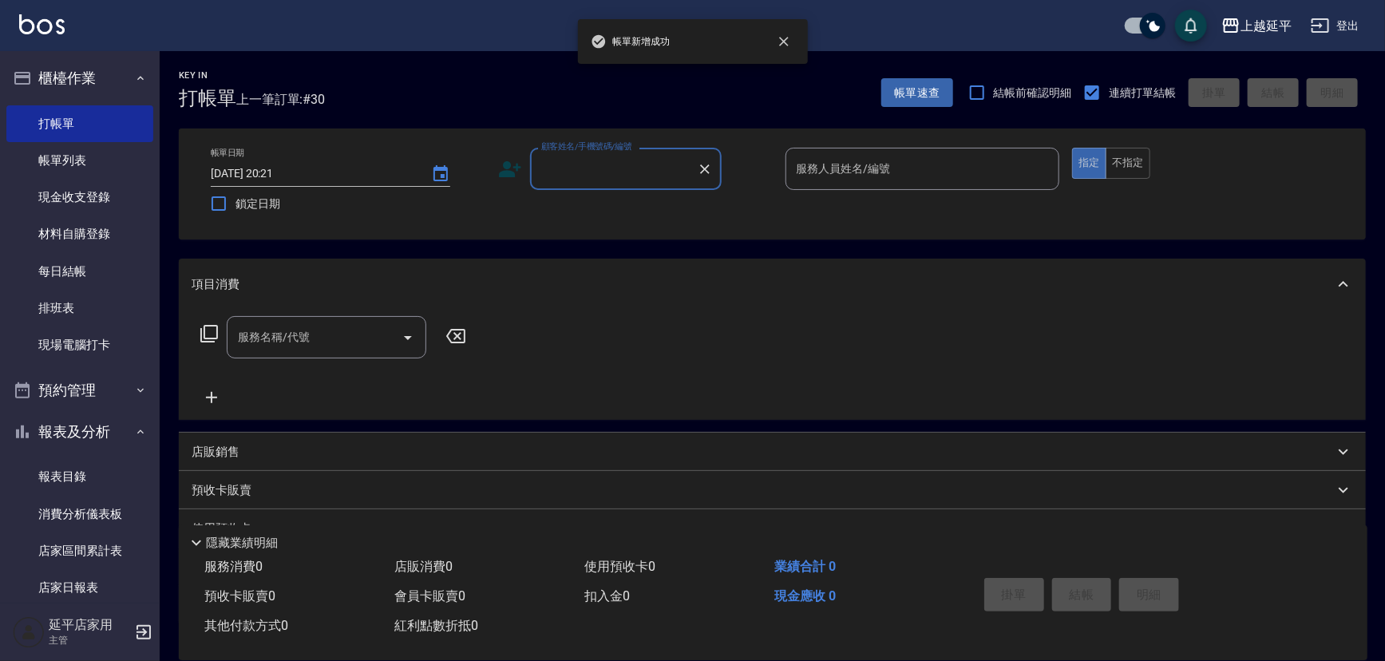
click at [597, 166] on input "顧客姓名/手機號碼/編號" at bounding box center [613, 169] width 153 height 28
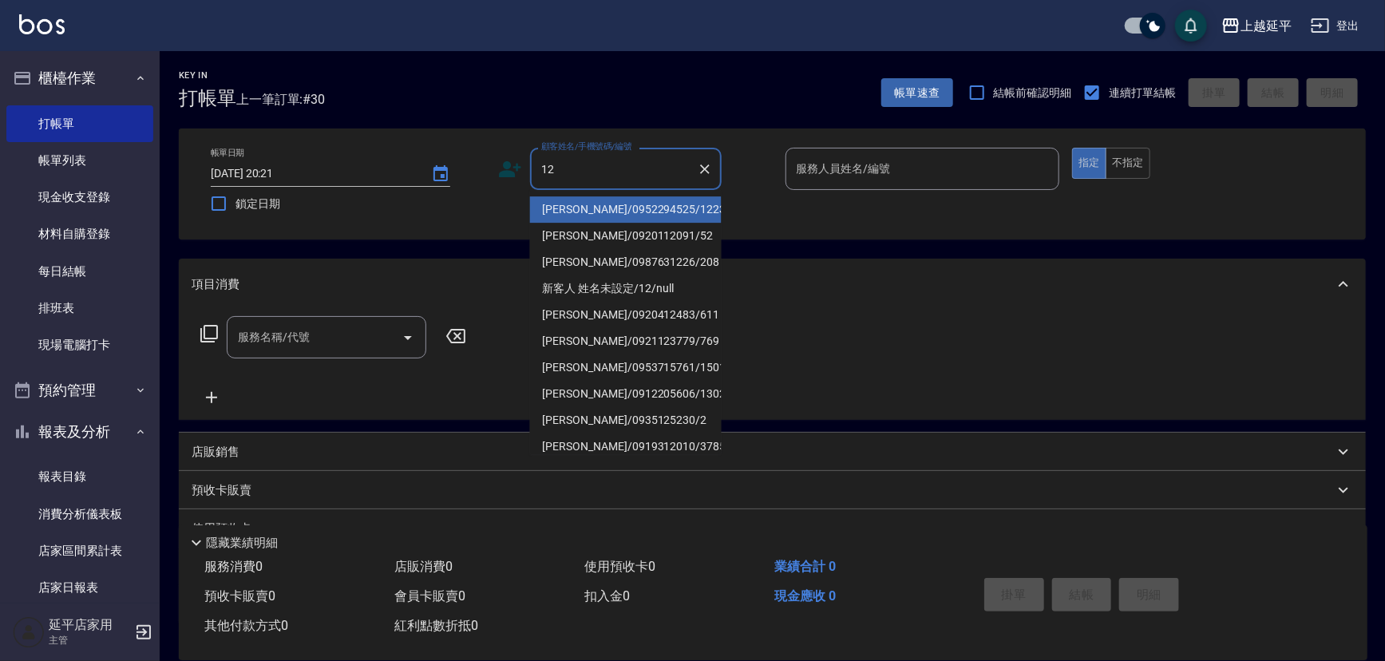
click at [608, 208] on li "李木蓮/0952294525/1223" at bounding box center [626, 209] width 192 height 26
type input "李木蓮/0952294525/1223"
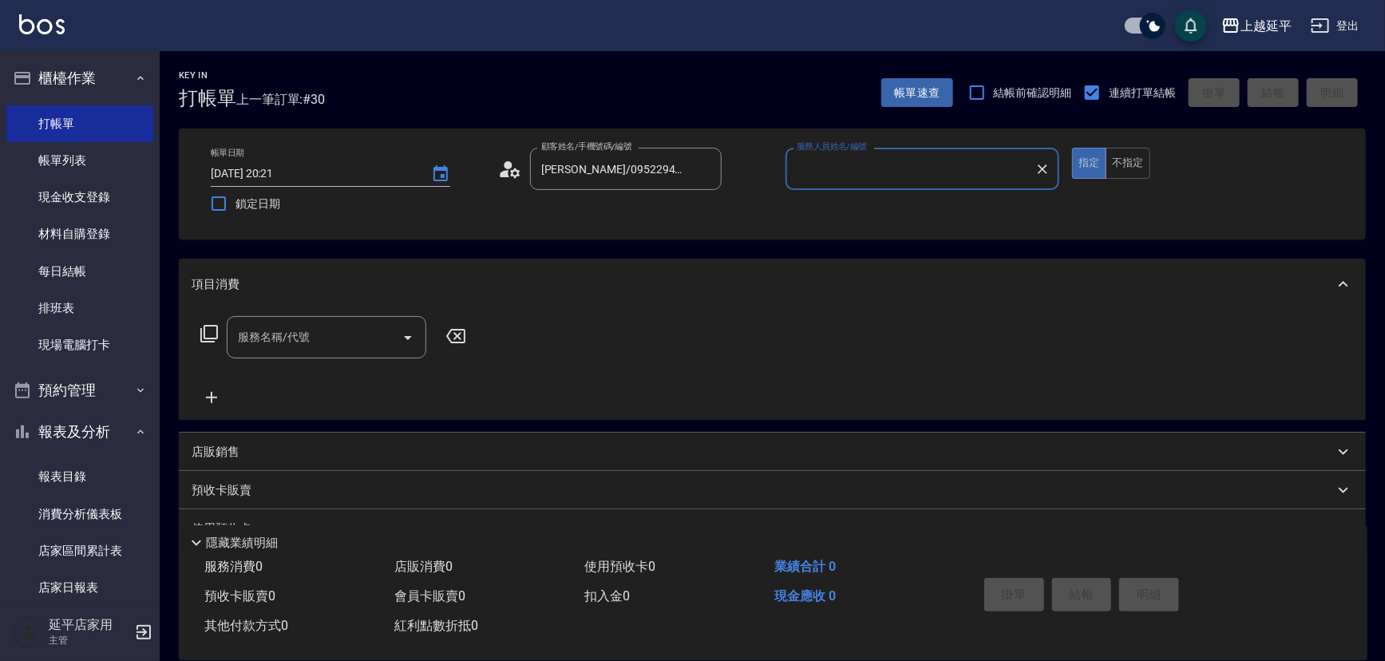
type input "Jessic-9"
click at [700, 168] on icon "Clear" at bounding box center [705, 169] width 16 height 16
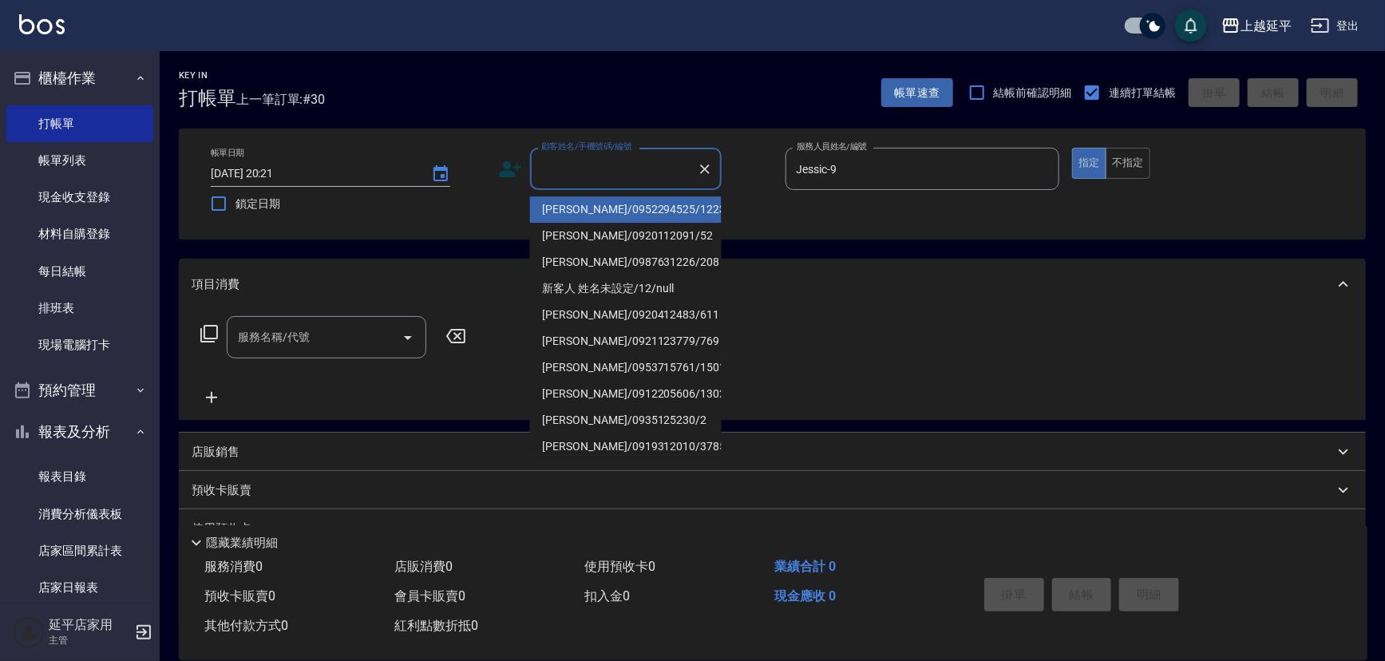
click at [672, 169] on input "顧客姓名/手機號碼/編號" at bounding box center [613, 169] width 153 height 28
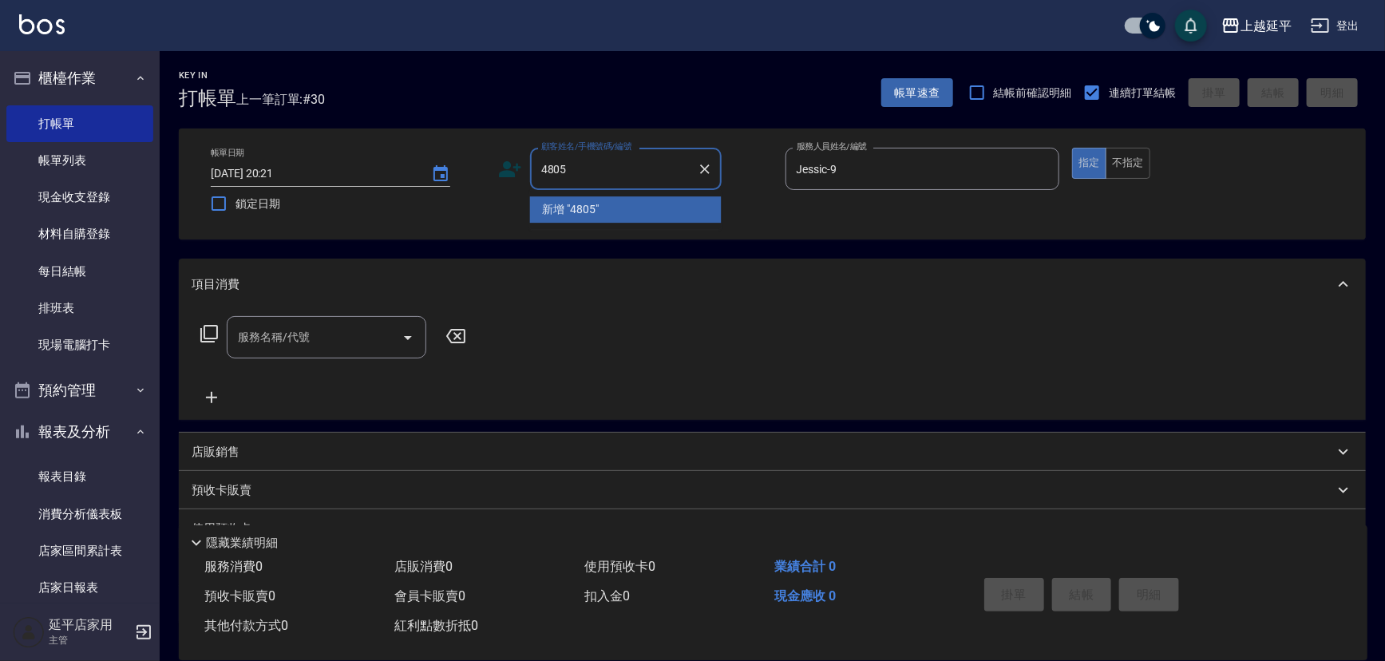
click at [673, 202] on li "新增 "4805"" at bounding box center [626, 209] width 192 height 26
type input "4805"
drag, startPoint x: 1044, startPoint y: 166, endPoint x: 1002, endPoint y: 170, distance: 42.5
click at [1042, 166] on icon "Clear" at bounding box center [1043, 169] width 16 height 16
click at [953, 168] on input "服務人員姓名/編號" at bounding box center [923, 169] width 260 height 28
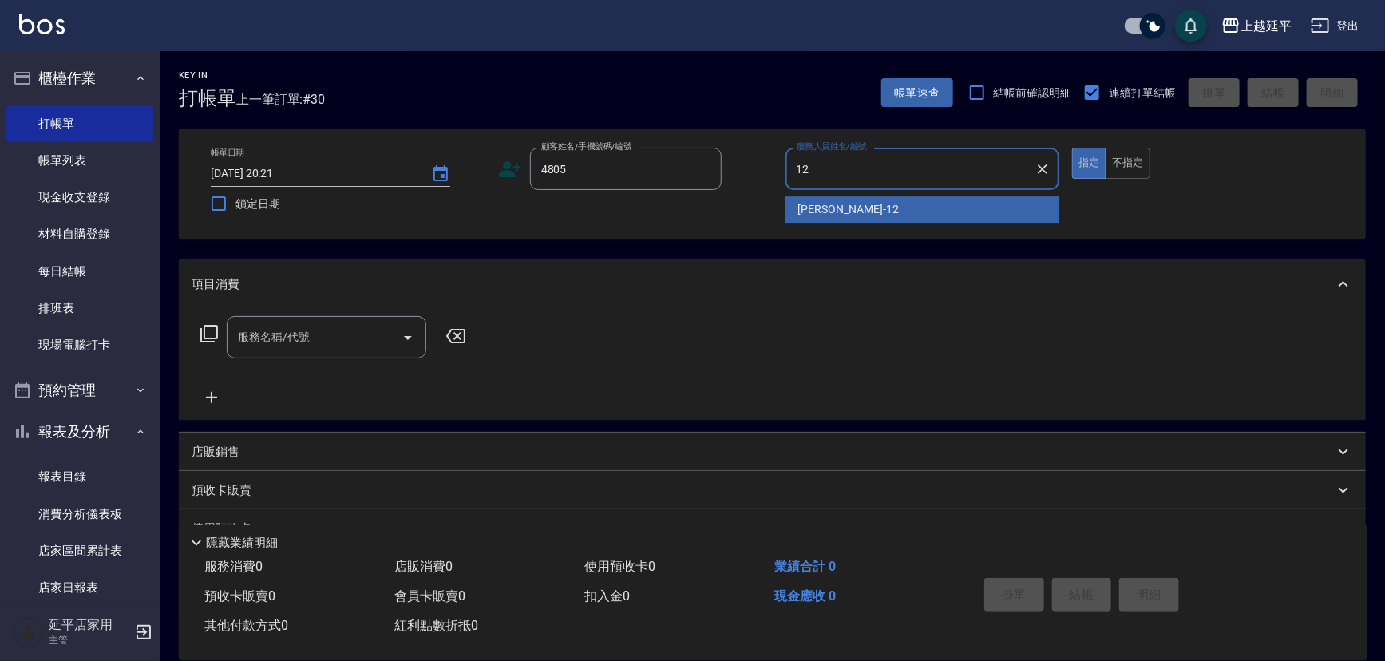
click at [838, 206] on span "Karen -12" at bounding box center [849, 209] width 101 height 17
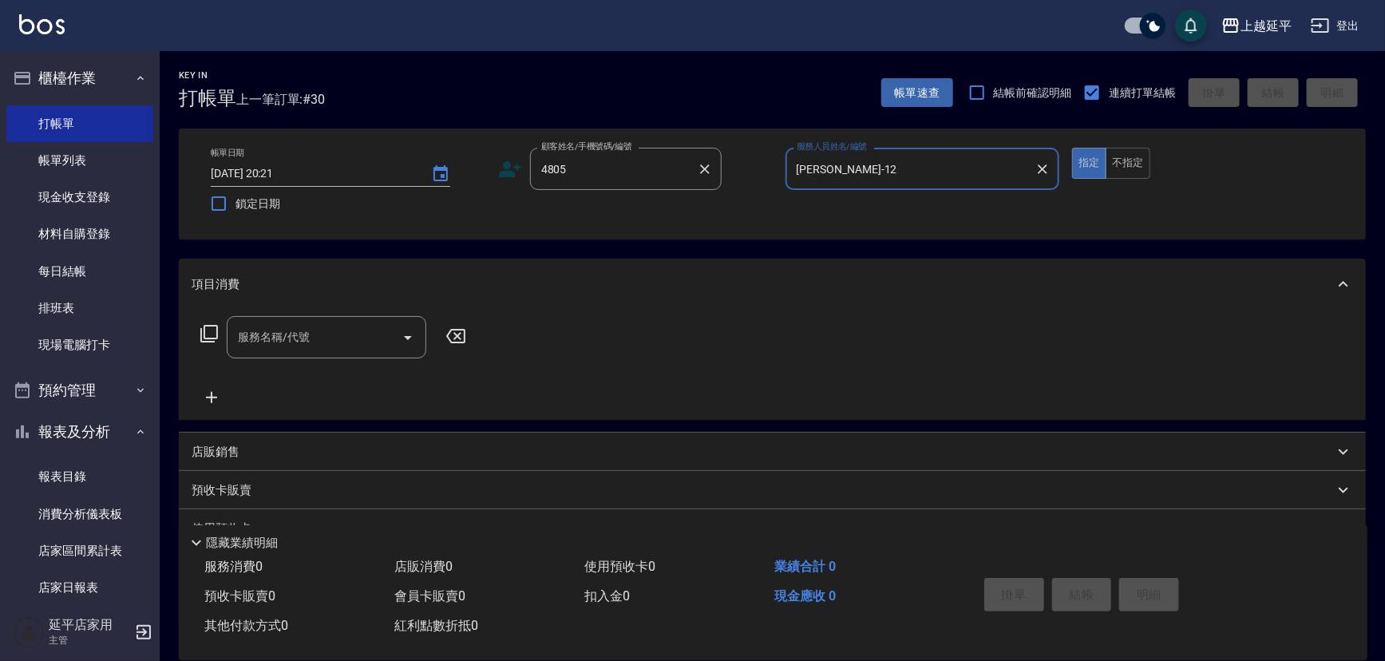
type input "Karen-12"
click at [640, 179] on input "4805" at bounding box center [613, 169] width 153 height 28
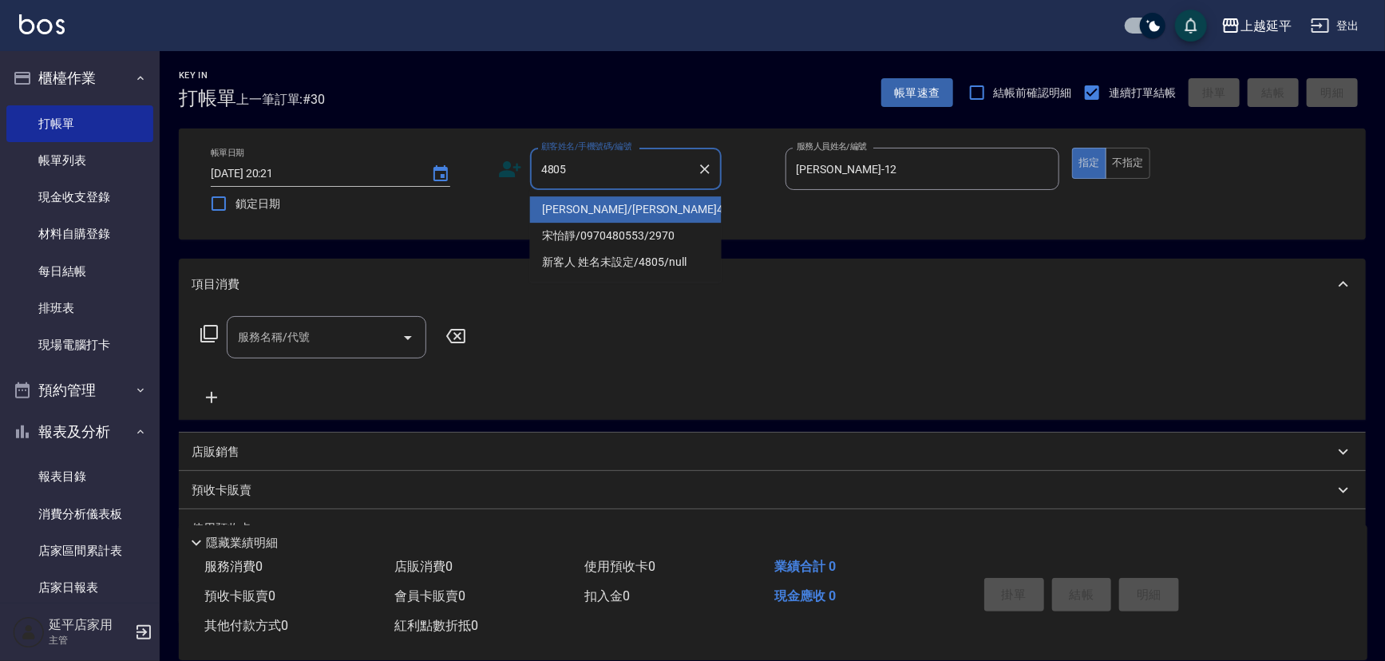
click at [625, 208] on li "何宜芬/何宜芬4805/4805" at bounding box center [626, 209] width 192 height 26
type input "何宜芬/何宜芬4805/4805"
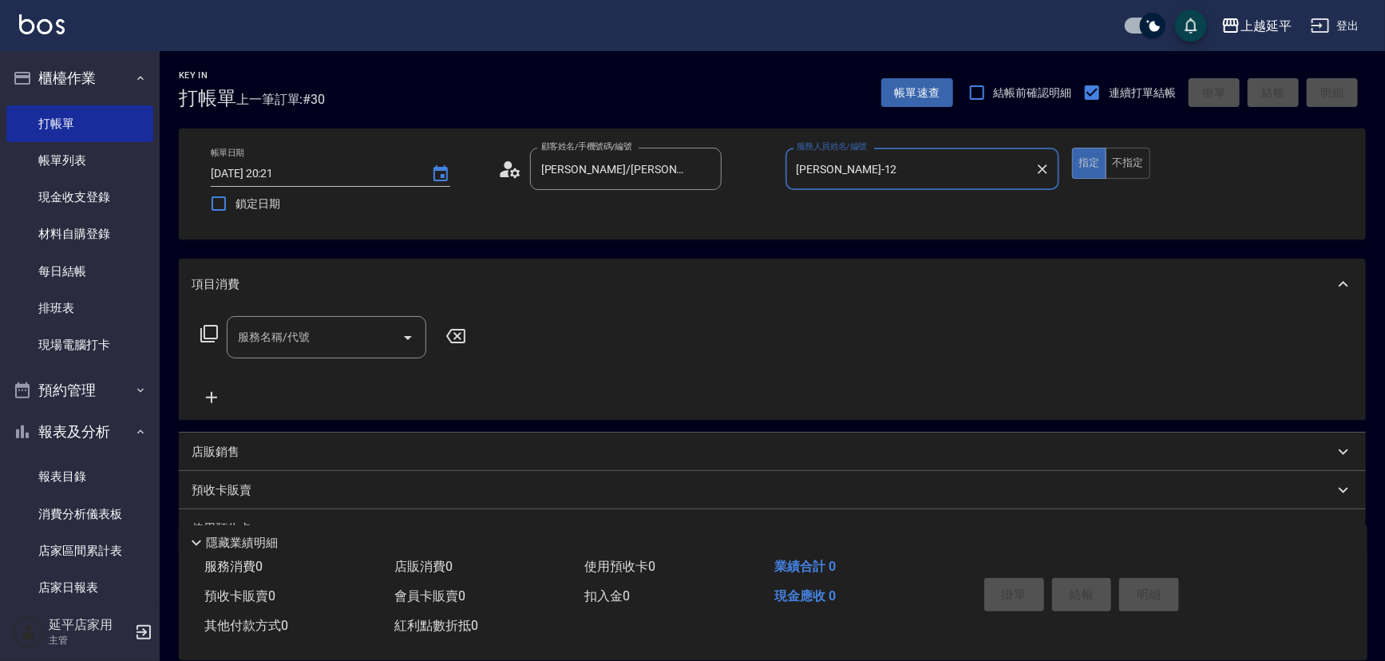
click at [216, 331] on icon at bounding box center [209, 334] width 18 height 18
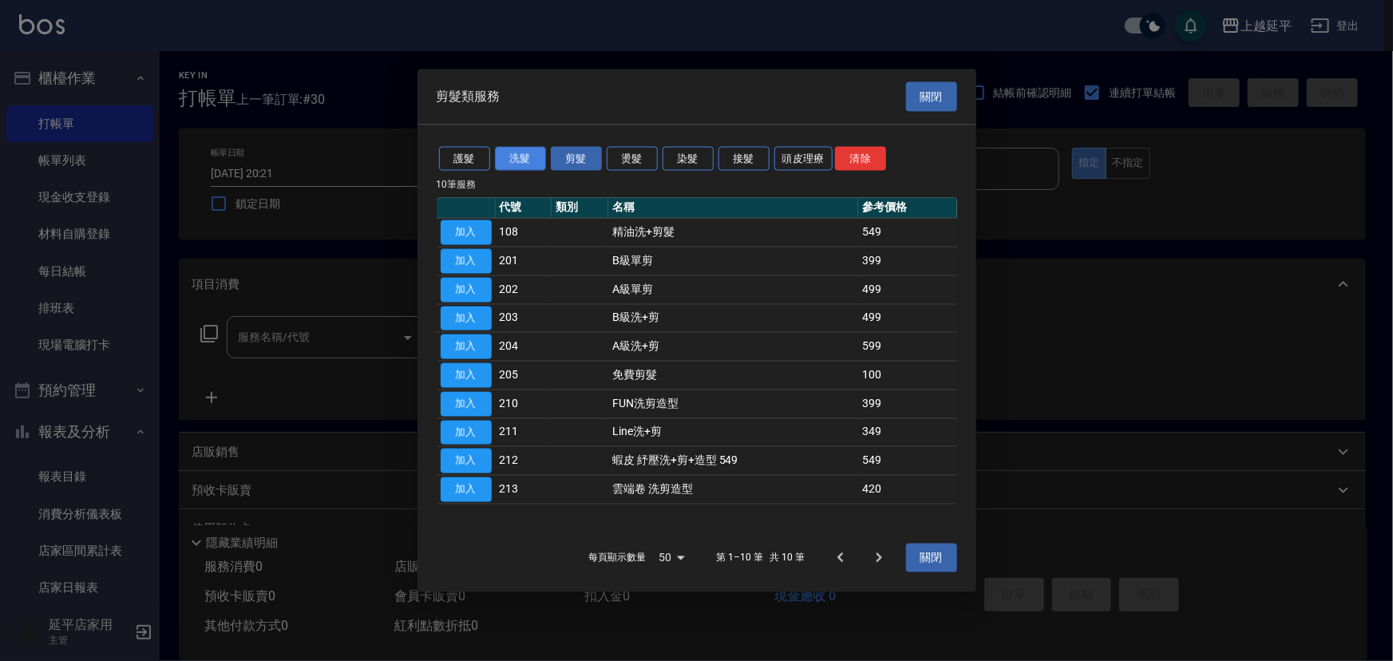
click at [524, 159] on button "洗髮" at bounding box center [520, 158] width 51 height 25
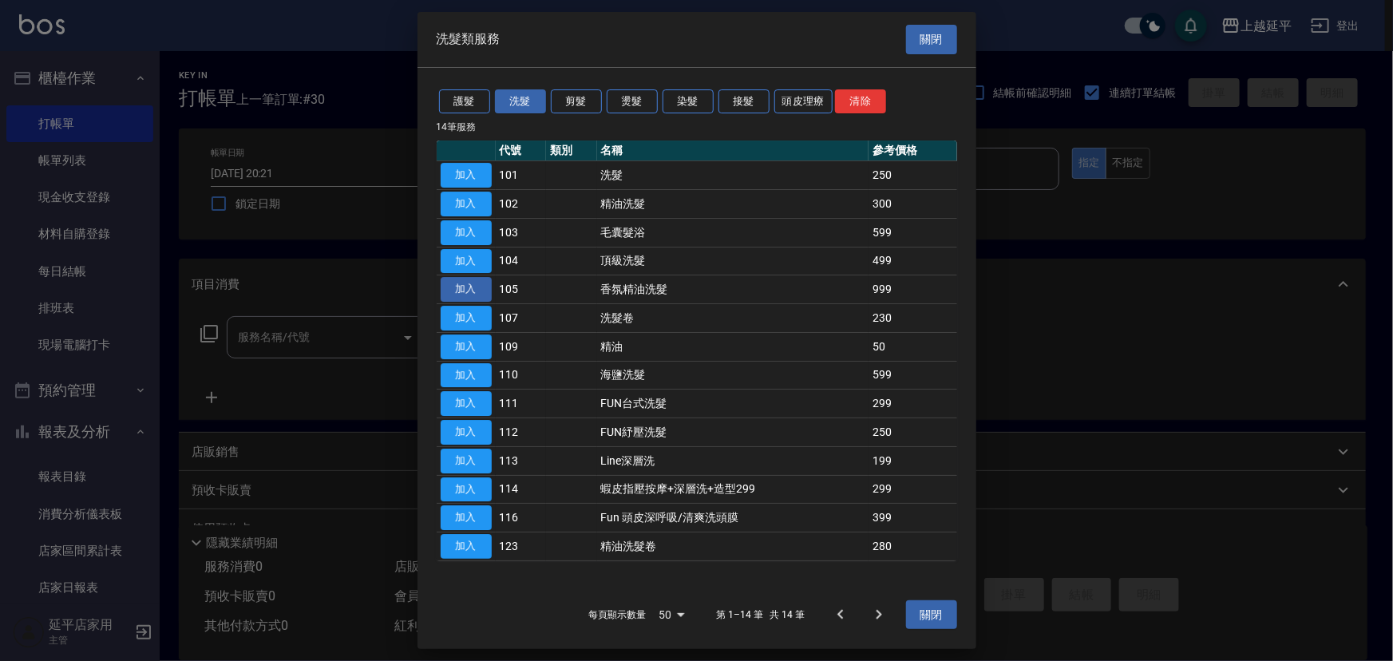
click at [472, 288] on button "加入" at bounding box center [466, 289] width 51 height 25
type input "香氛精油洗髮(105)"
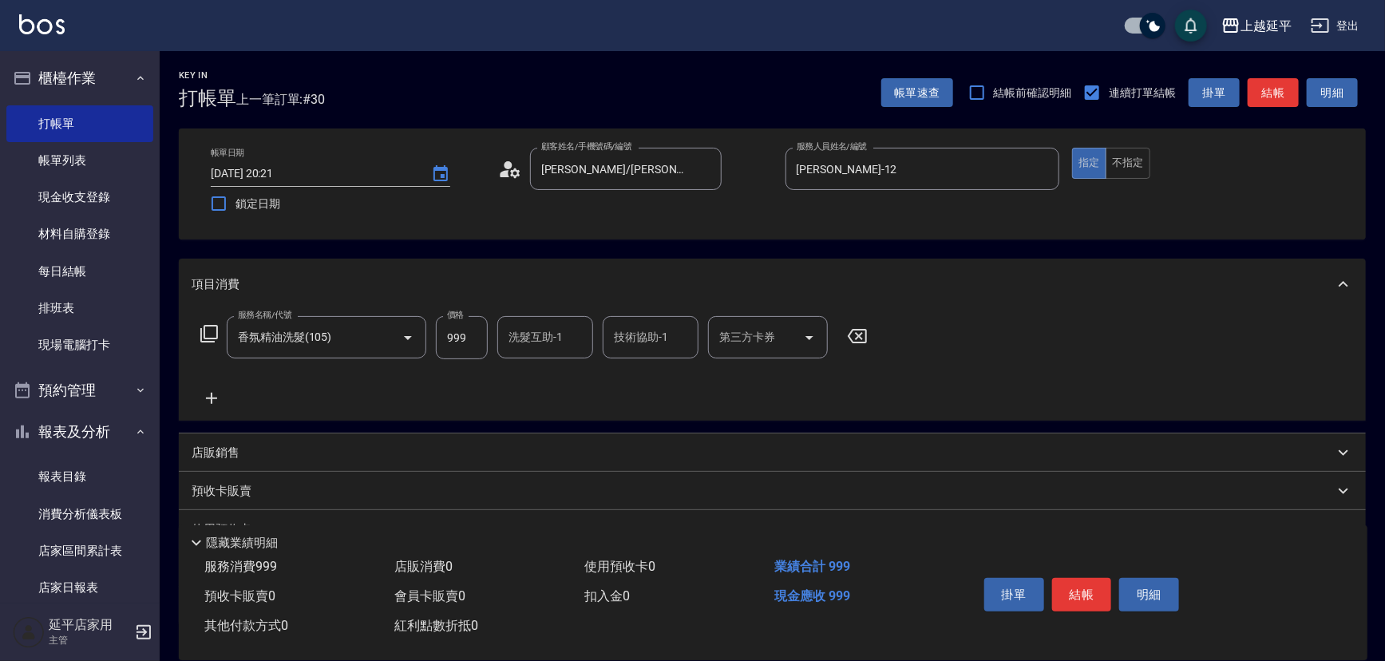
click at [200, 340] on icon at bounding box center [209, 333] width 19 height 19
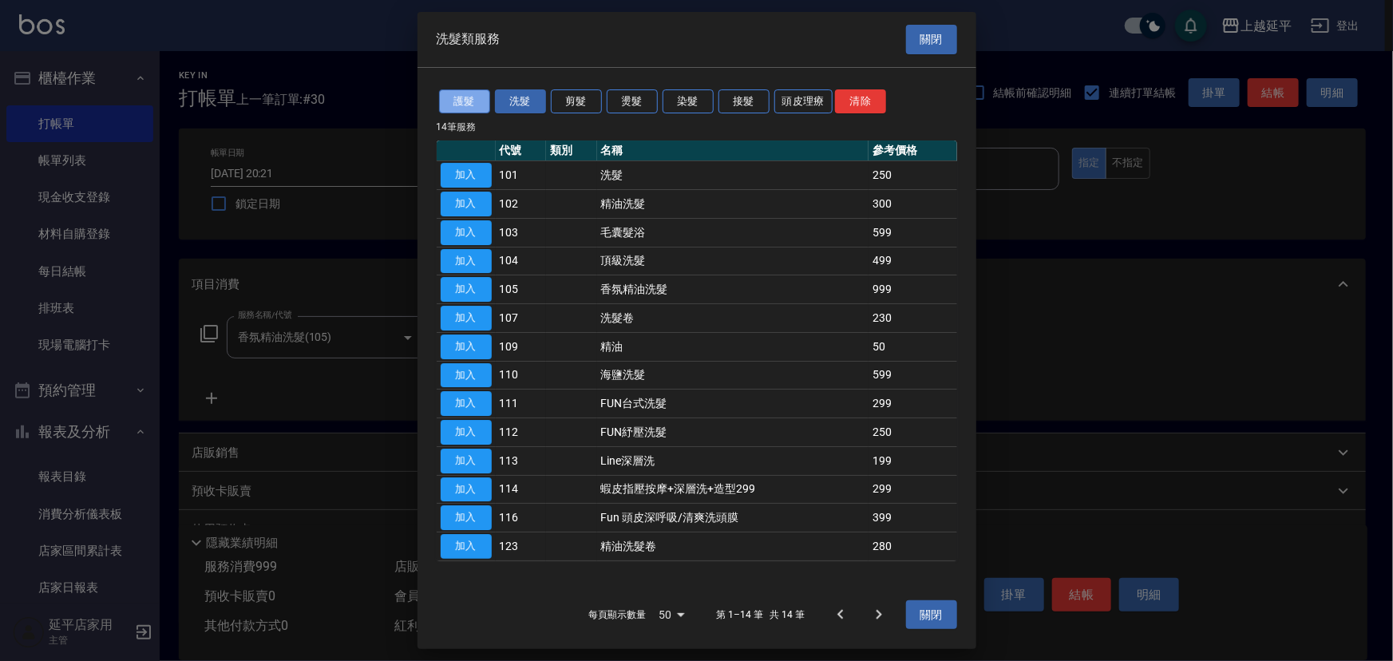
click at [460, 105] on button "護髮" at bounding box center [464, 101] width 51 height 25
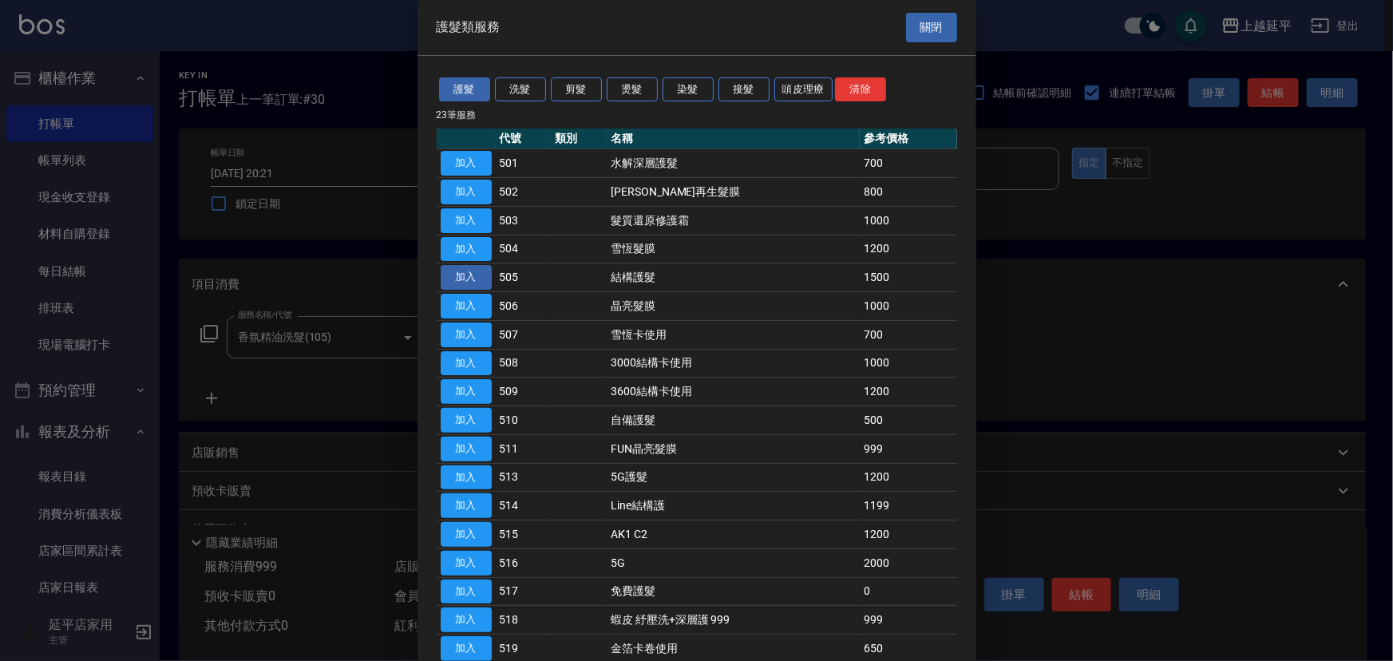
click at [479, 272] on button "加入" at bounding box center [466, 277] width 51 height 25
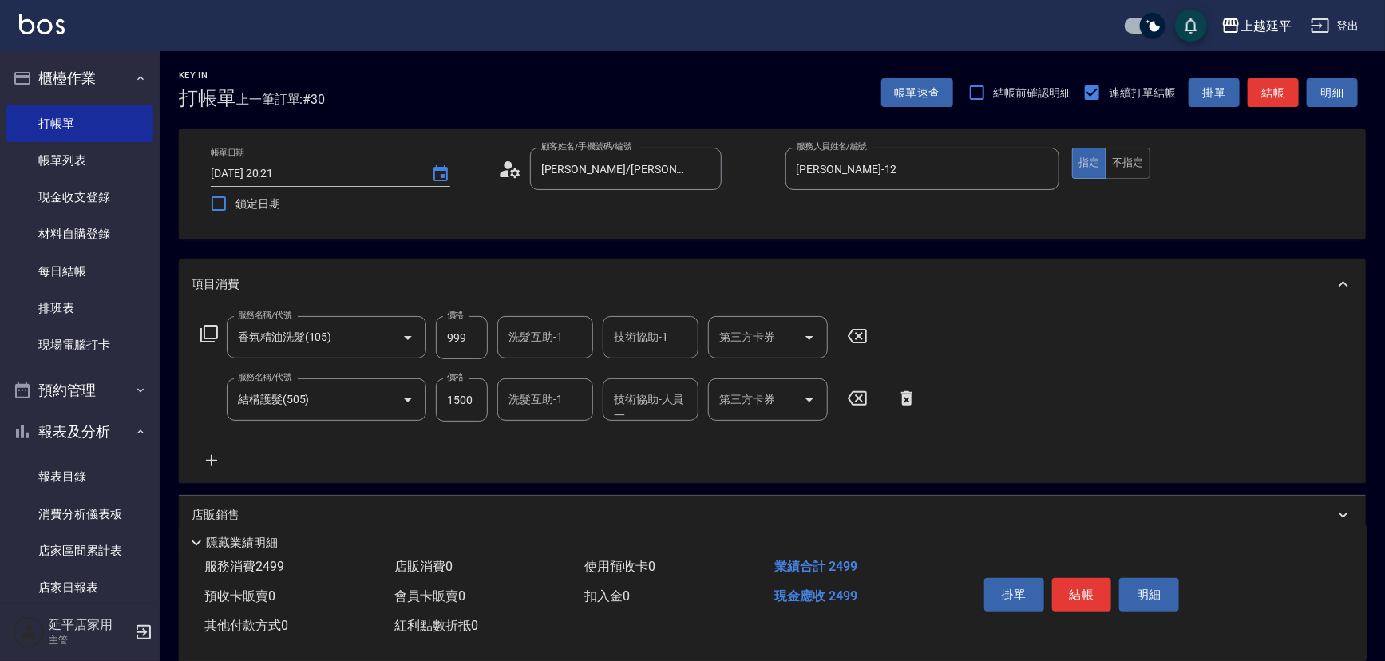
click at [476, 400] on input "1500" at bounding box center [462, 400] width 52 height 43
type input "1300"
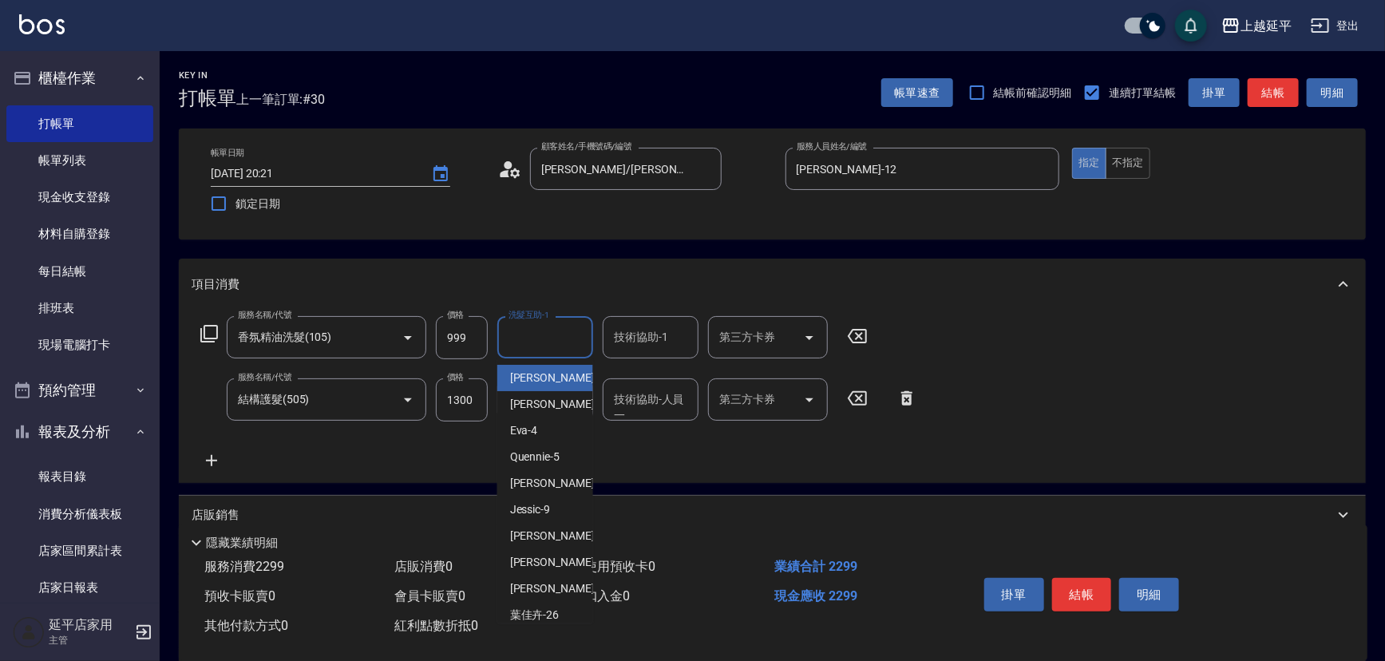
click at [569, 334] on input "洗髮互助-1" at bounding box center [545, 337] width 81 height 28
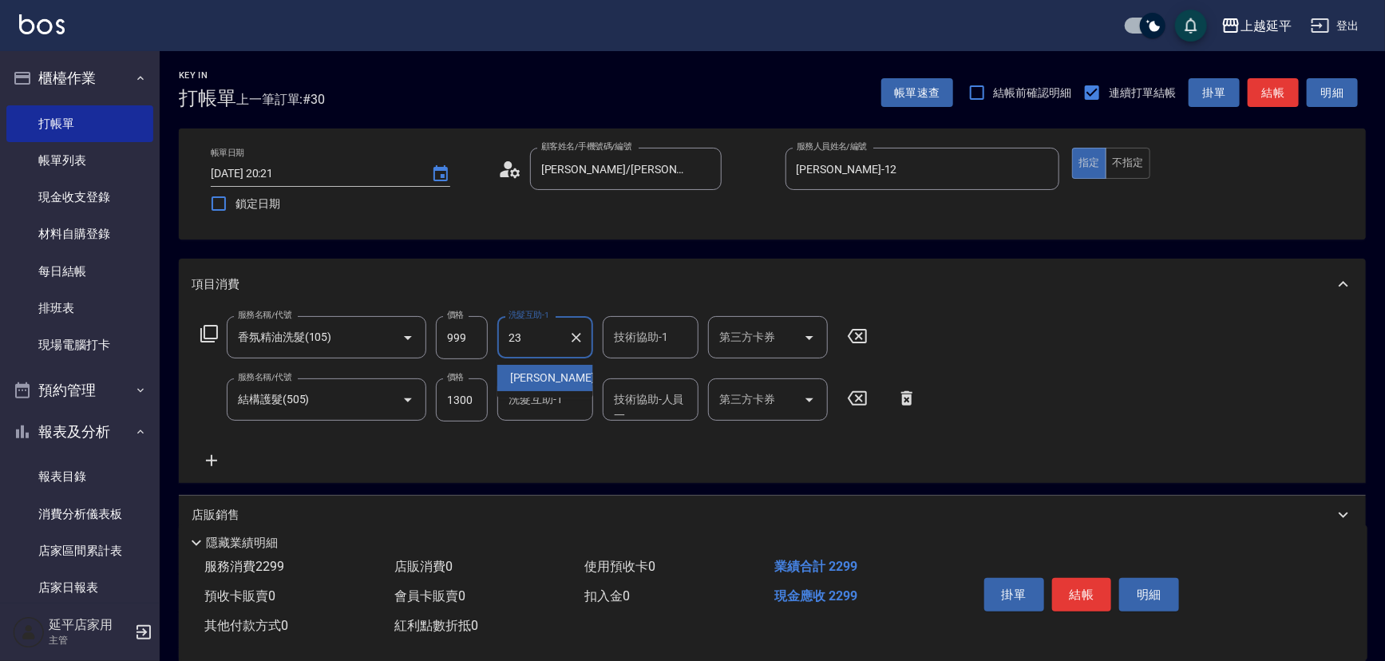
click at [533, 375] on span "恩恩 -23" at bounding box center [560, 378] width 101 height 17
type input "恩恩-23"
click at [632, 340] on div "技術協助-1 技術協助-1" at bounding box center [651, 337] width 96 height 42
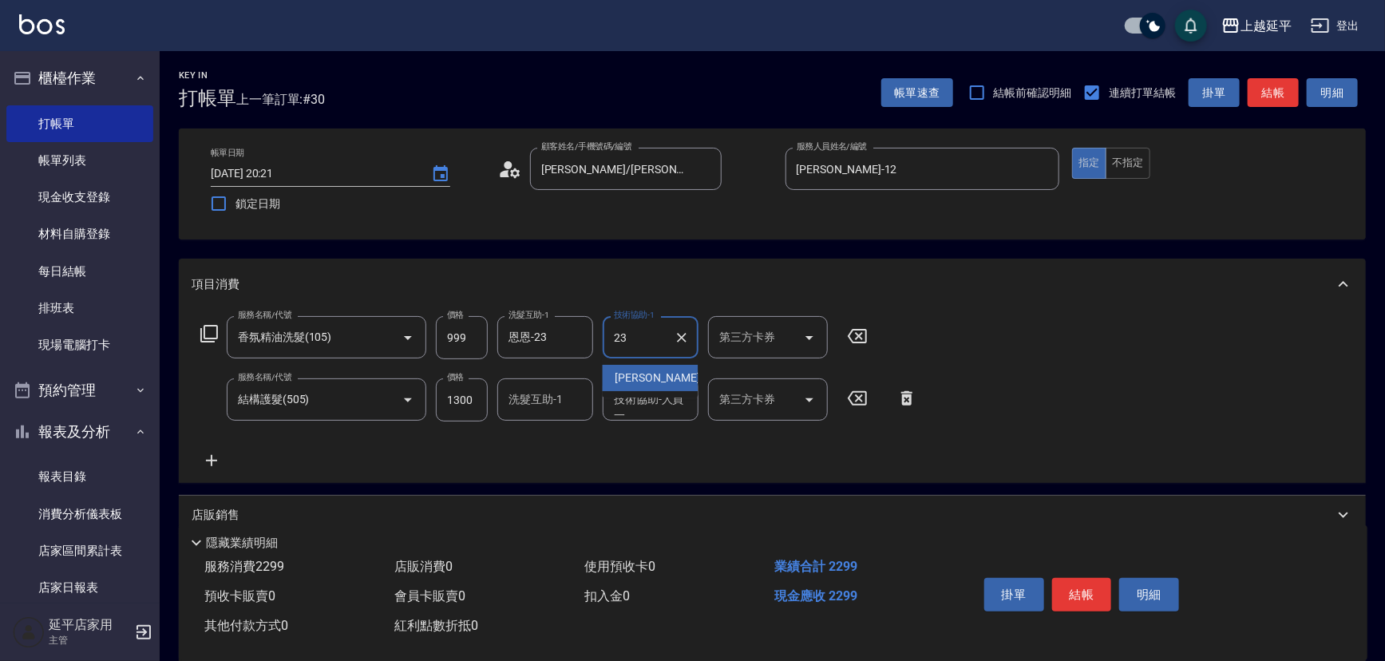
click at [624, 374] on span "恩恩 -23" at bounding box center [666, 378] width 101 height 17
click at [636, 416] on div "技術協助-人員一" at bounding box center [651, 400] width 96 height 42
type input "恩恩-23"
click at [632, 442] on span "恩恩 -23" at bounding box center [666, 440] width 101 height 17
type input "恩恩-23"
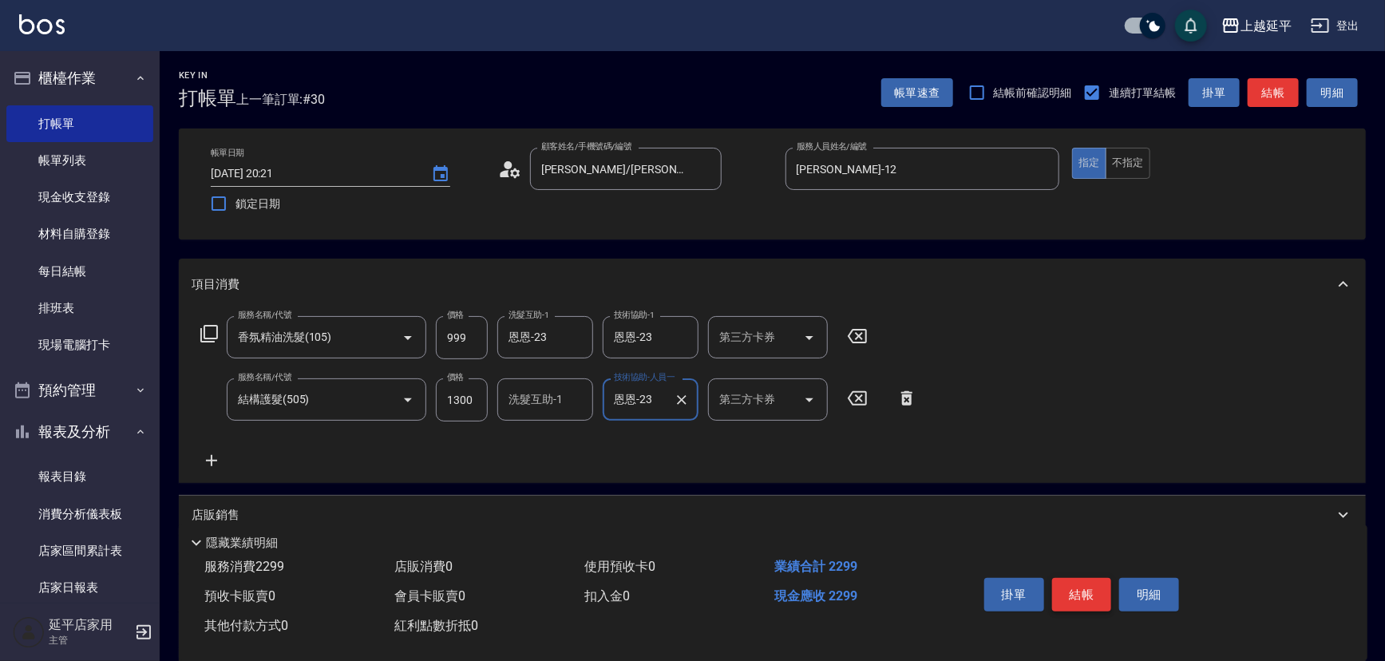
click at [1102, 589] on button "結帳" at bounding box center [1082, 595] width 60 height 34
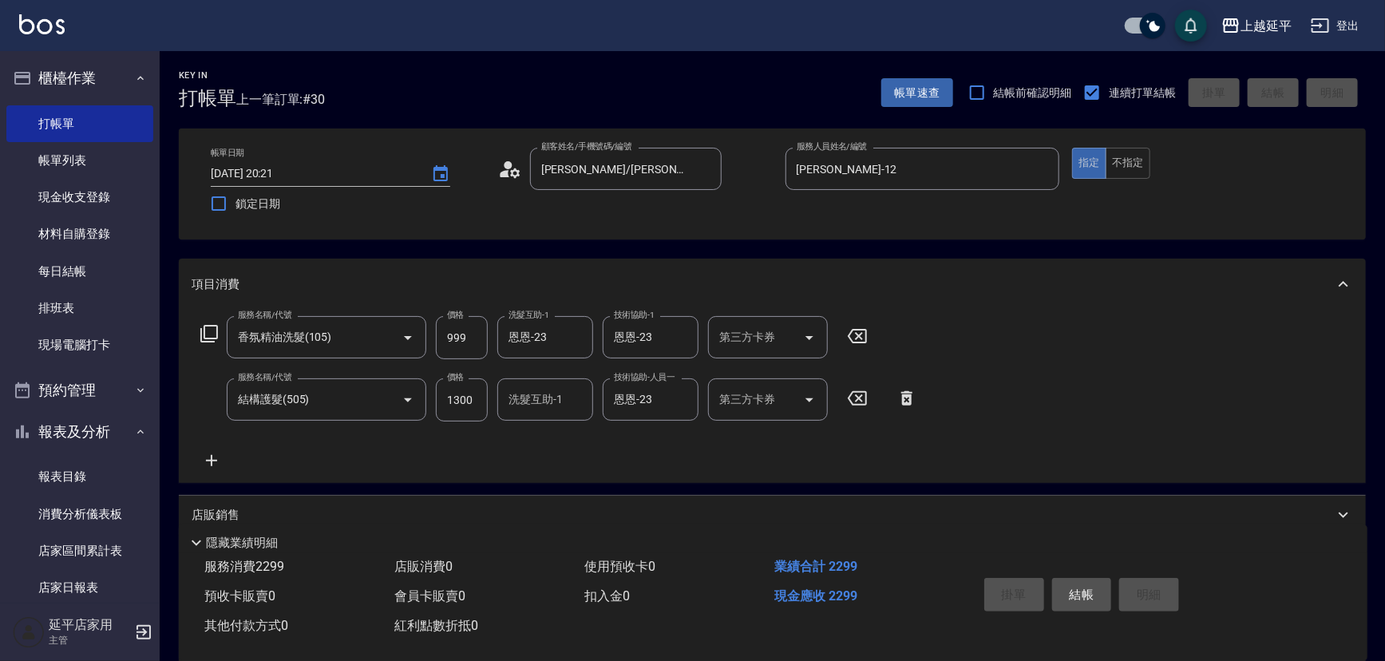
type input "2025/10/09 20:22"
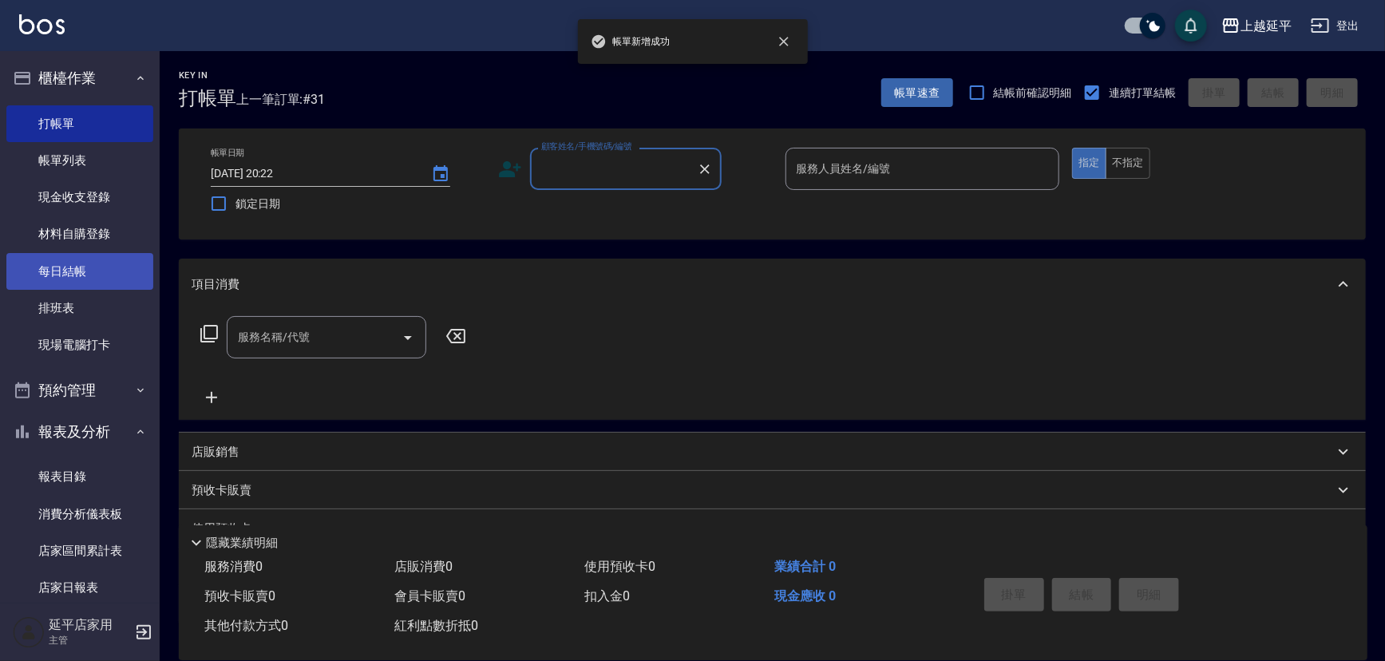
click at [65, 271] on link "每日結帳" at bounding box center [79, 271] width 147 height 37
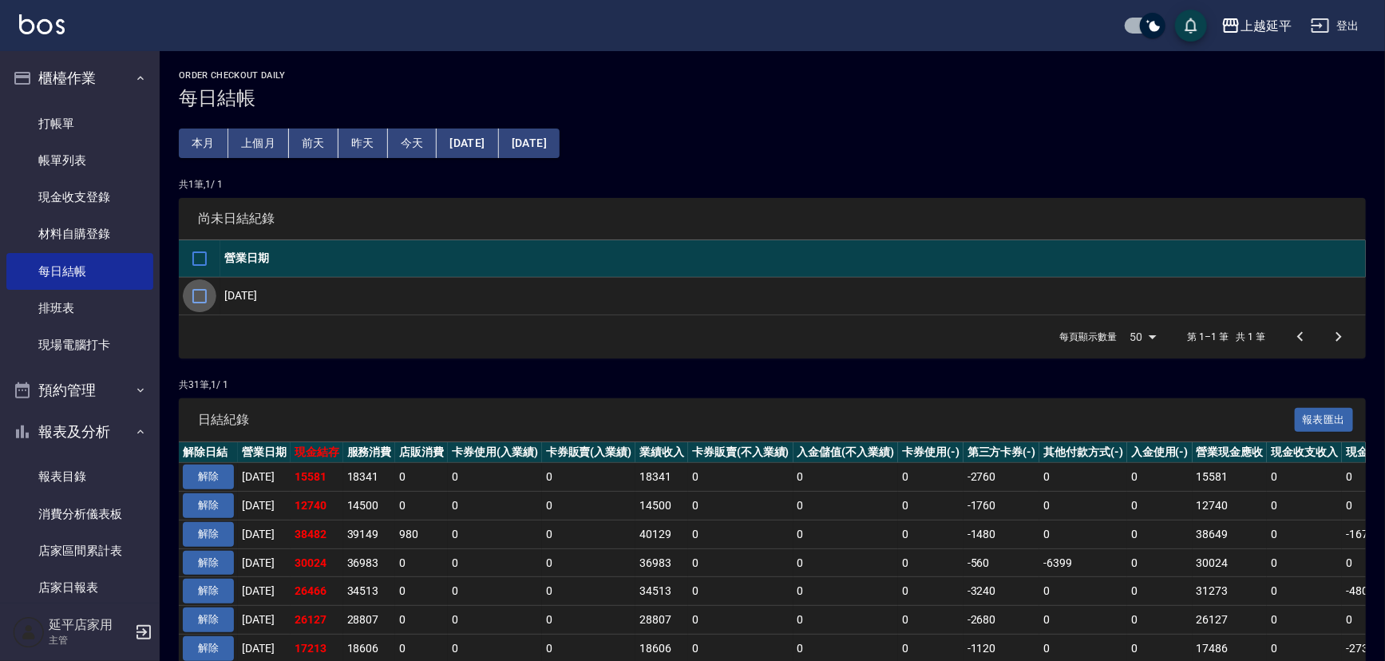
drag, startPoint x: 190, startPoint y: 291, endPoint x: 232, endPoint y: 316, distance: 49.4
click at [191, 291] on input "checkbox" at bounding box center [200, 296] width 34 height 34
checkbox input "true"
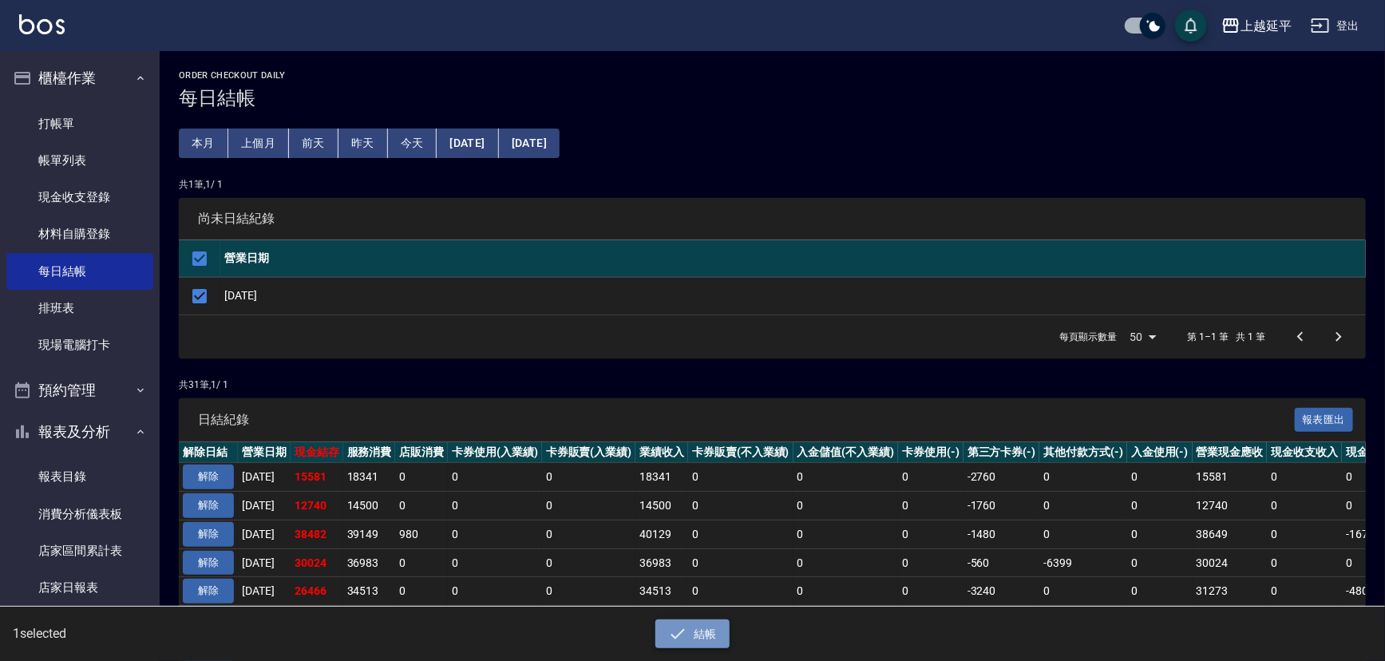
click at [688, 631] on button "結帳" at bounding box center [693, 635] width 74 height 30
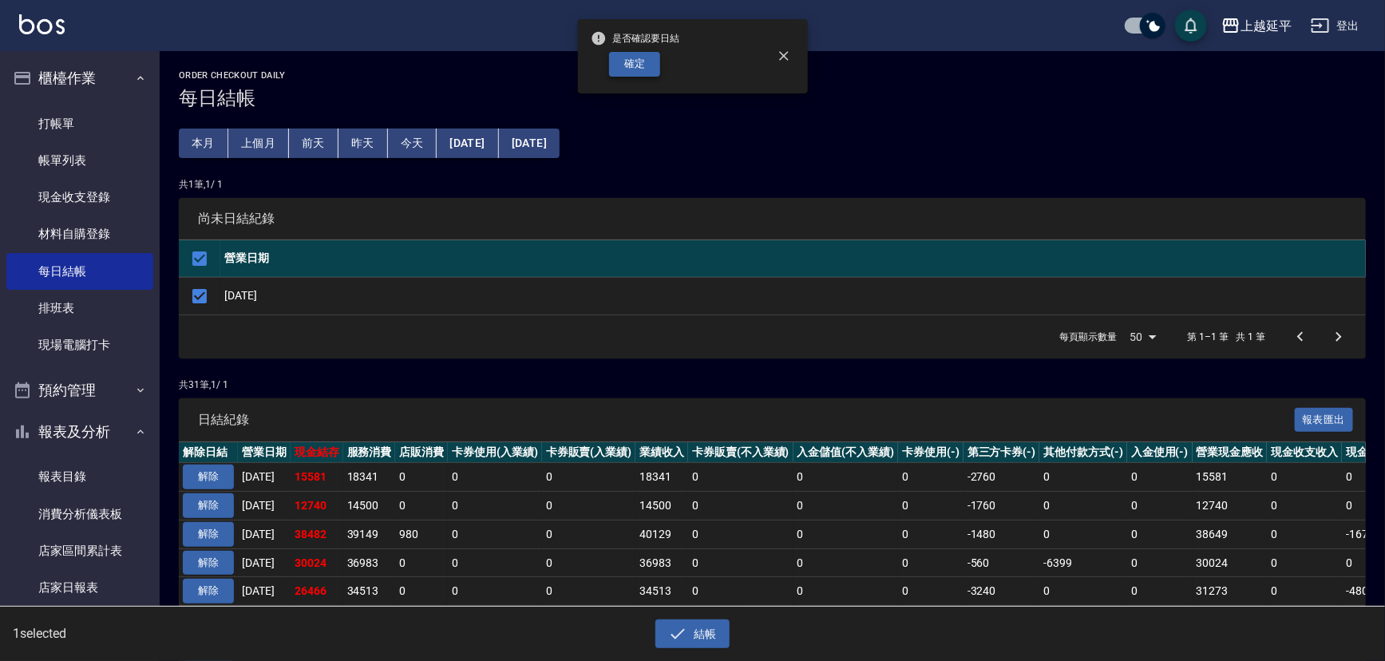
click at [654, 68] on button "確定" at bounding box center [634, 64] width 51 height 25
checkbox input "false"
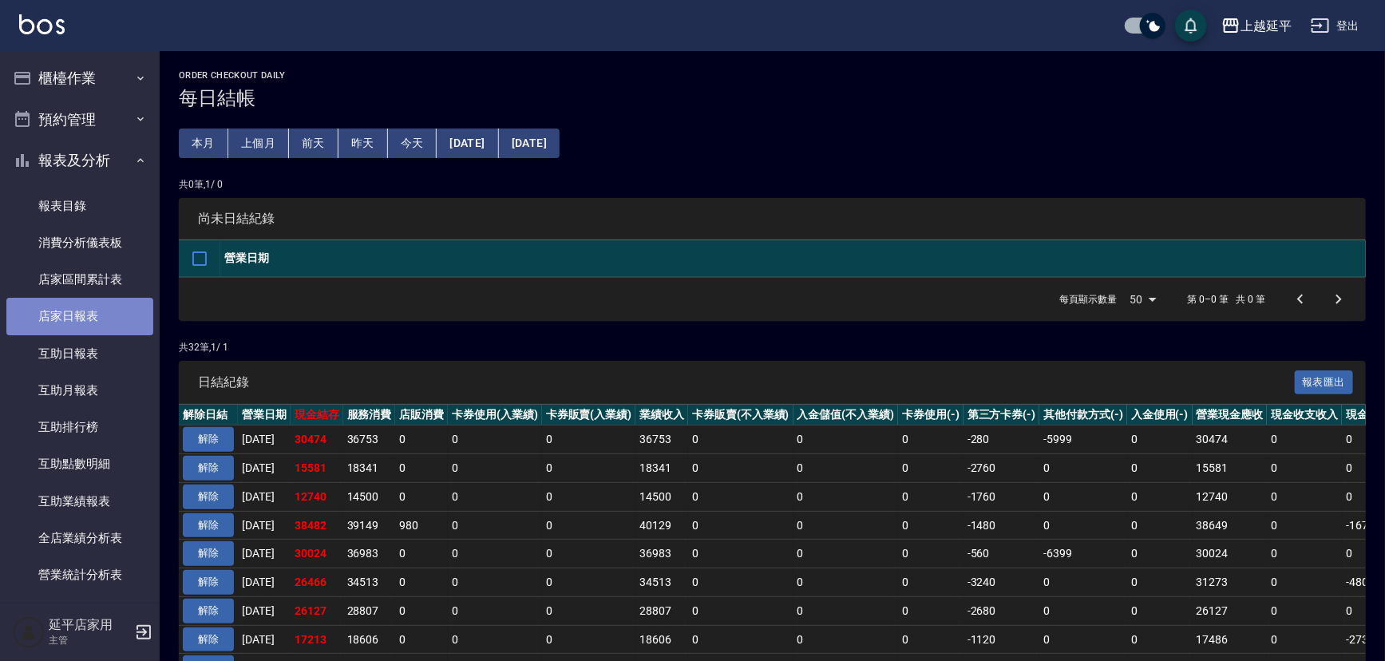
click at [83, 307] on link "店家日報表" at bounding box center [79, 316] width 147 height 37
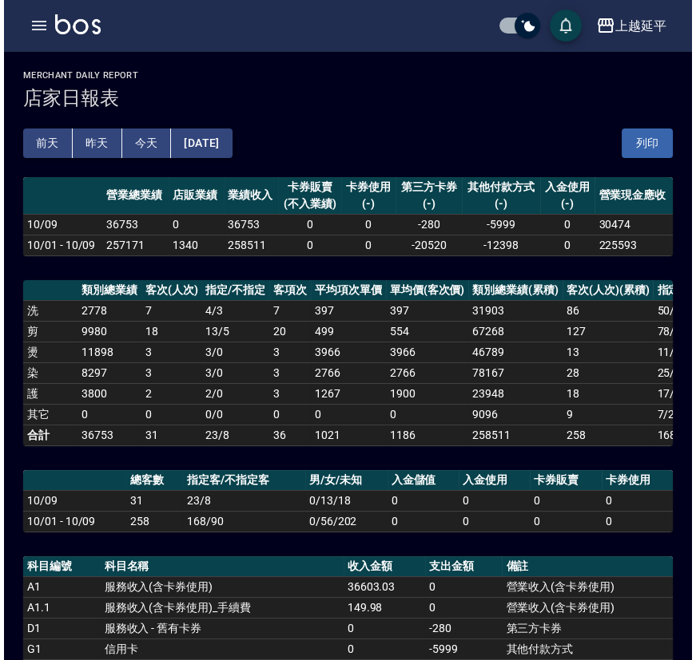
scroll to position [145, 0]
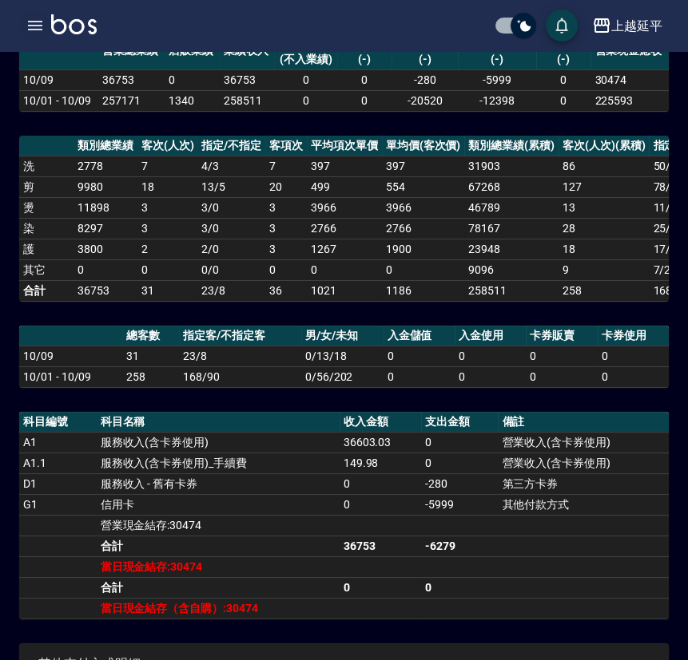
click at [29, 23] on icon "button" at bounding box center [35, 25] width 19 height 19
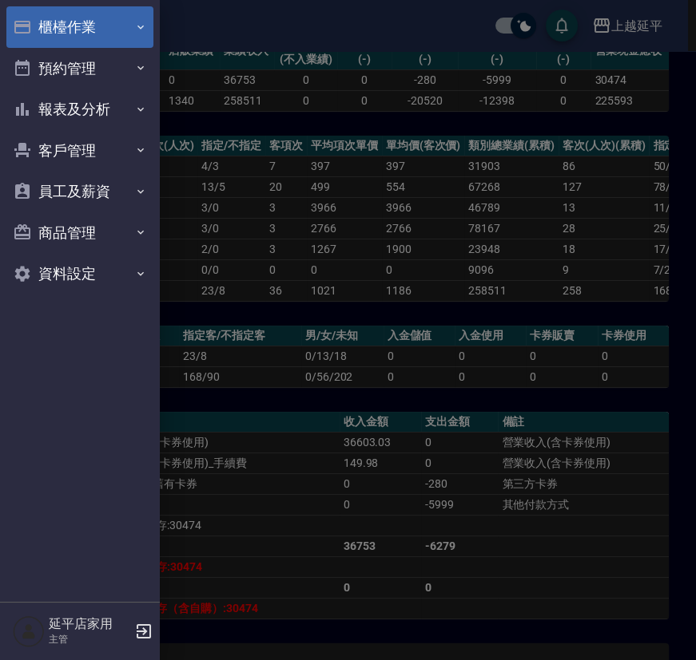
click at [57, 23] on button "櫃檯作業" at bounding box center [79, 27] width 147 height 42
